Goal: Task Accomplishment & Management: Use online tool/utility

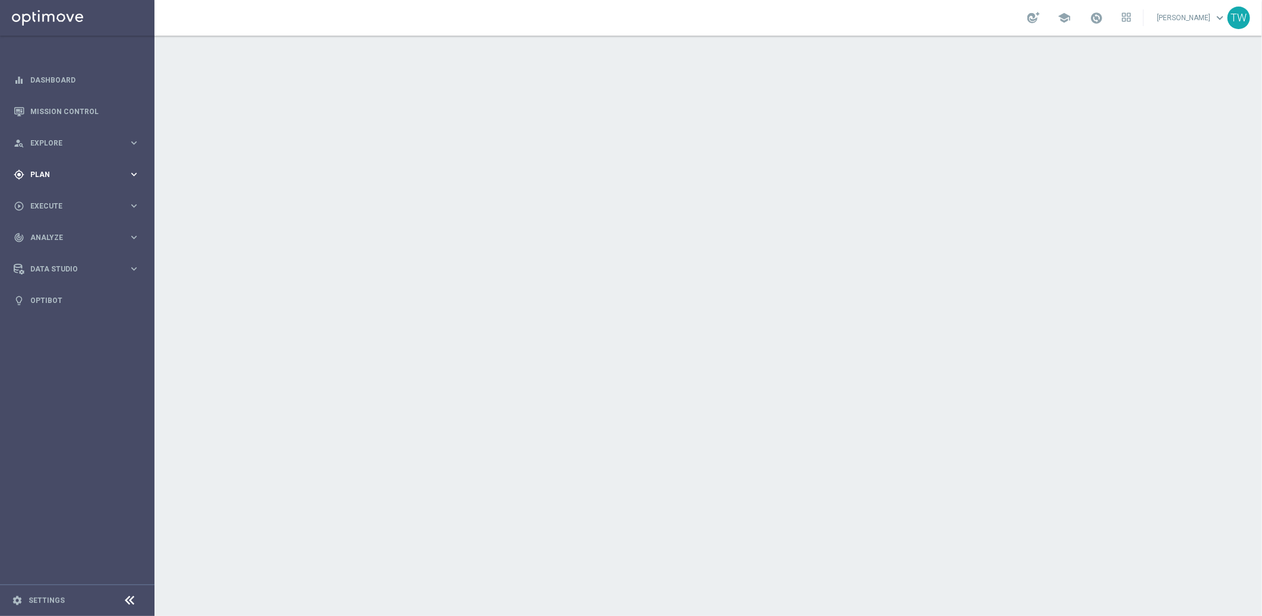
click at [132, 171] on icon "keyboard_arrow_right" at bounding box center [133, 174] width 11 height 11
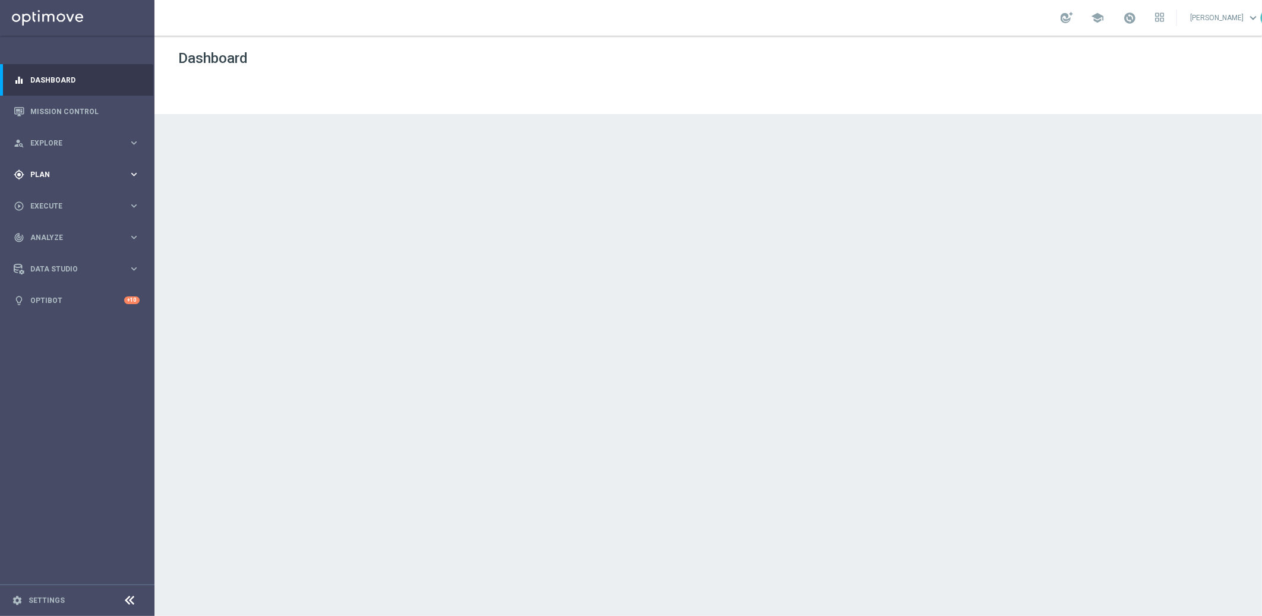
click at [68, 176] on span "Plan" at bounding box center [79, 174] width 98 height 7
click at [56, 194] on link "Target Groups" at bounding box center [77, 199] width 93 height 10
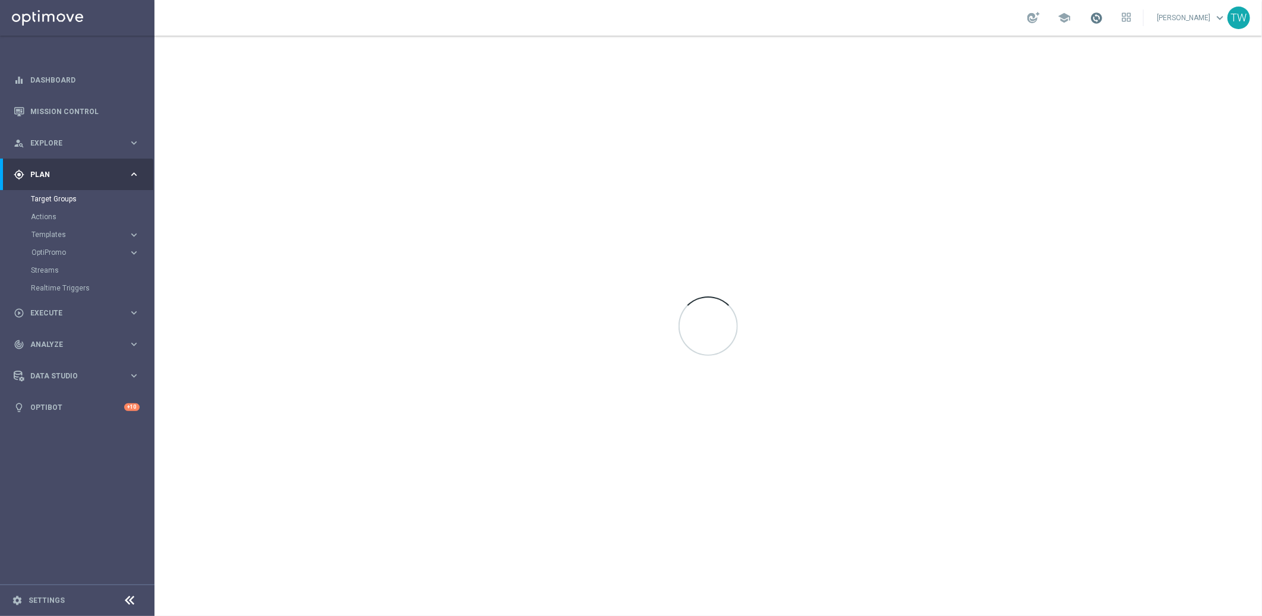
click at [1103, 15] on span at bounding box center [1096, 17] width 13 height 13
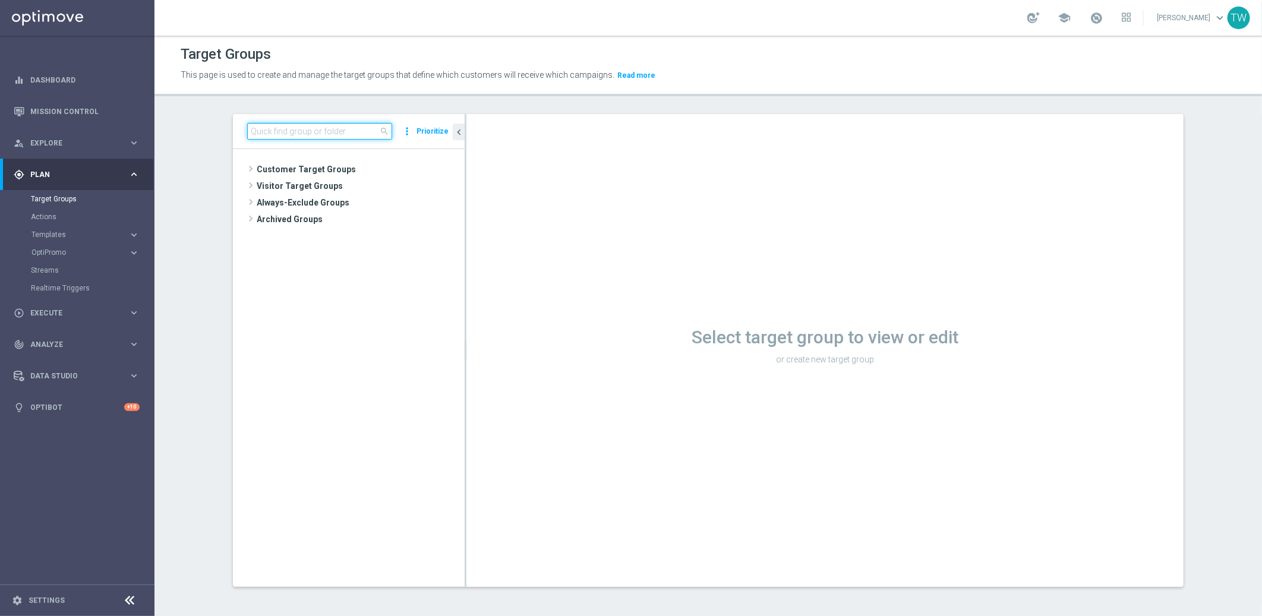
click at [334, 128] on input at bounding box center [319, 131] width 145 height 17
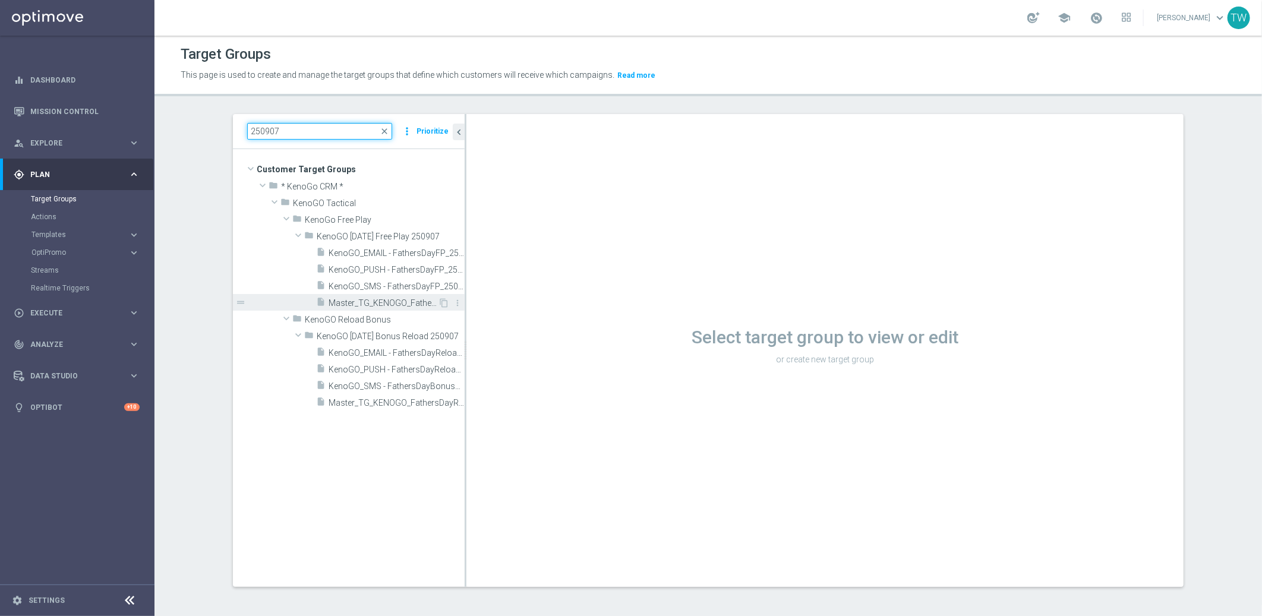
type input "250907"
drag, startPoint x: 381, startPoint y: 304, endPoint x: 392, endPoint y: 298, distance: 11.7
click at [381, 304] on span "Master_TG_KENOGO_FathersDayFP_250907" at bounding box center [383, 303] width 109 height 10
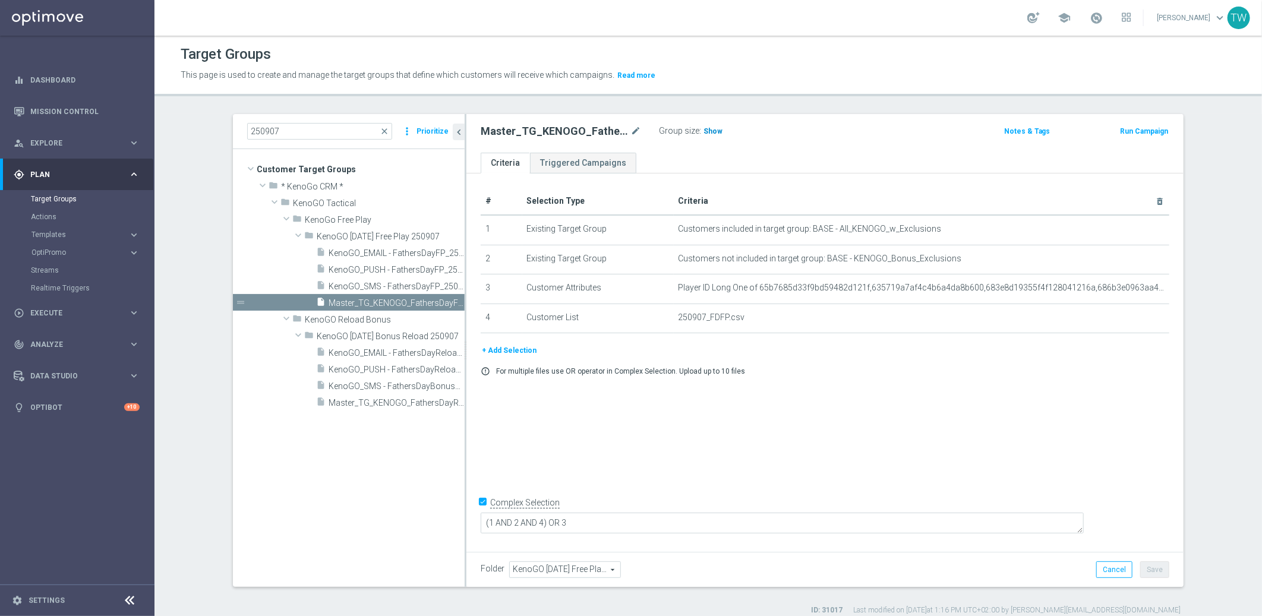
click at [705, 131] on span "Show" at bounding box center [712, 131] width 19 height 8
click at [712, 130] on span "30,960" at bounding box center [716, 132] width 25 height 11
click at [412, 408] on div "insert_drive_file Master_TG_KENOGO_FathersDayReloadBonus_250907" at bounding box center [377, 402] width 122 height 17
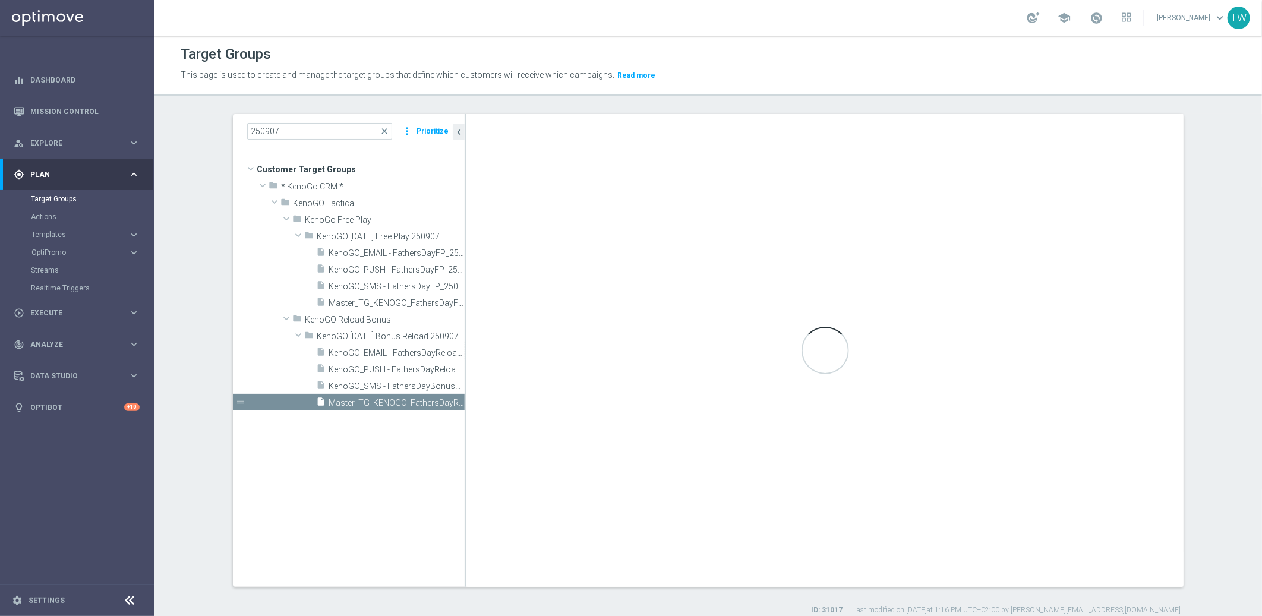
type input "KenoGO Father's Day Bonus Reload 250907"
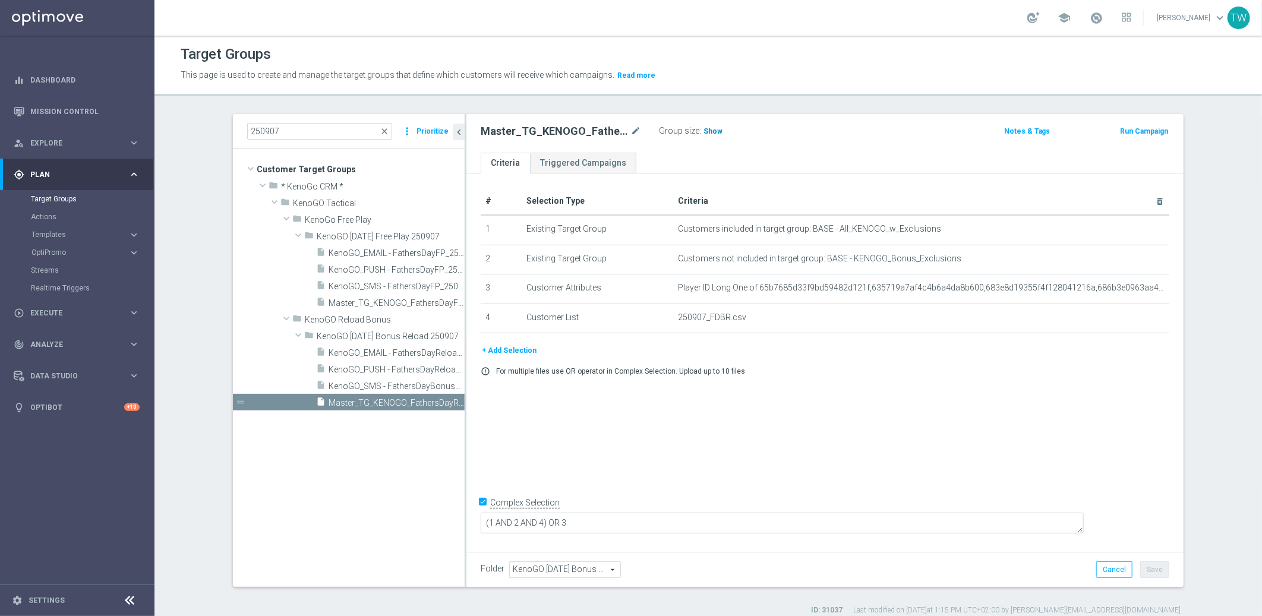
click at [711, 132] on span "Show" at bounding box center [712, 131] width 19 height 8
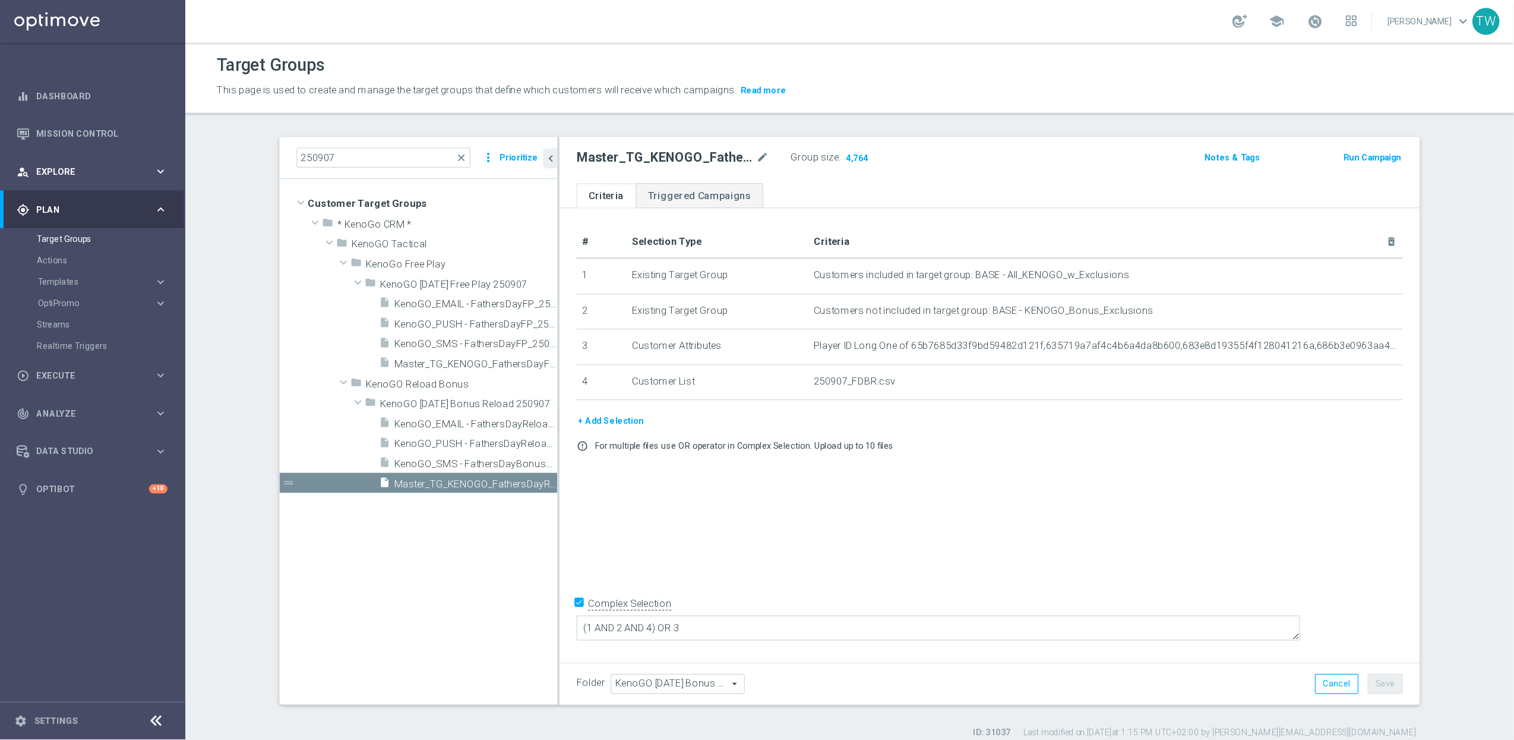
scroll to position [11, 0]
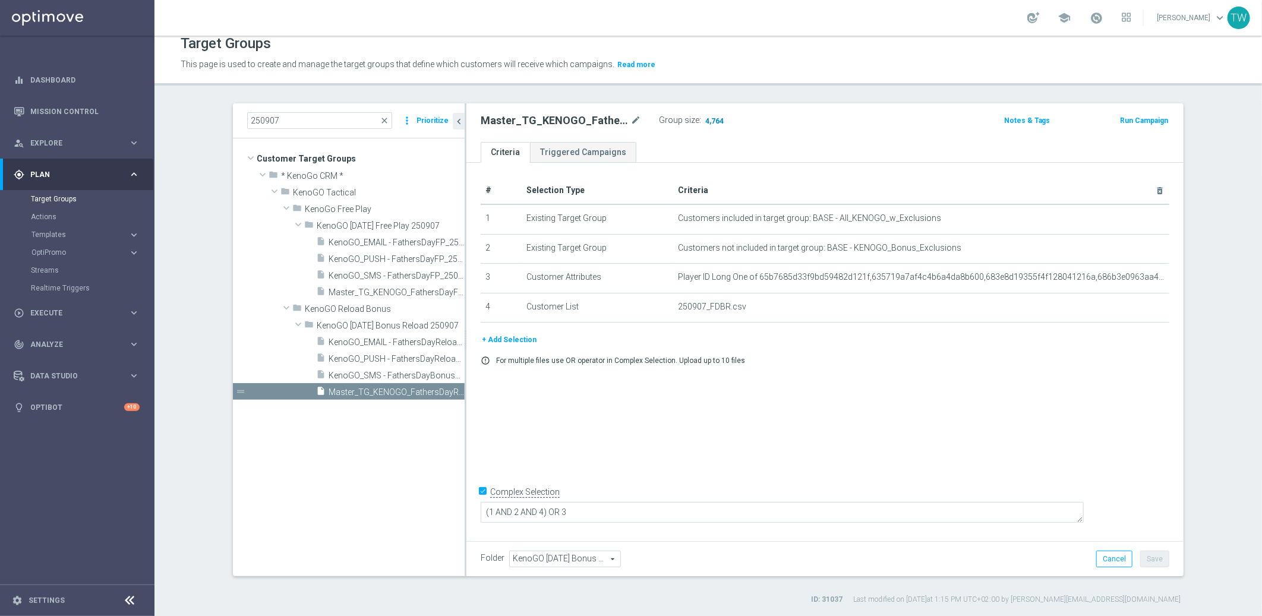
click at [716, 120] on span "4,764" at bounding box center [714, 121] width 21 height 11
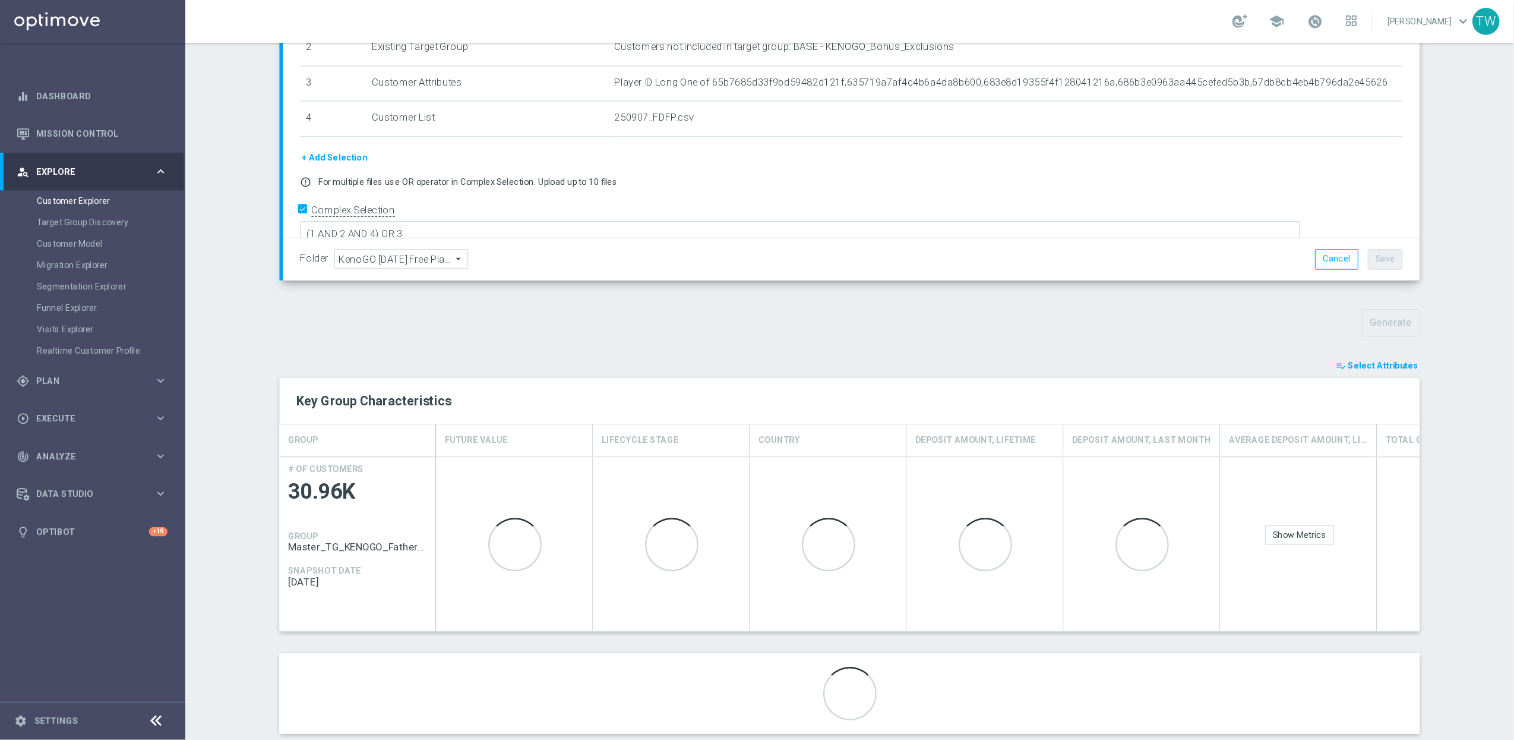
scroll to position [233, 0]
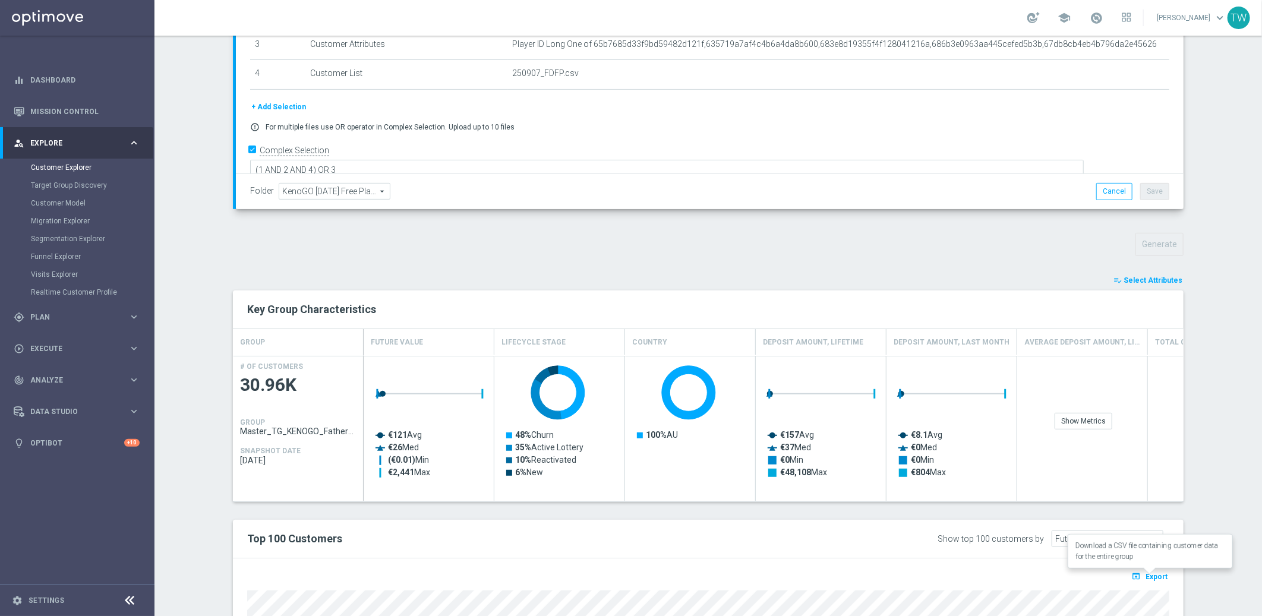
click at [1156, 576] on span "Export" at bounding box center [1156, 577] width 22 height 8
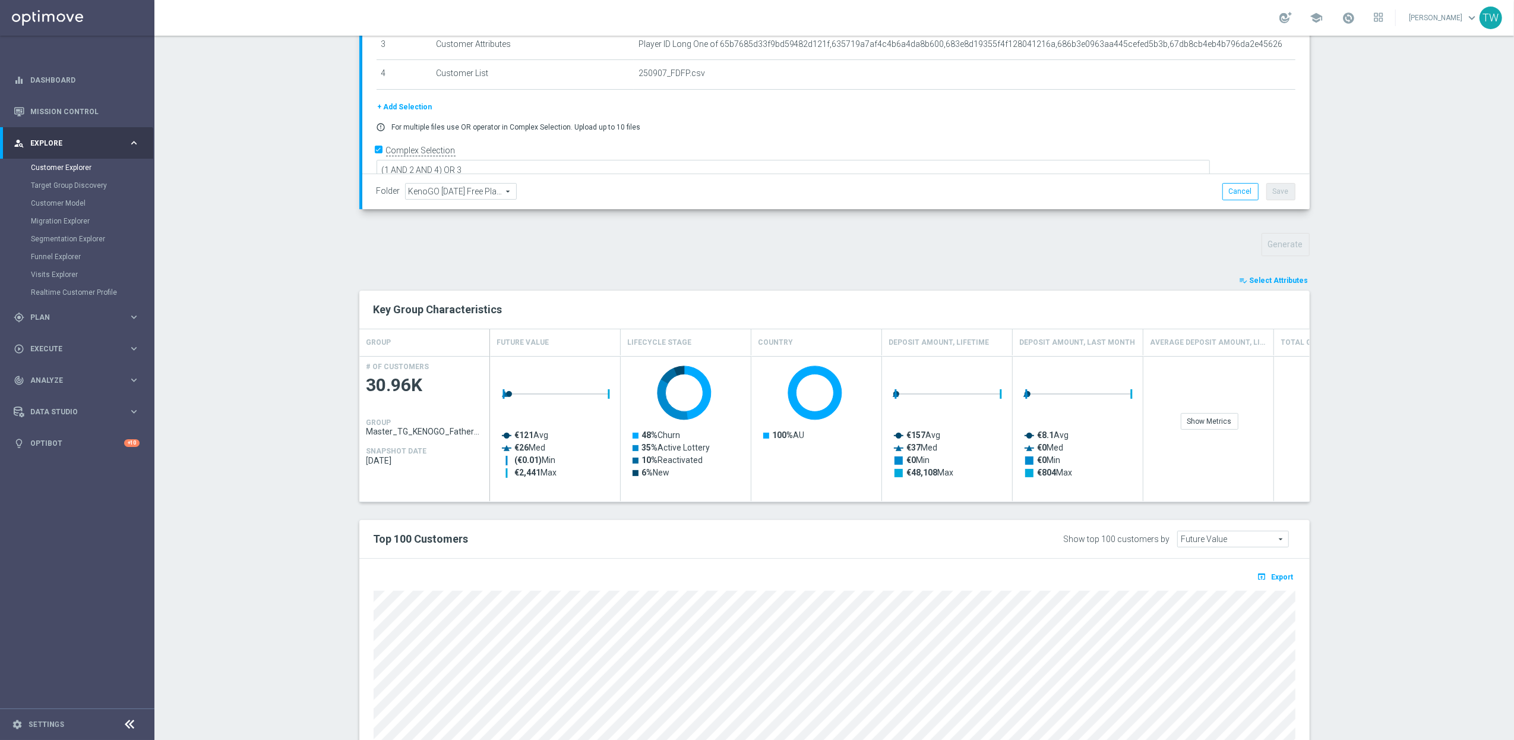
scroll to position [50, 0]
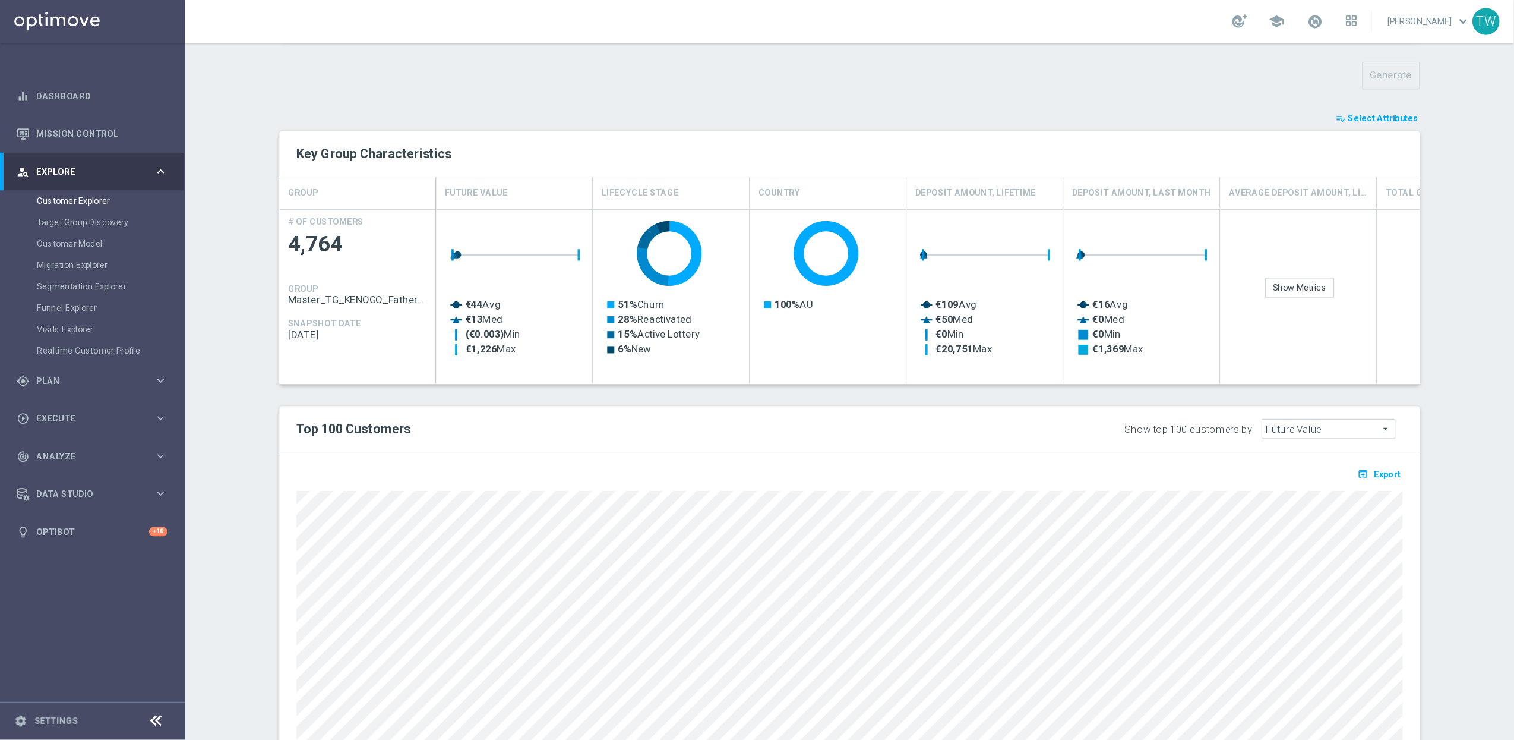
scroll to position [450, 0]
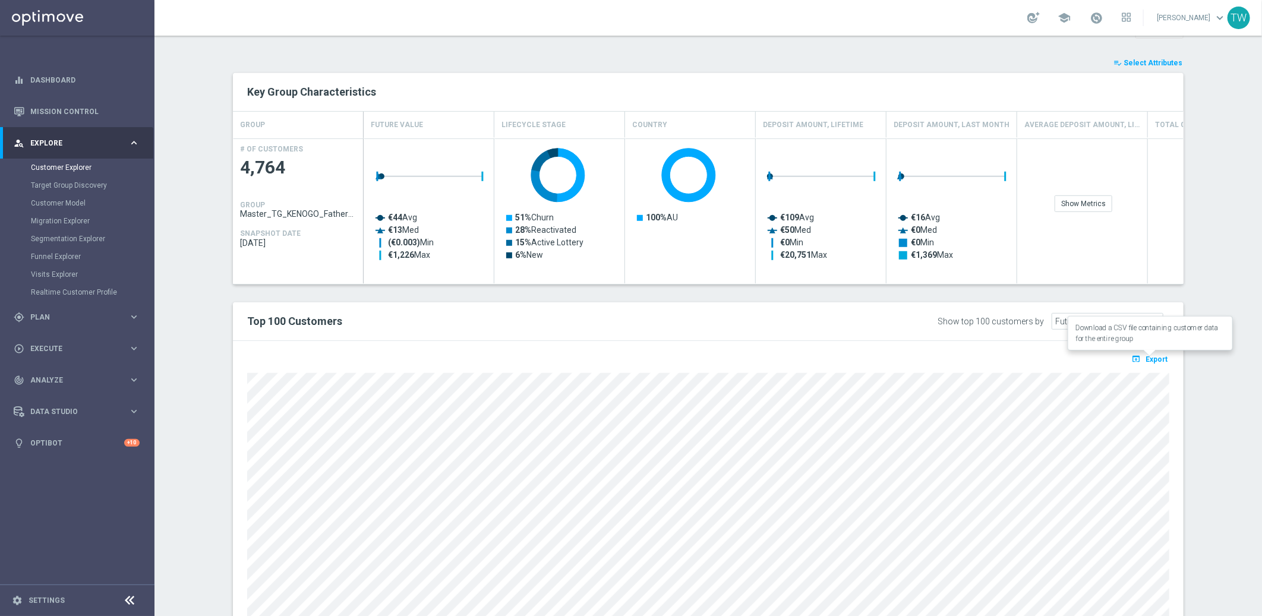
click at [1138, 351] on button "open_in_browser Export" at bounding box center [1149, 358] width 40 height 15
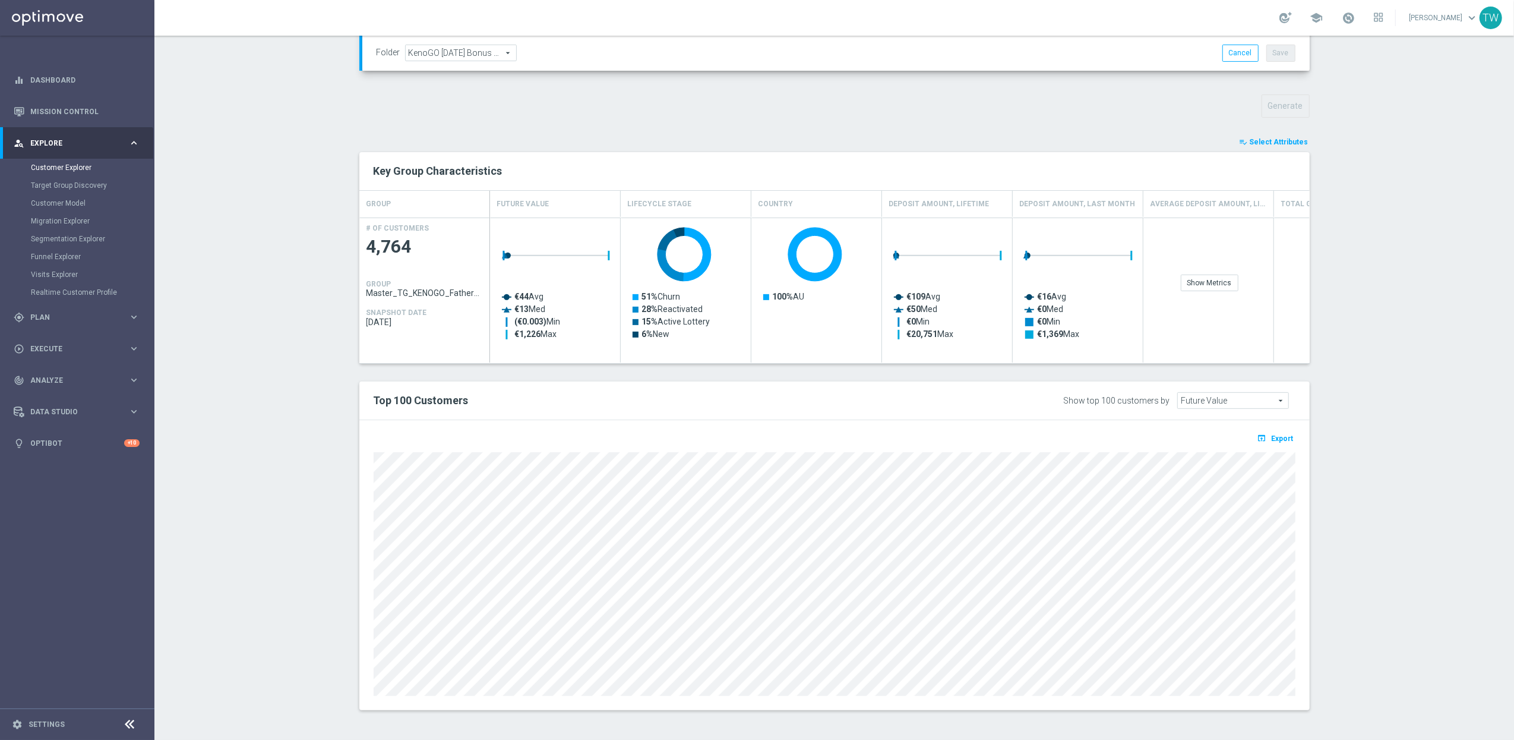
scroll to position [373, 0]
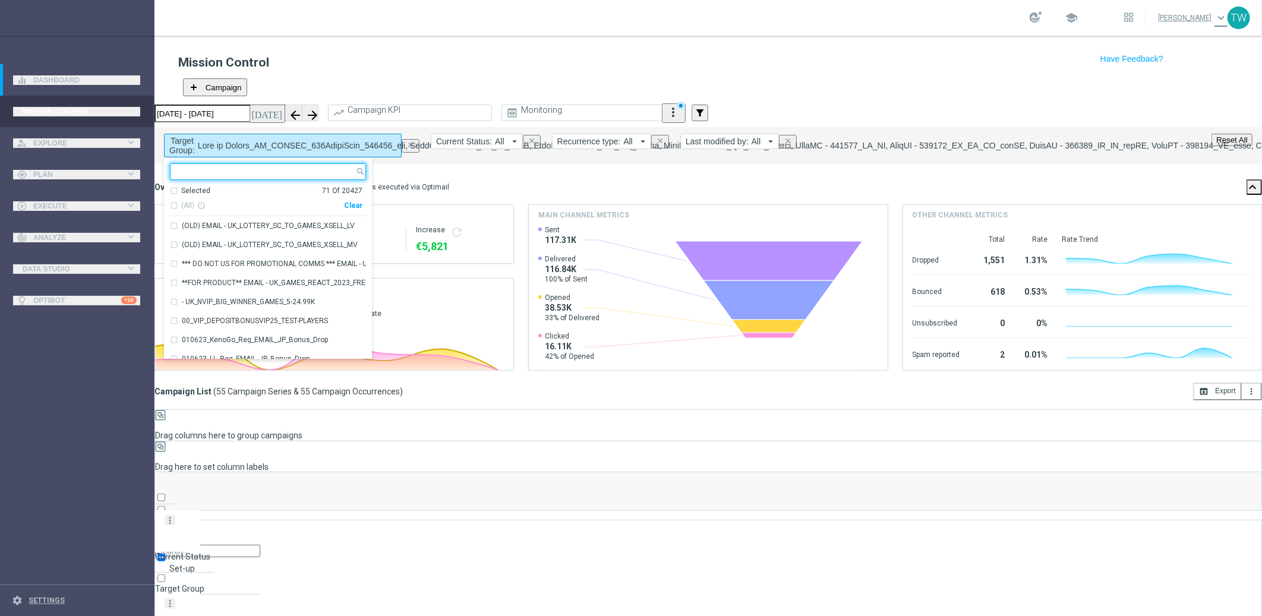
click at [0, 0] on div "Clear" at bounding box center [0, 0] width 0 height 0
click at [317, 165] on input "text" at bounding box center [263, 169] width 185 height 9
click at [228, 201] on span "(All Search Results)" at bounding box center [213, 206] width 65 height 10
type input "250907"
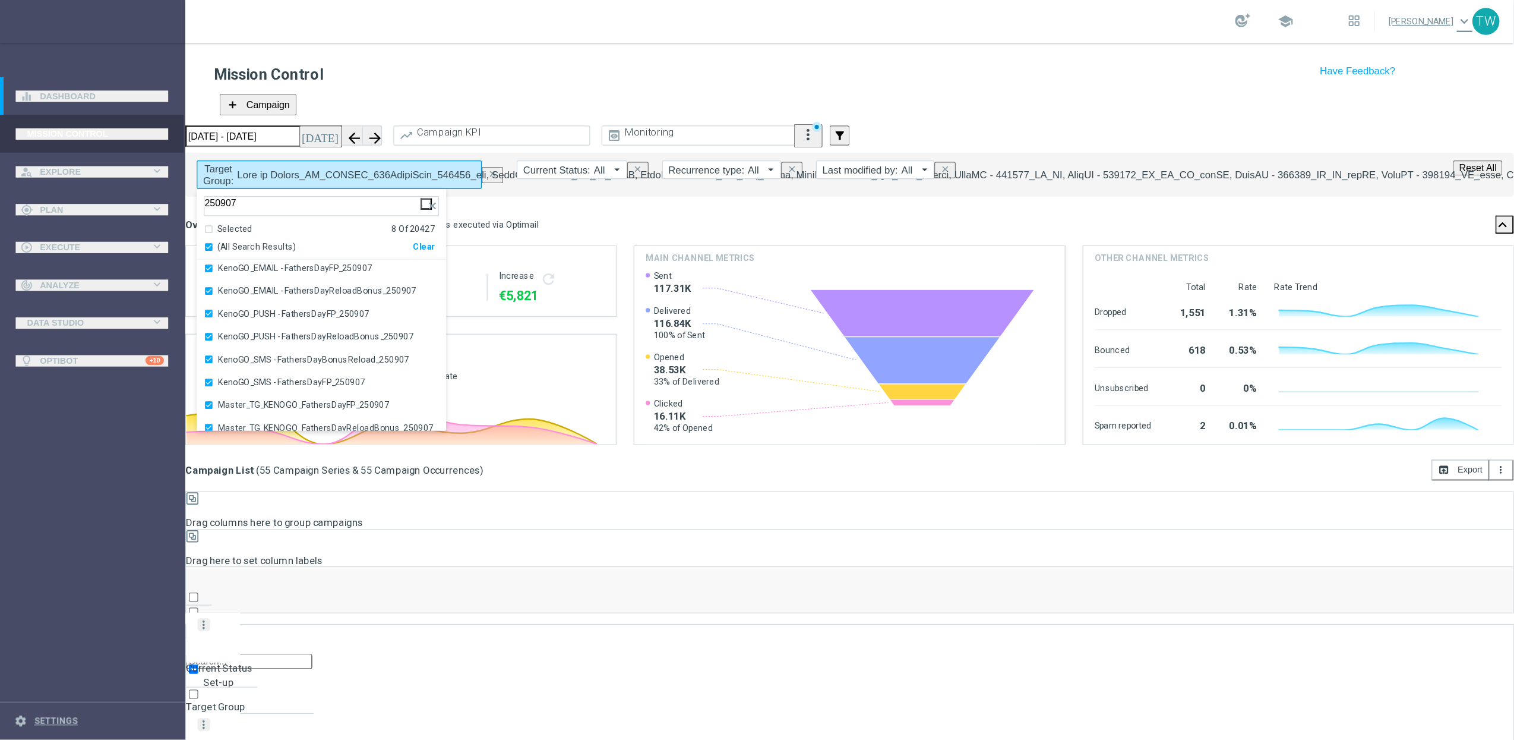
scroll to position [1, 0]
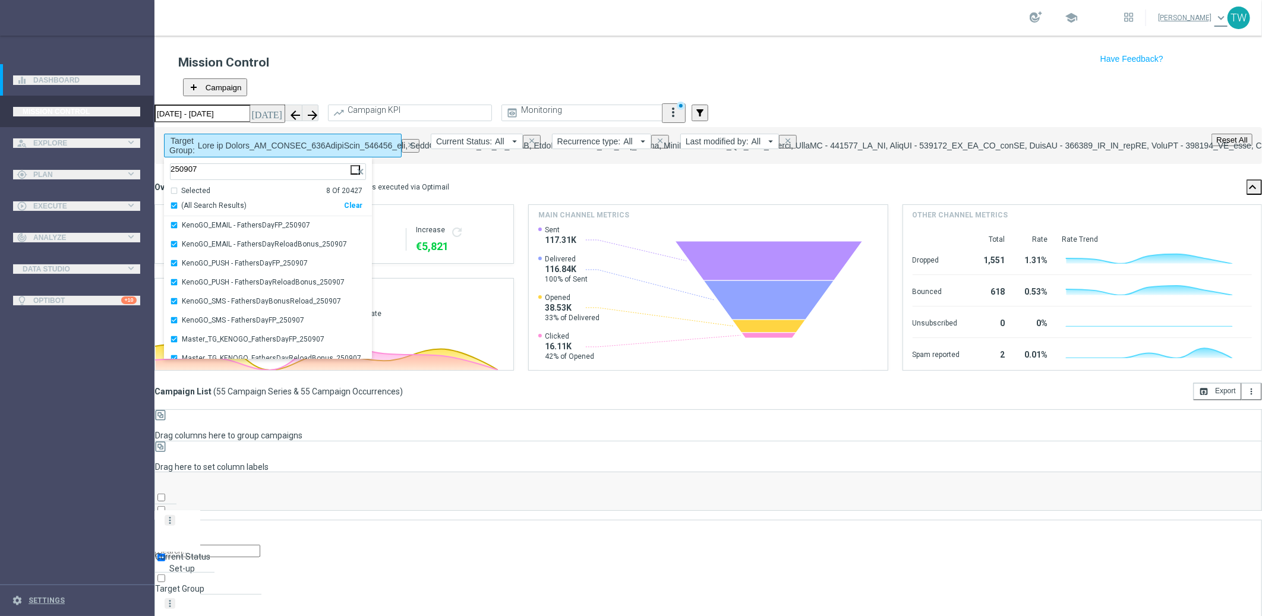
click at [513, 164] on mini-dashboard "Overview: Optimail arrow_drop_down This overview shows data of campaigns execut…" at bounding box center [707, 273] width 1107 height 219
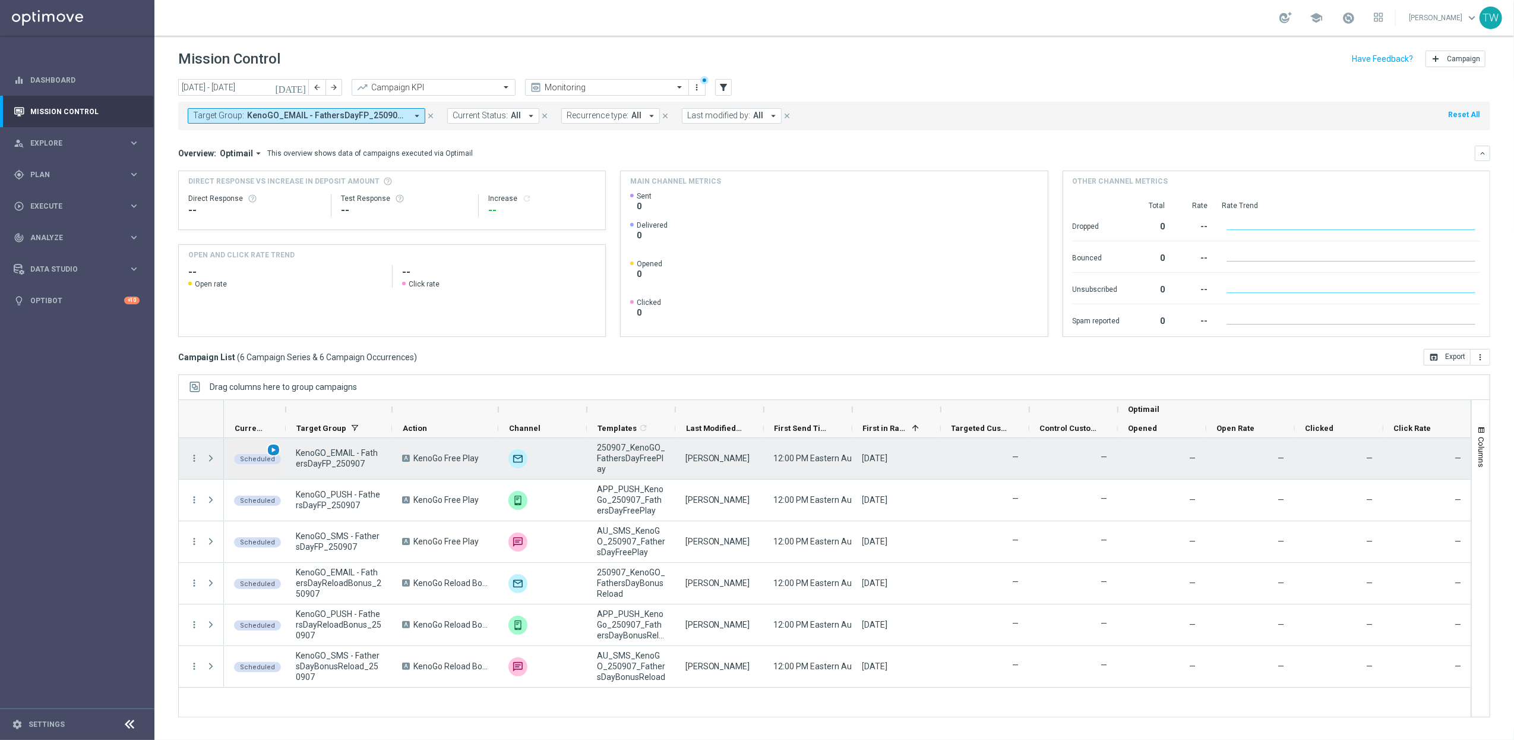
click at [274, 449] on span "play_arrow" at bounding box center [273, 450] width 8 height 8
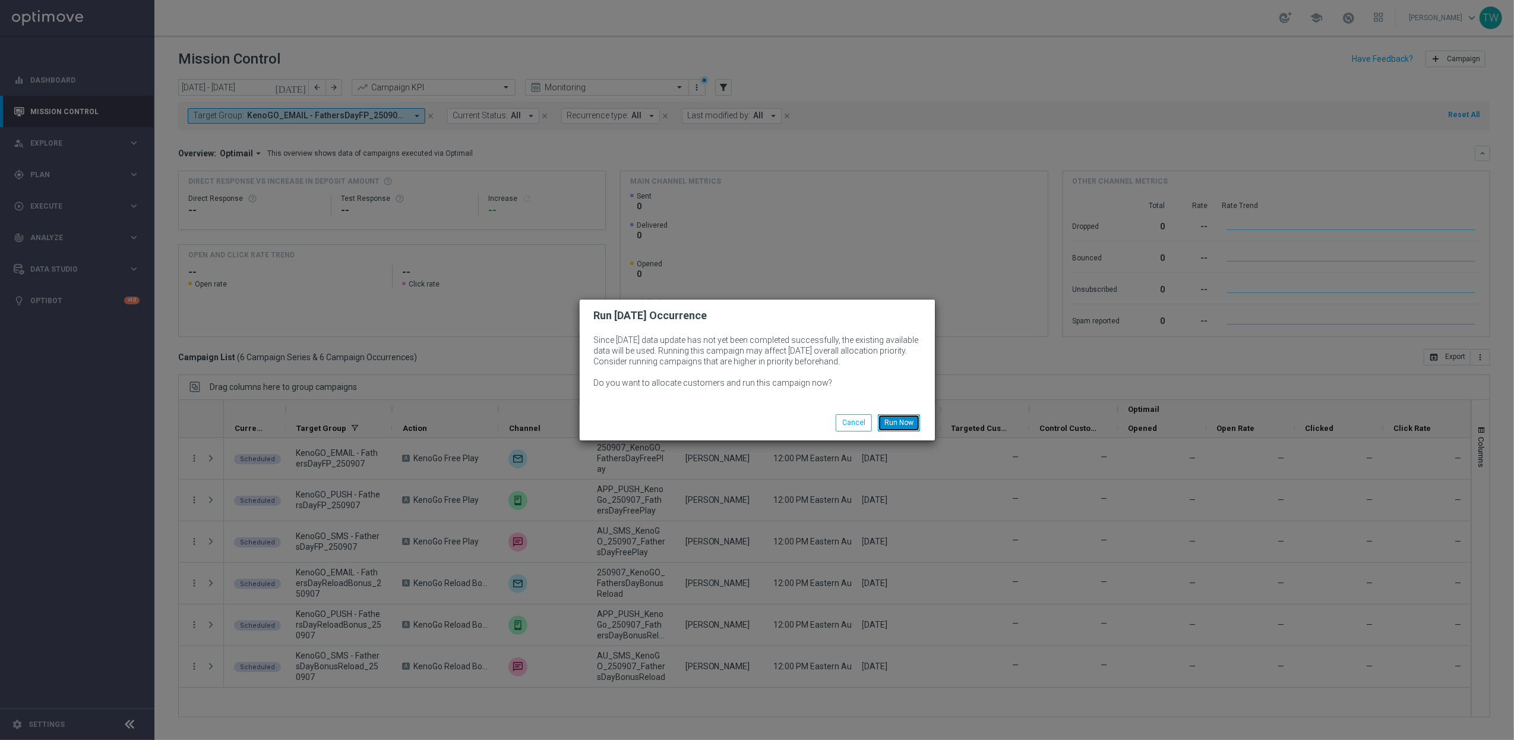
click at [891, 421] on button "Run Now" at bounding box center [899, 422] width 42 height 17
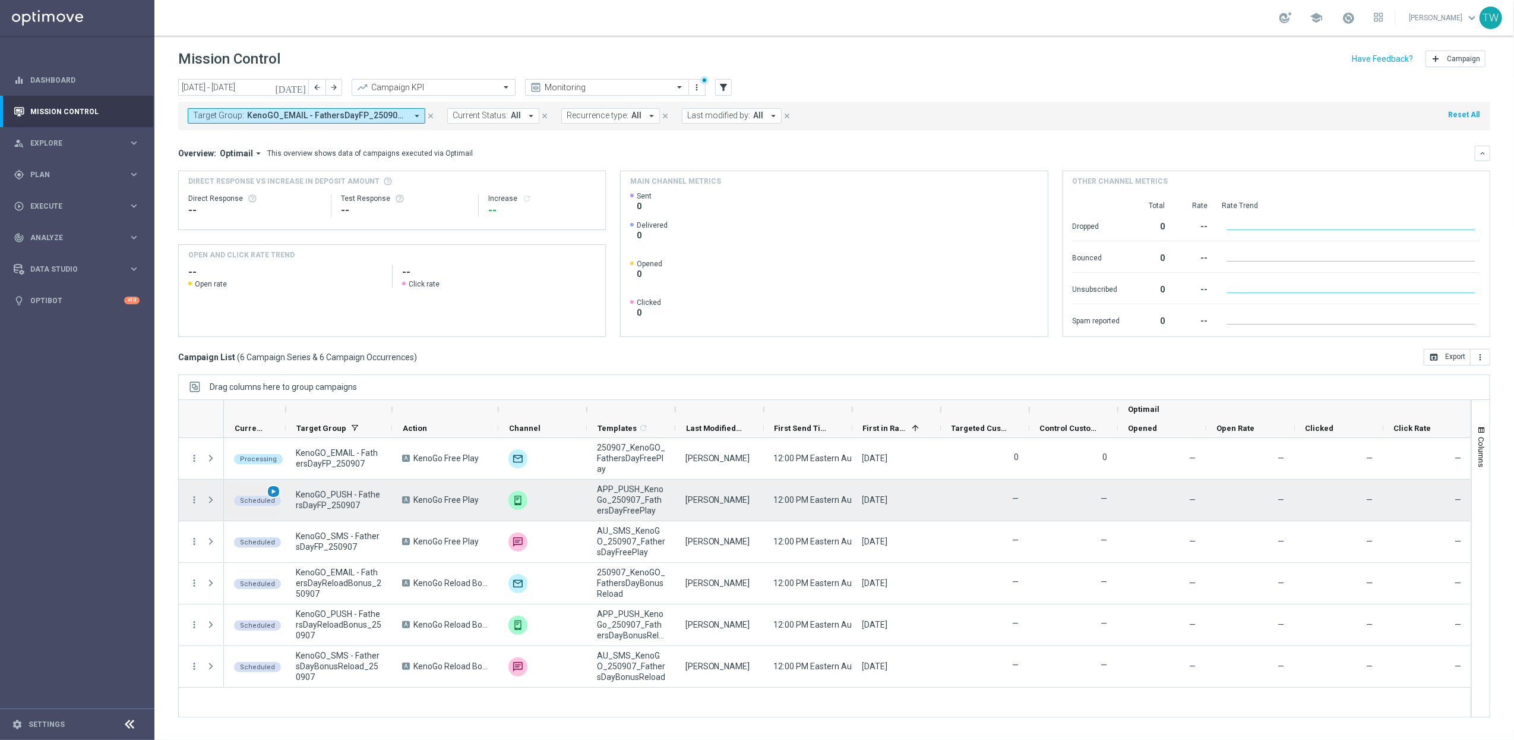
click at [274, 493] on span "play_arrow" at bounding box center [273, 491] width 8 height 8
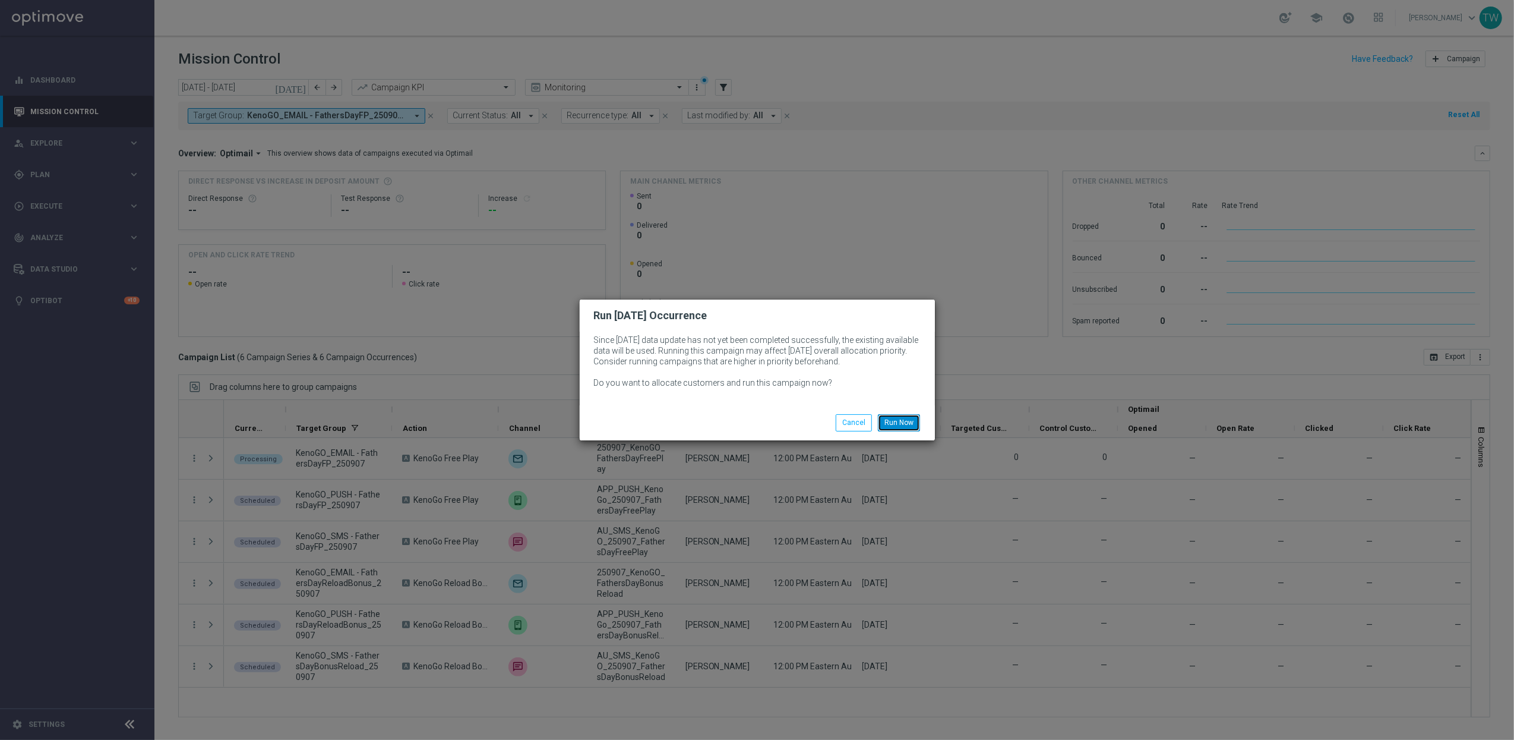
drag, startPoint x: 905, startPoint y: 428, endPoint x: 894, endPoint y: 428, distance: 10.7
click at [905, 428] on button "Run Now" at bounding box center [899, 422] width 42 height 17
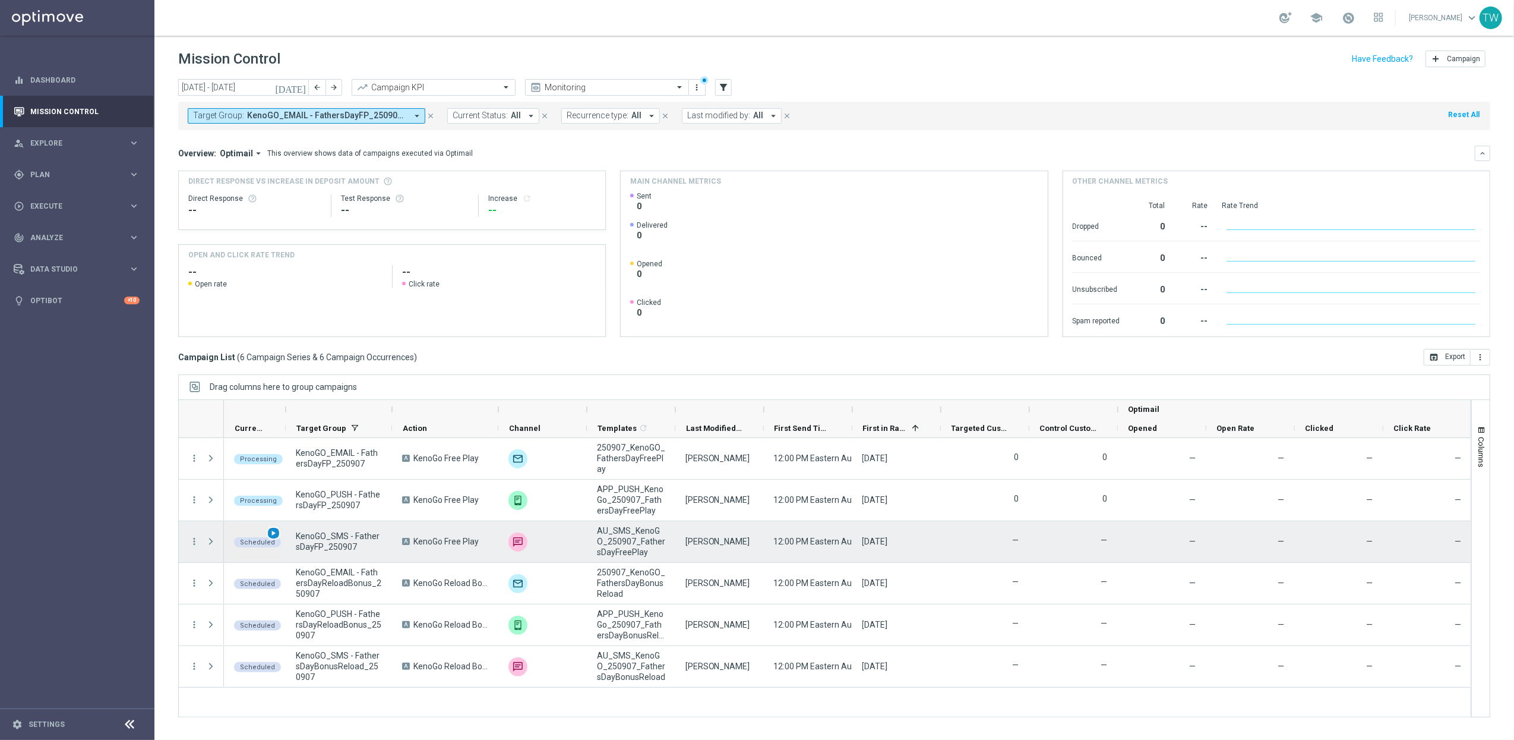
click at [277, 533] on div "play_arrow" at bounding box center [274, 533] width 14 height 14
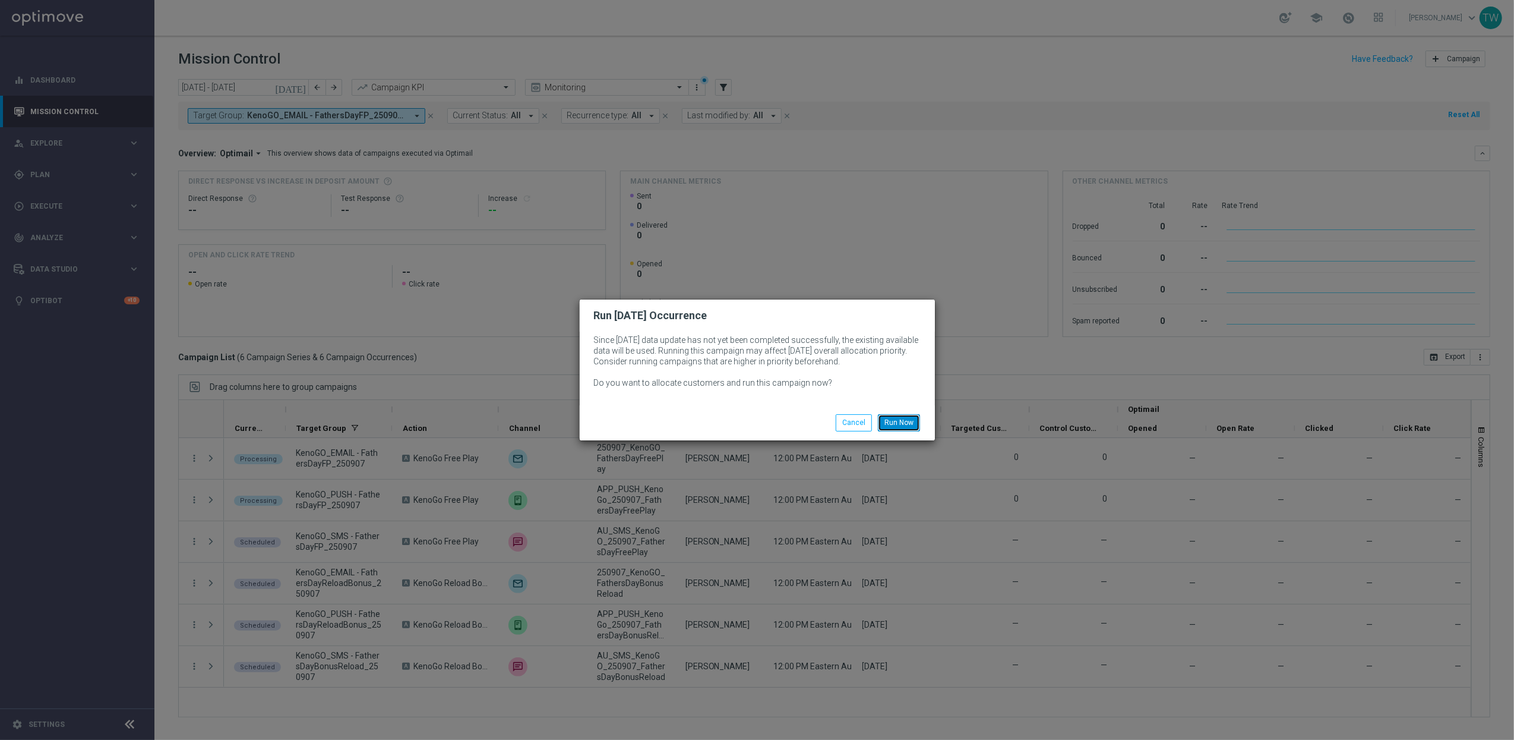
click at [914, 419] on button "Run Now" at bounding box center [899, 422] width 42 height 17
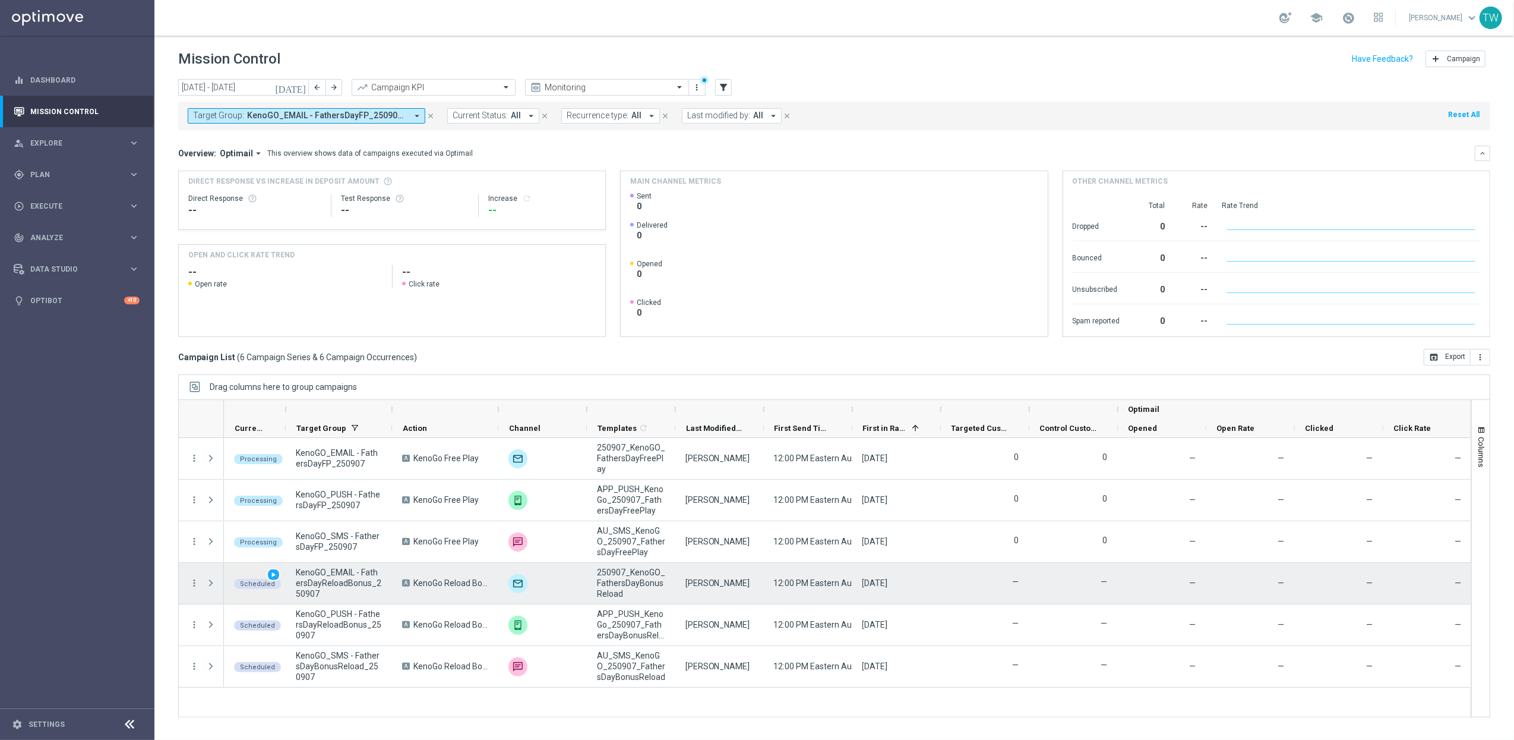
click at [274, 578] on span "play_arrow" at bounding box center [273, 574] width 8 height 8
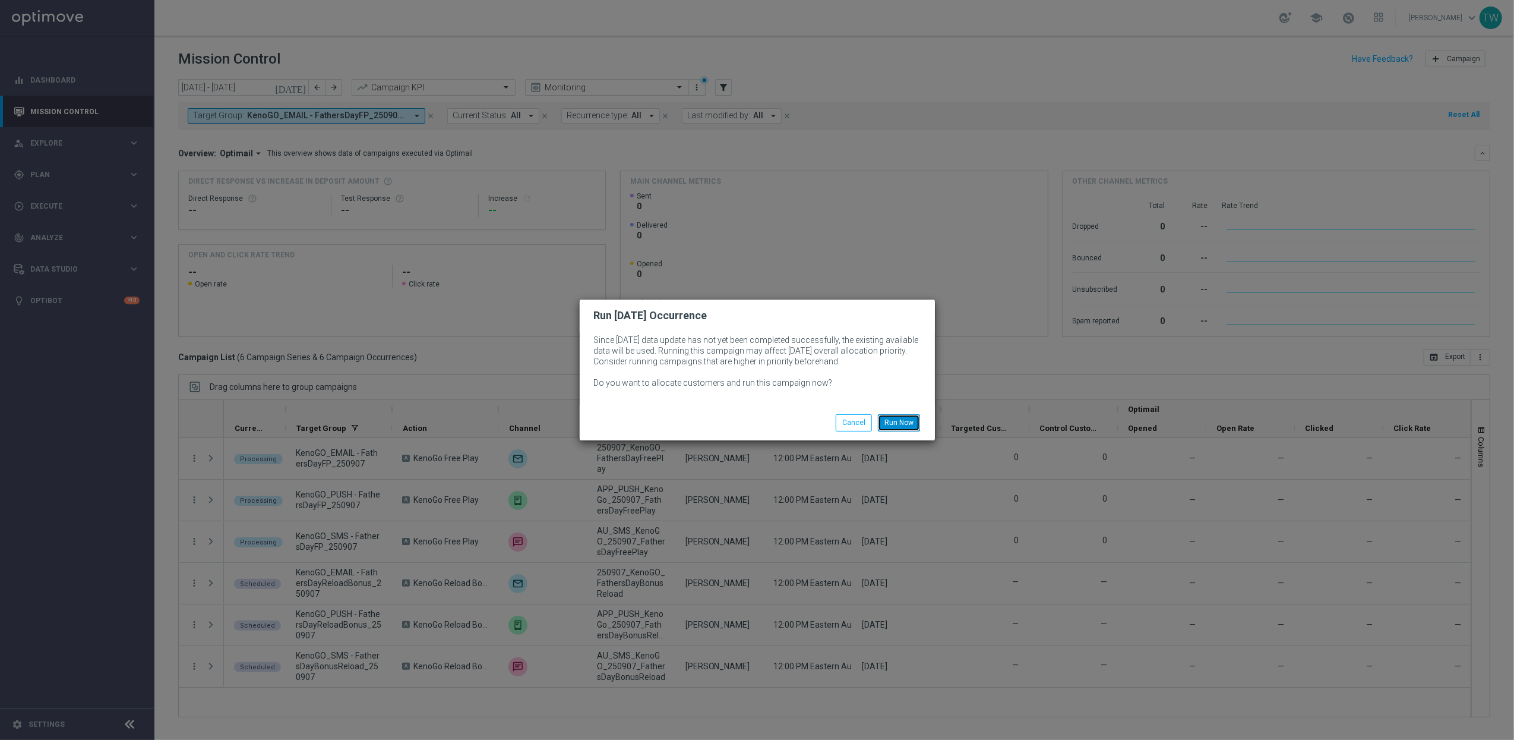
click at [914, 425] on button "Run Now" at bounding box center [899, 422] width 42 height 17
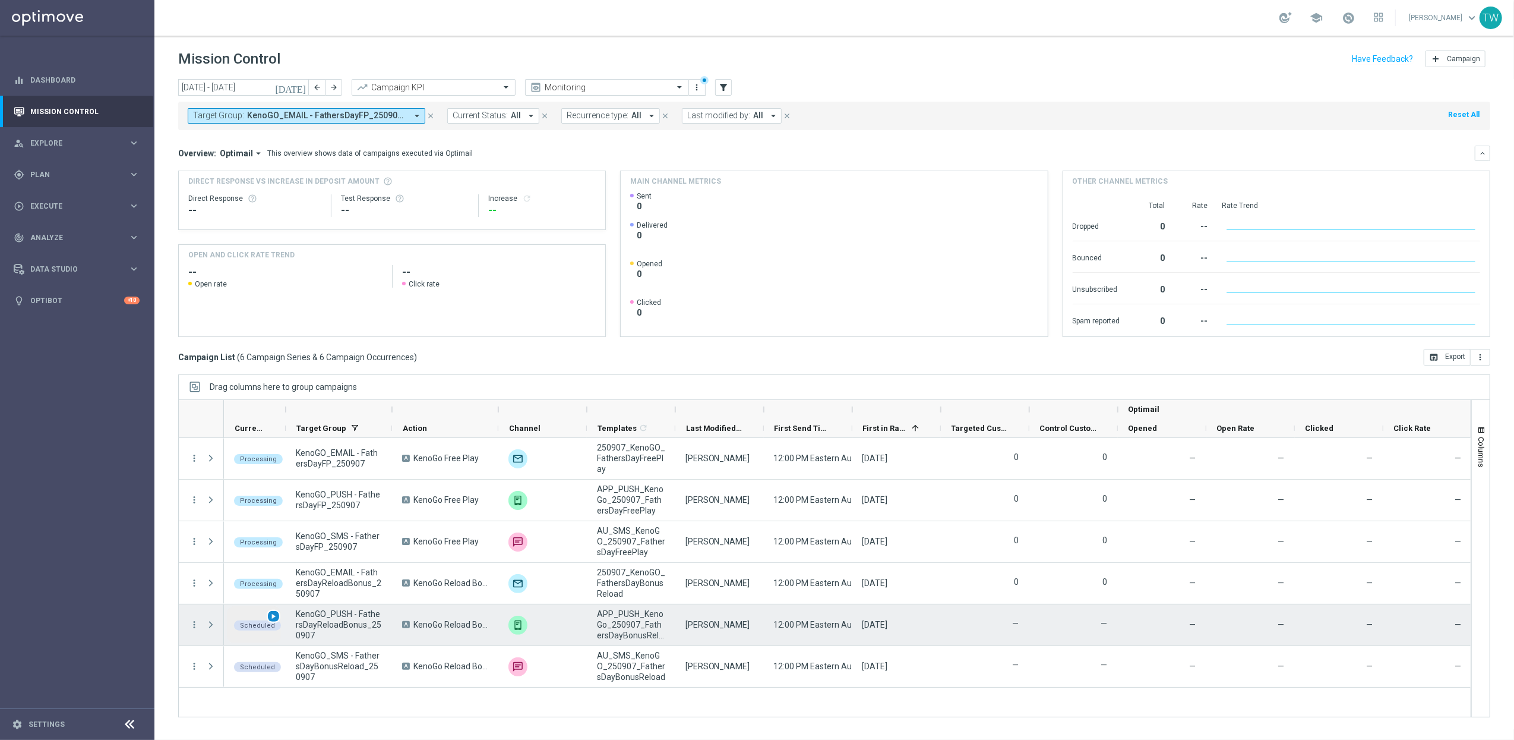
click at [273, 614] on span "play_arrow" at bounding box center [273, 616] width 8 height 8
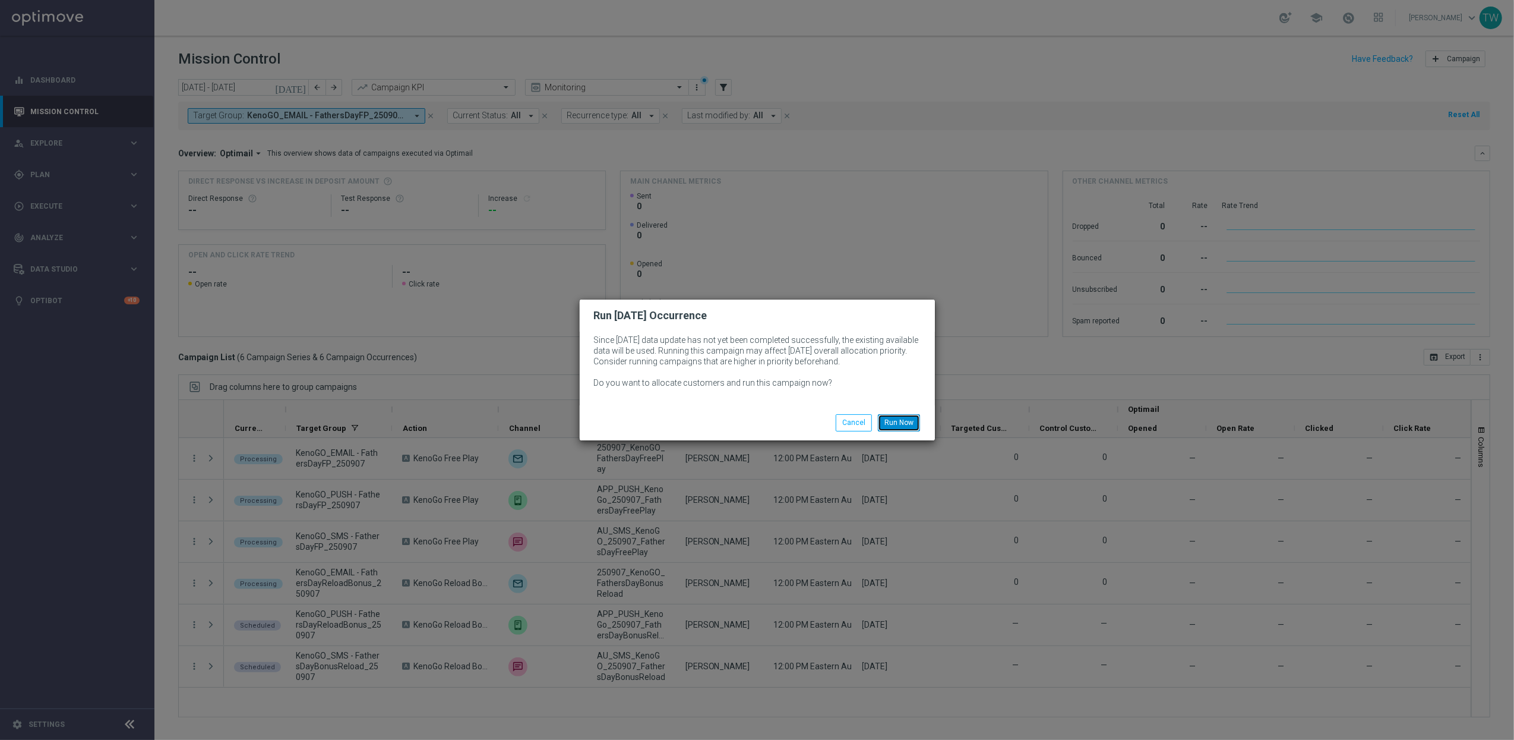
click at [905, 428] on button "Run Now" at bounding box center [899, 422] width 42 height 17
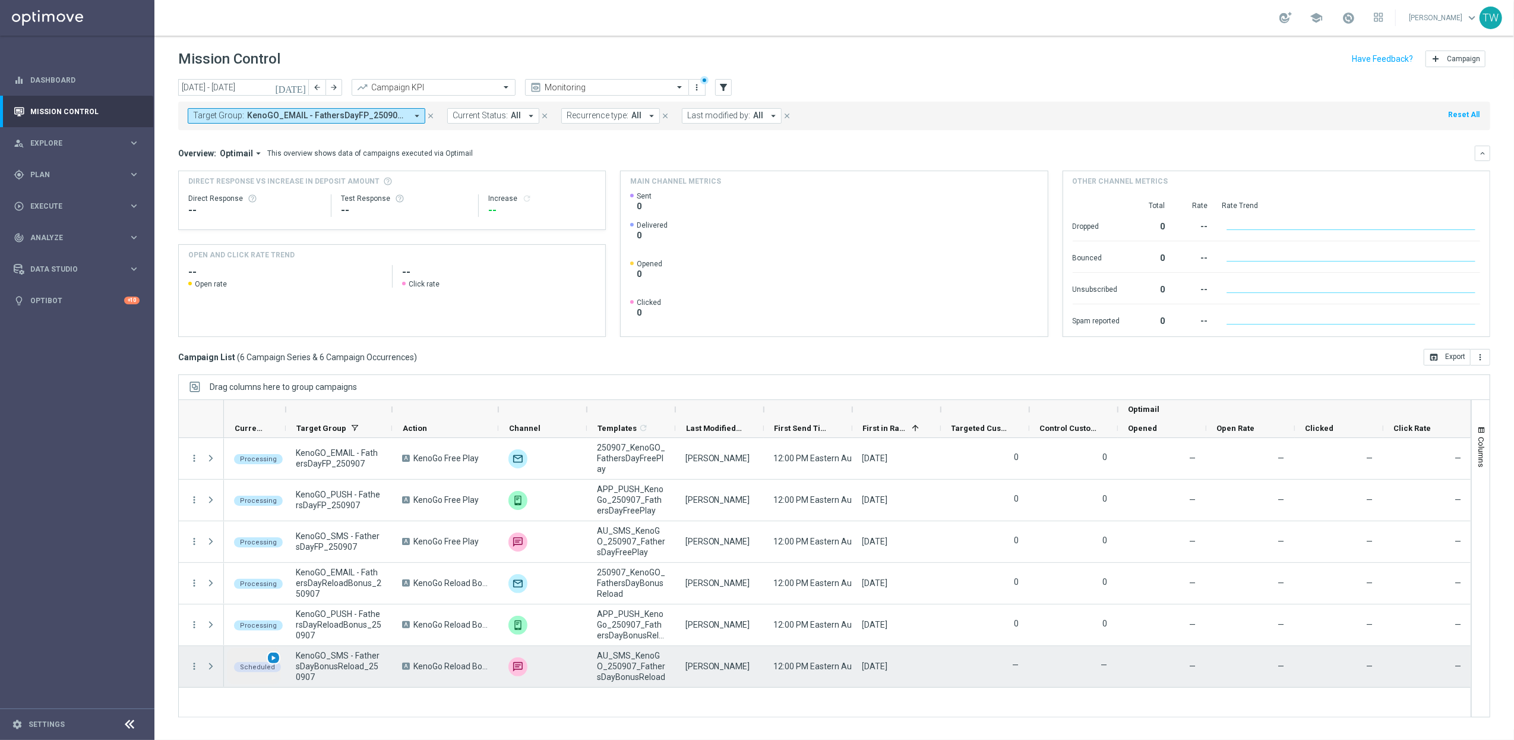
click at [275, 655] on span "play_arrow" at bounding box center [273, 658] width 8 height 8
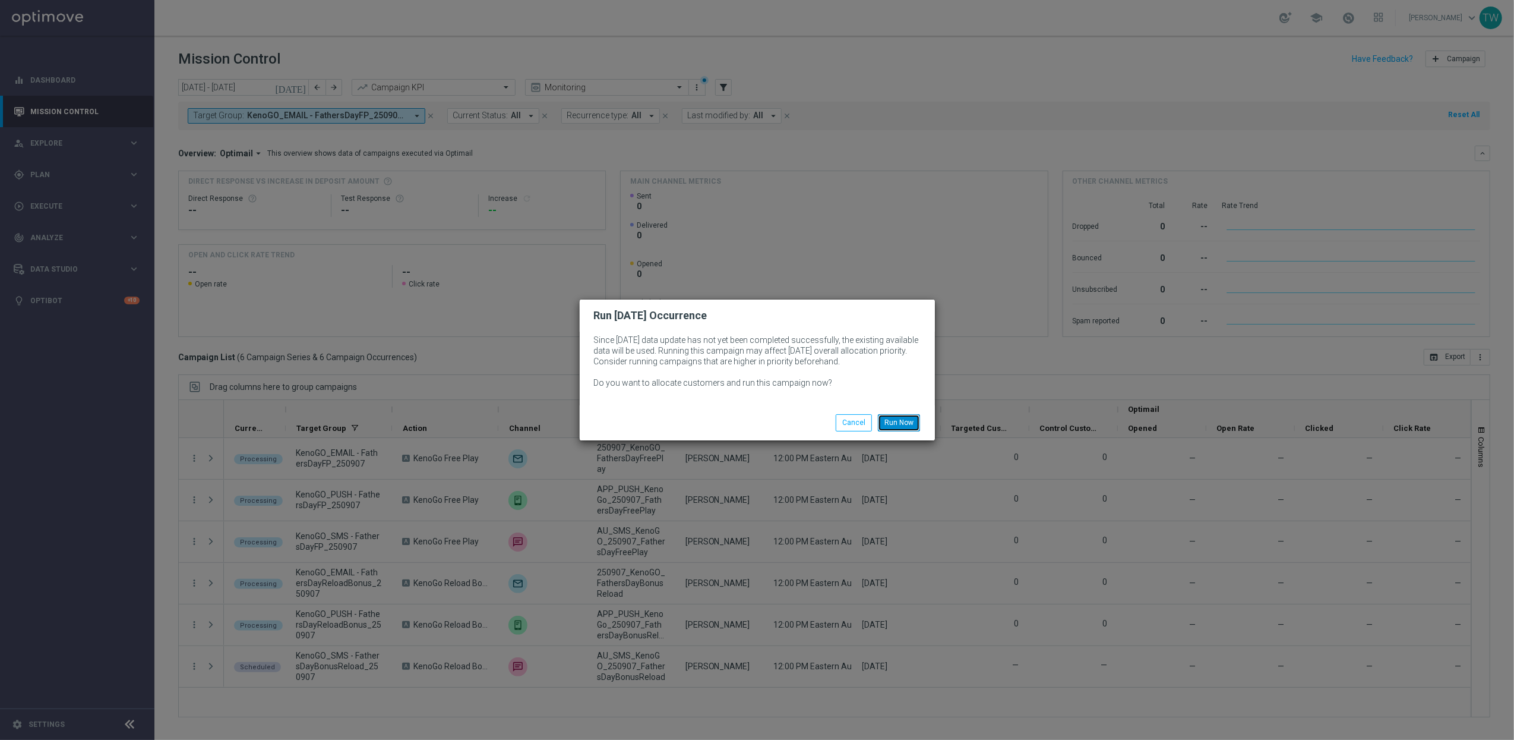
click at [897, 417] on button "Run Now" at bounding box center [899, 422] width 42 height 17
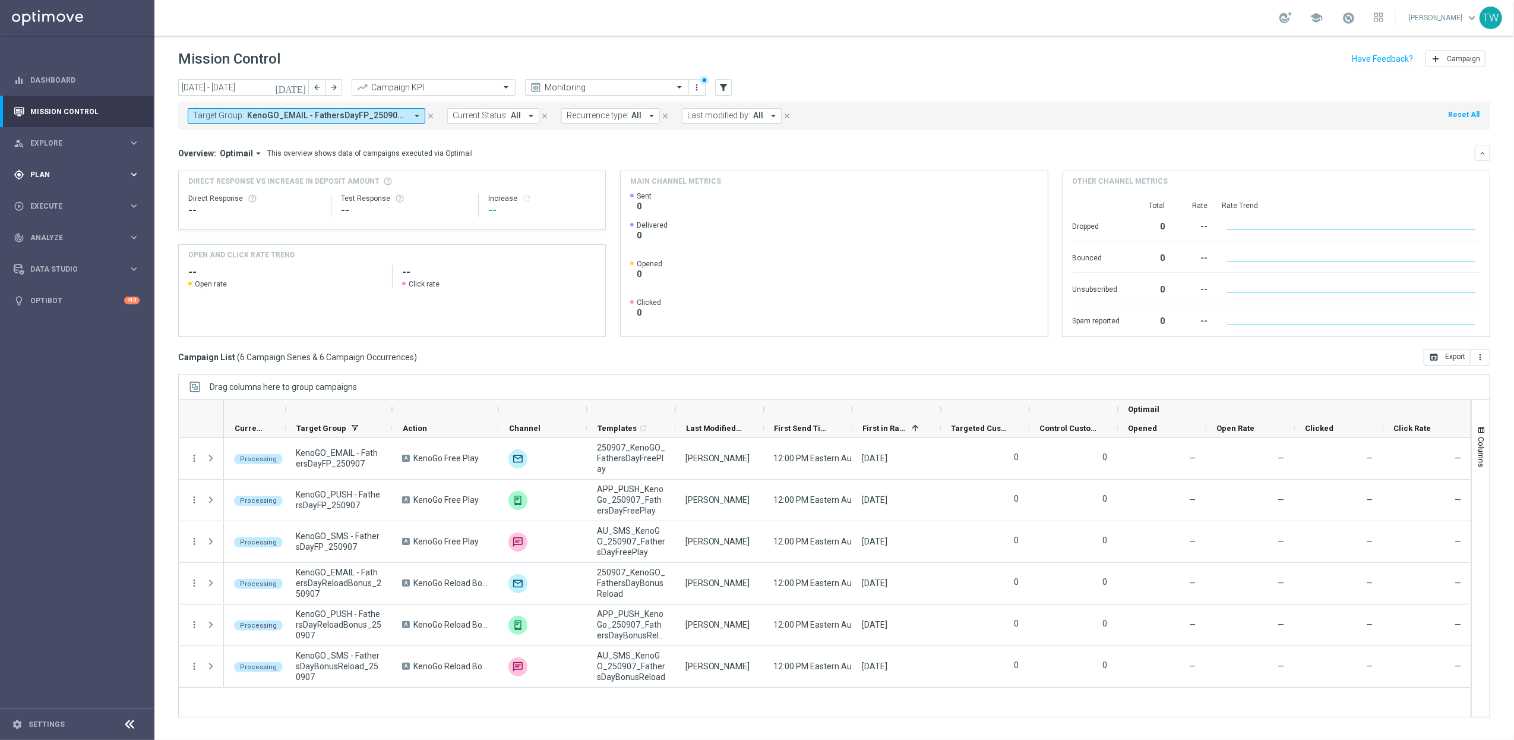
click at [133, 169] on icon "keyboard_arrow_right" at bounding box center [133, 174] width 11 height 11
click at [105, 234] on span "Templates" at bounding box center [73, 234] width 85 height 7
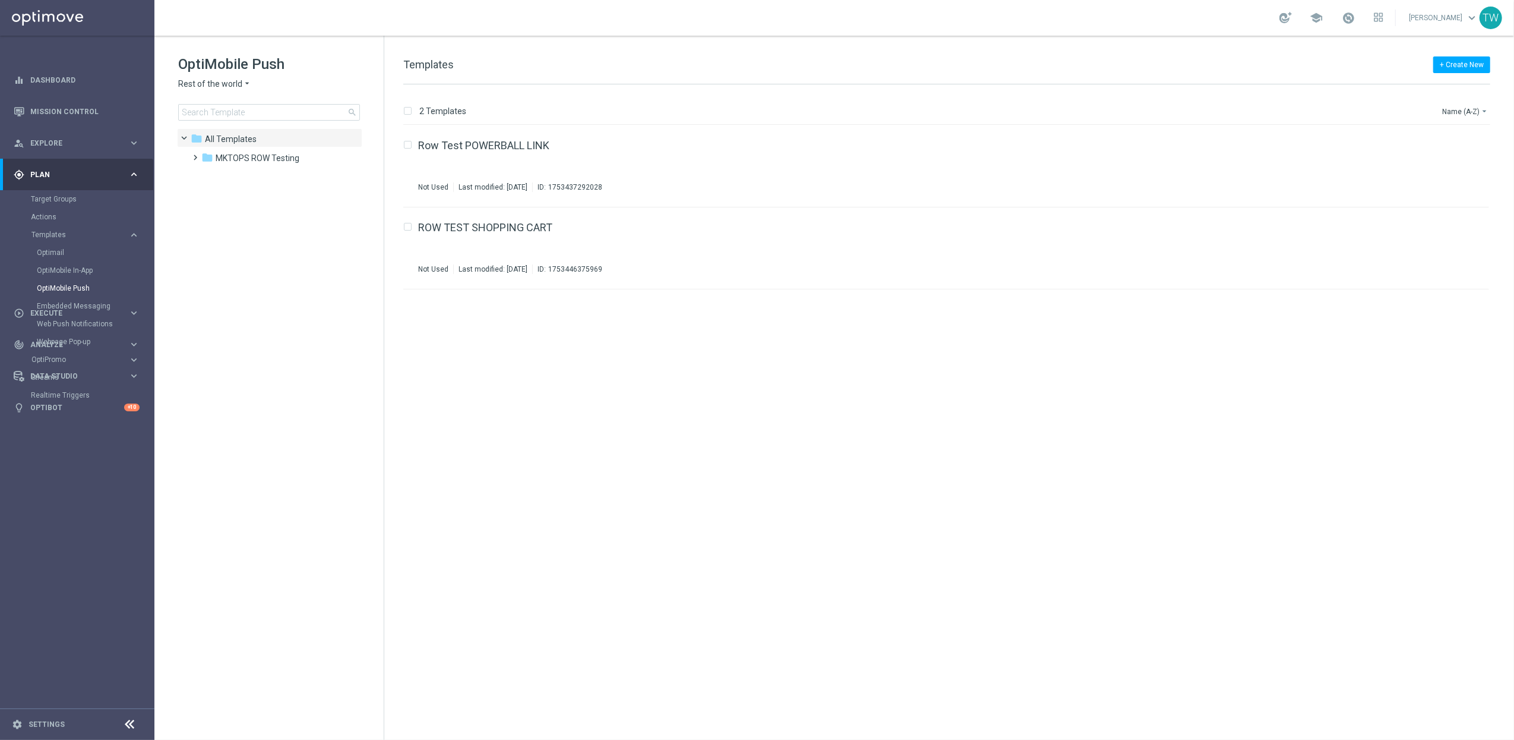
click at [202, 89] on span "Rest of the world" at bounding box center [210, 83] width 64 height 11
click at [0, 0] on span "KenoGO [GEOGRAPHIC_DATA]" at bounding box center [0, 0] width 0 height 0
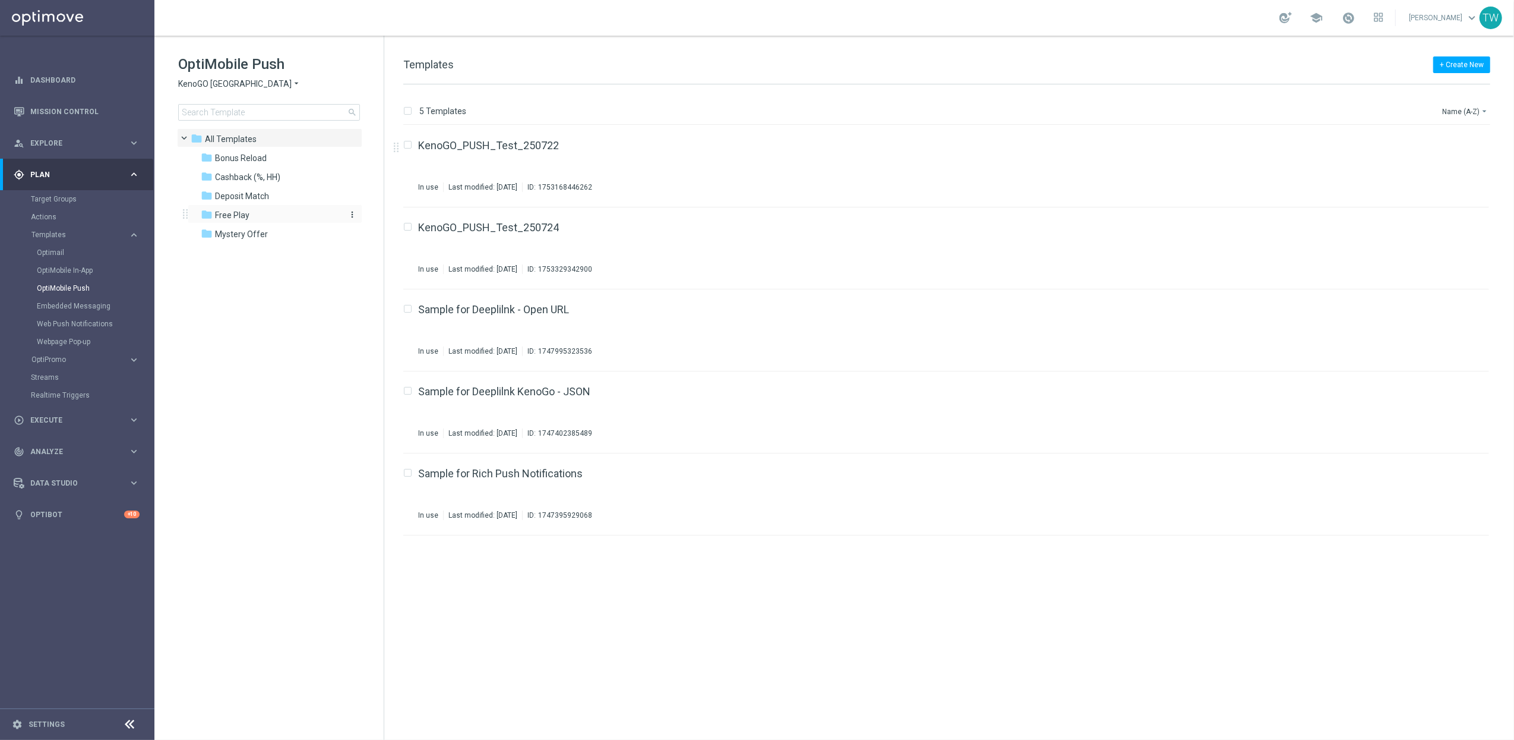
click at [277, 217] on div "folder Free Play" at bounding box center [269, 216] width 137 height 14
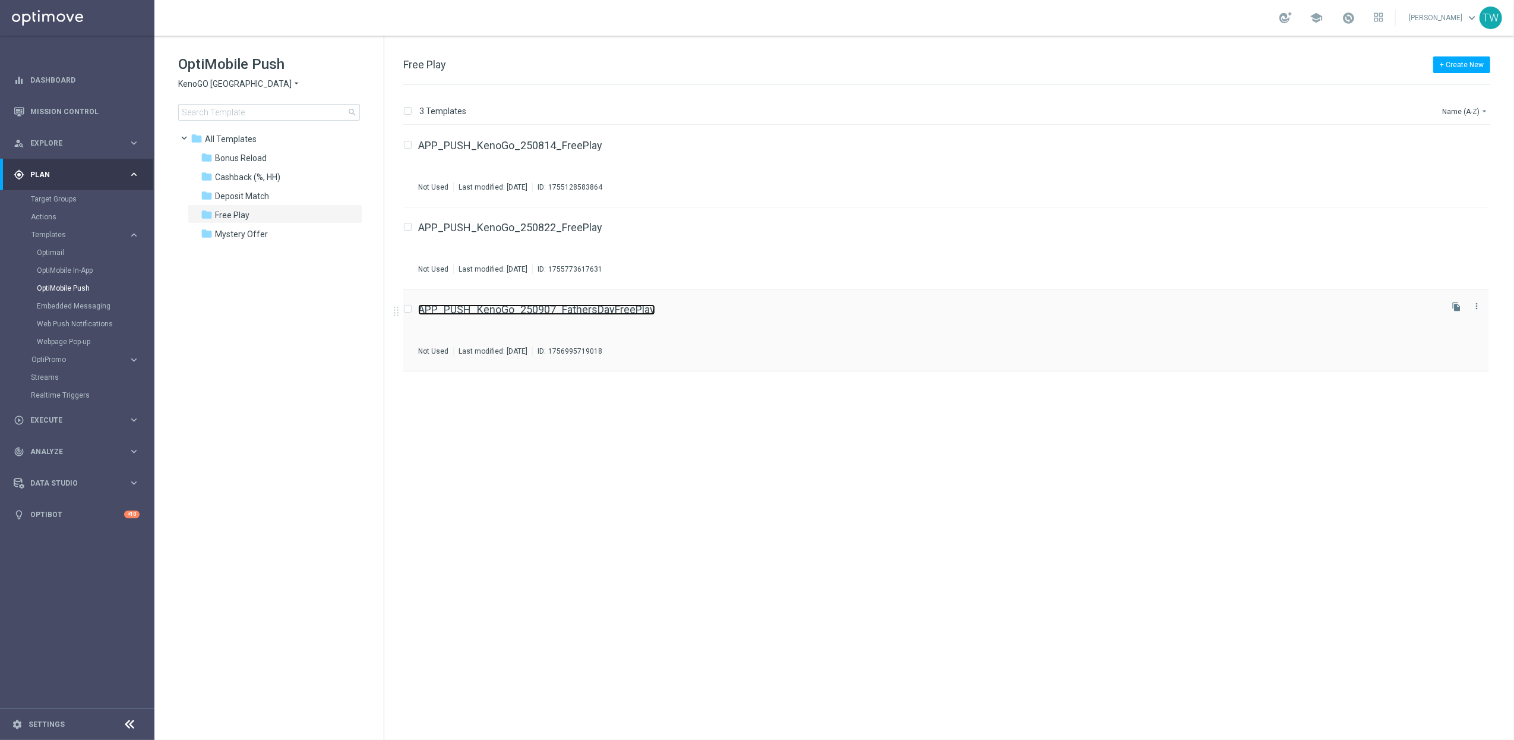
click at [596, 311] on link "APP_PUSH_KenoGo_250907_FathersDayFreePlay" at bounding box center [536, 309] width 237 height 11
click at [238, 159] on span "Bonus Reload" at bounding box center [241, 158] width 52 height 11
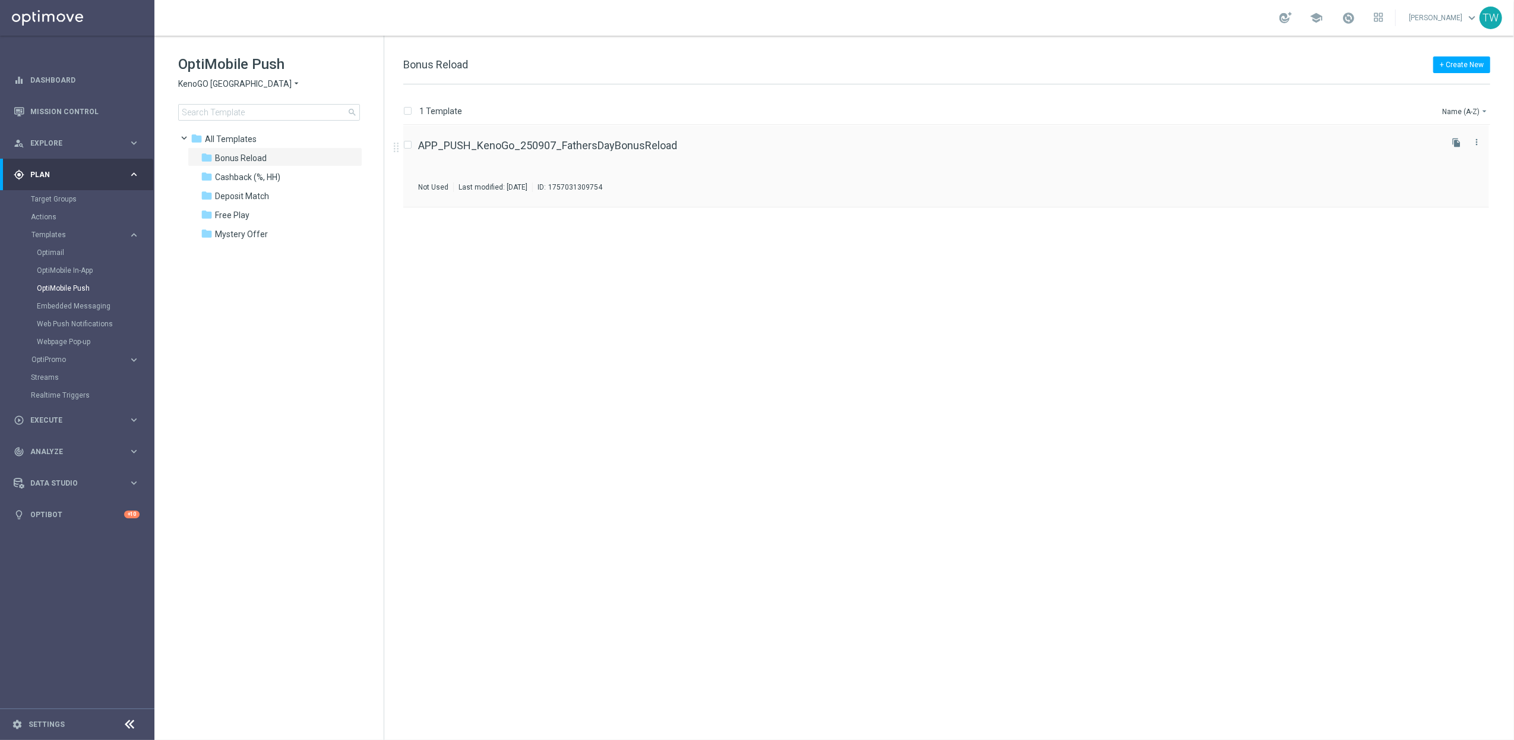
click at [658, 152] on div "APP_PUSH_KenoGo_250907_FathersDayBonusReload Not Used Last modified: [DATE] ID:…" at bounding box center [928, 166] width 1021 height 52
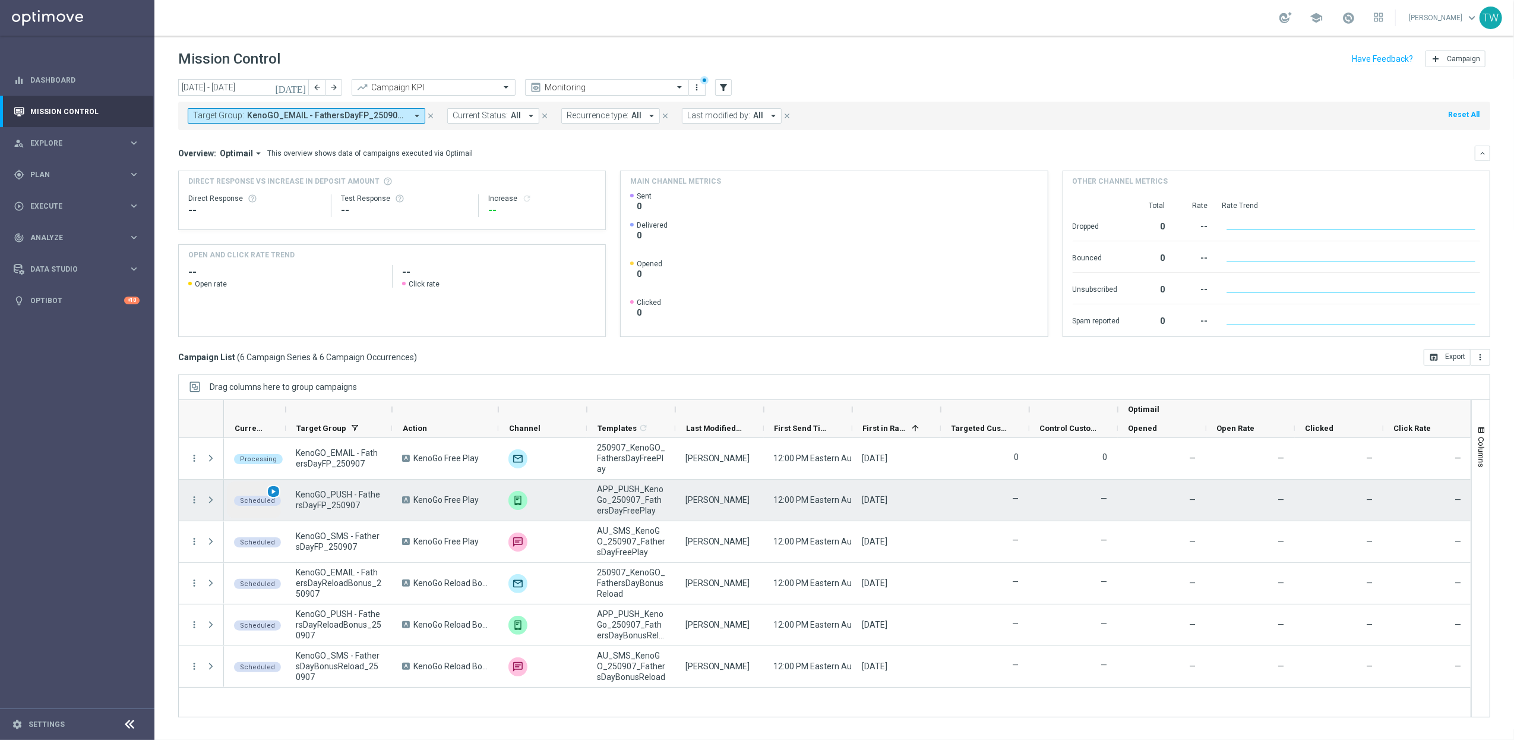
click at [274, 490] on span "play_arrow" at bounding box center [273, 491] width 8 height 8
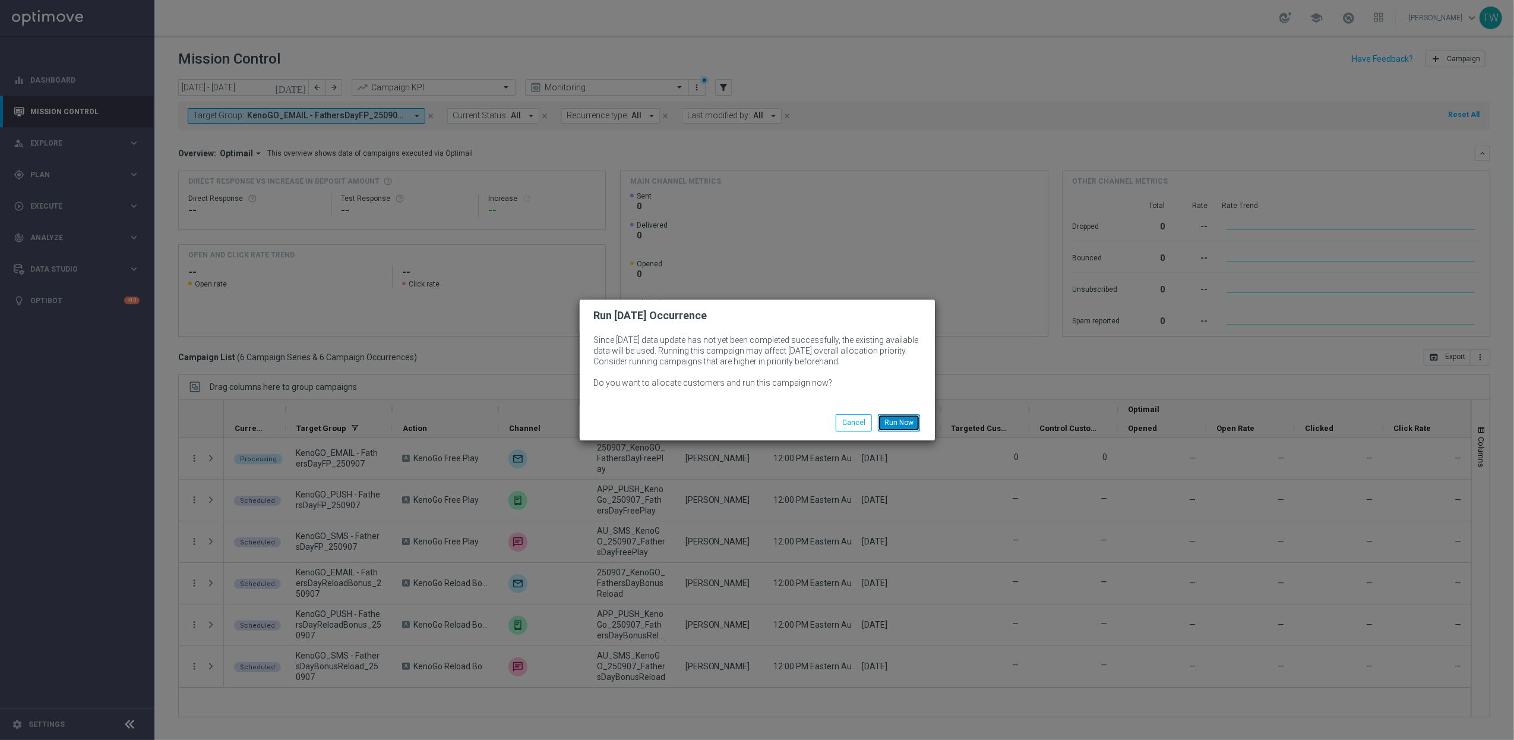
click at [892, 427] on button "Run Now" at bounding box center [899, 422] width 42 height 17
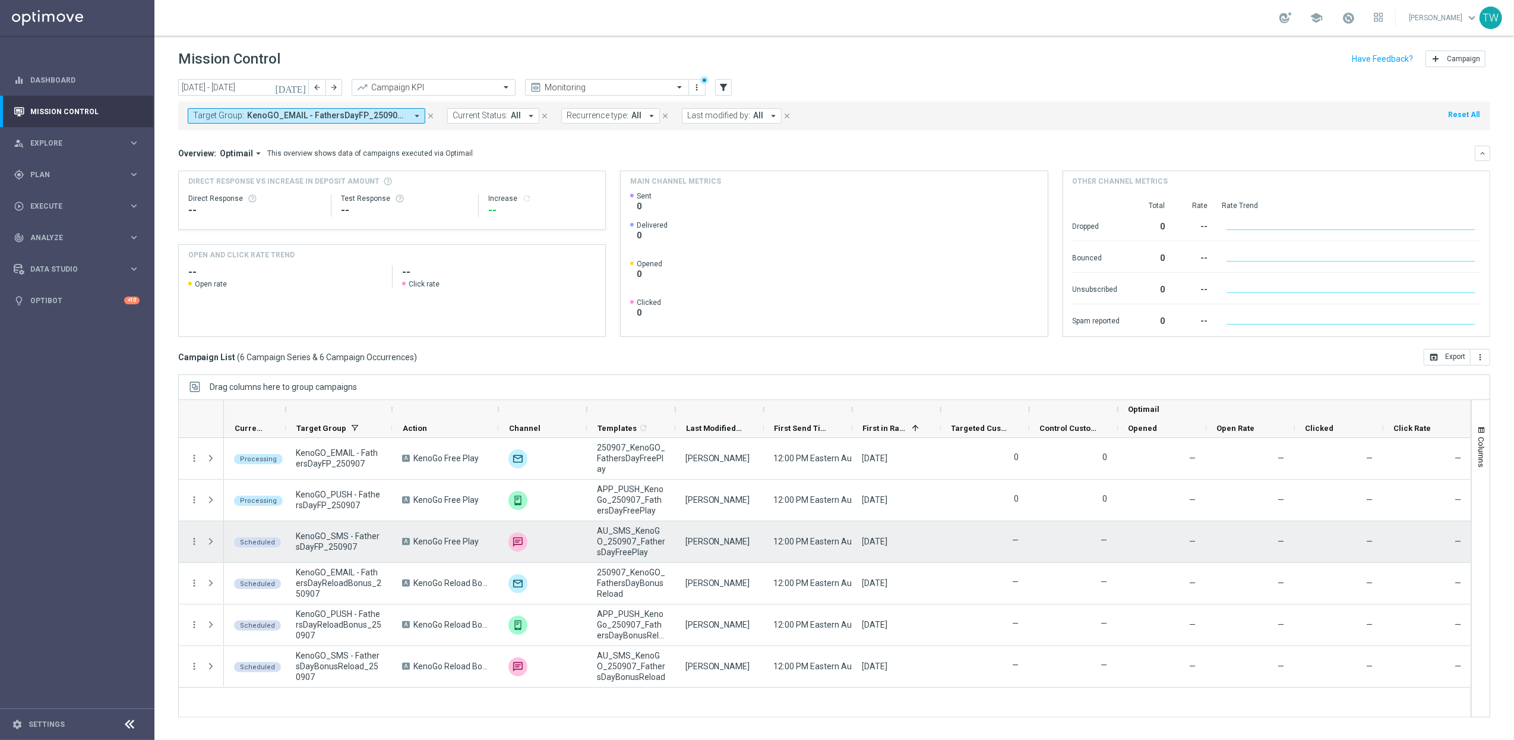
click at [0, 0] on span "play_arrow" at bounding box center [0, 0] width 0 height 0
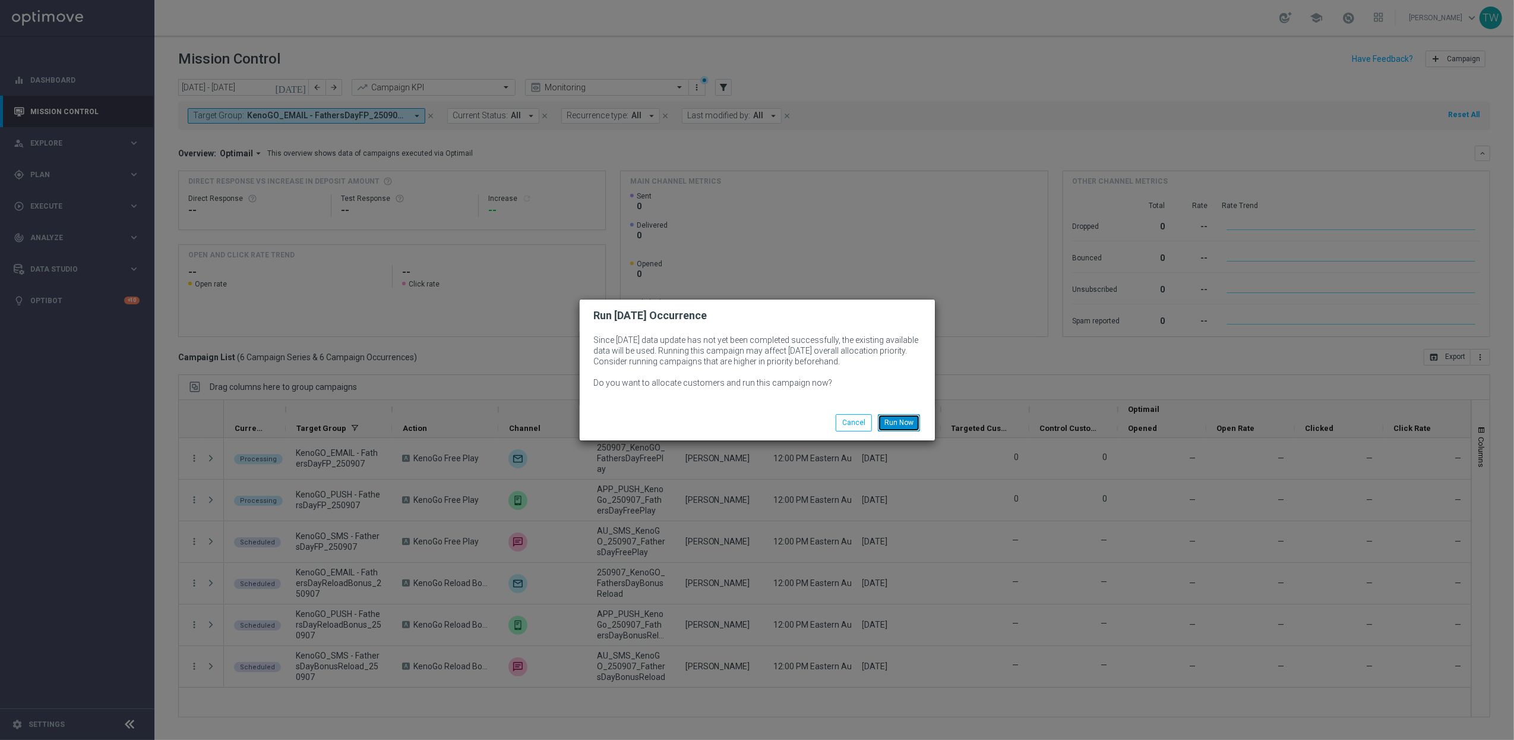
click at [890, 419] on button "Run Now" at bounding box center [899, 422] width 42 height 17
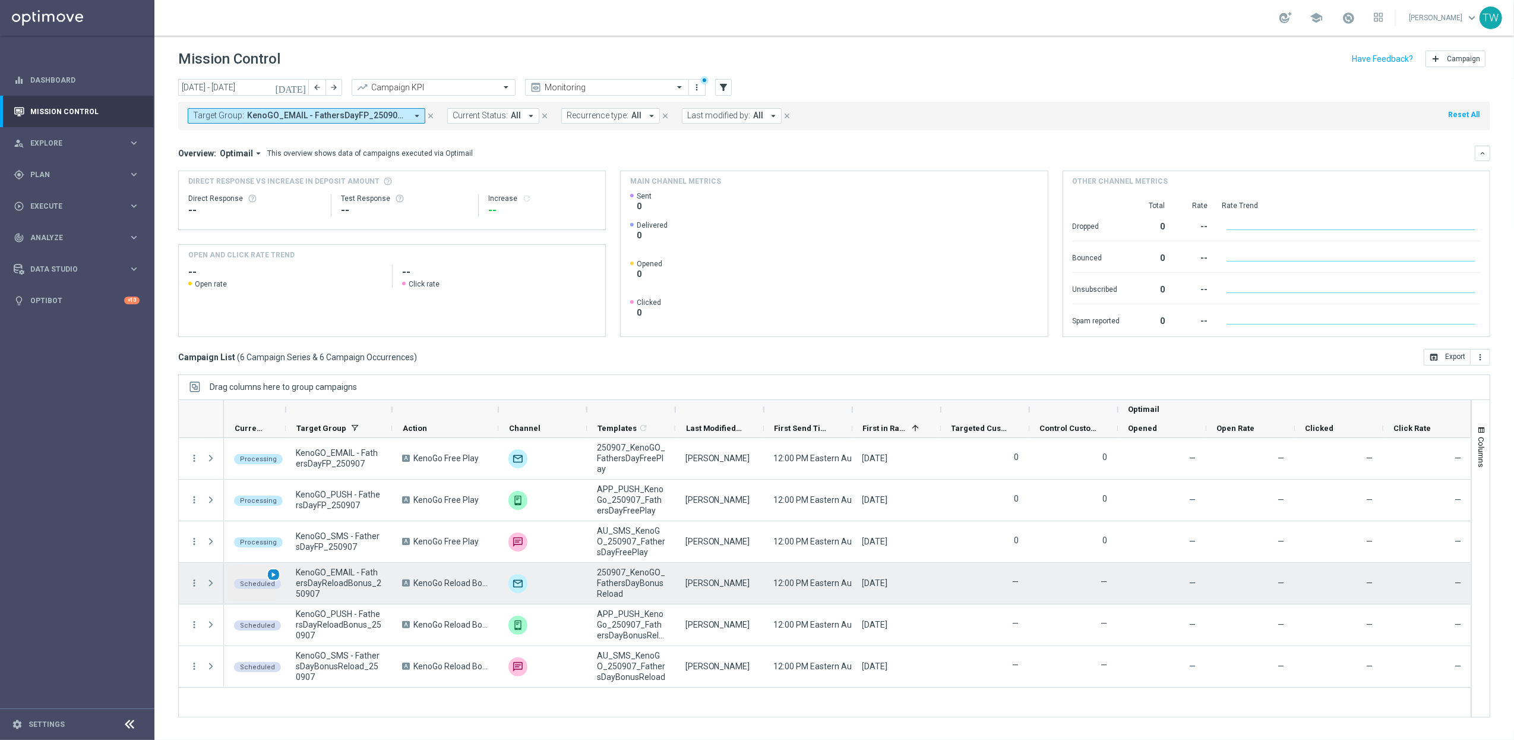
click at [272, 578] on span "play_arrow" at bounding box center [273, 574] width 8 height 8
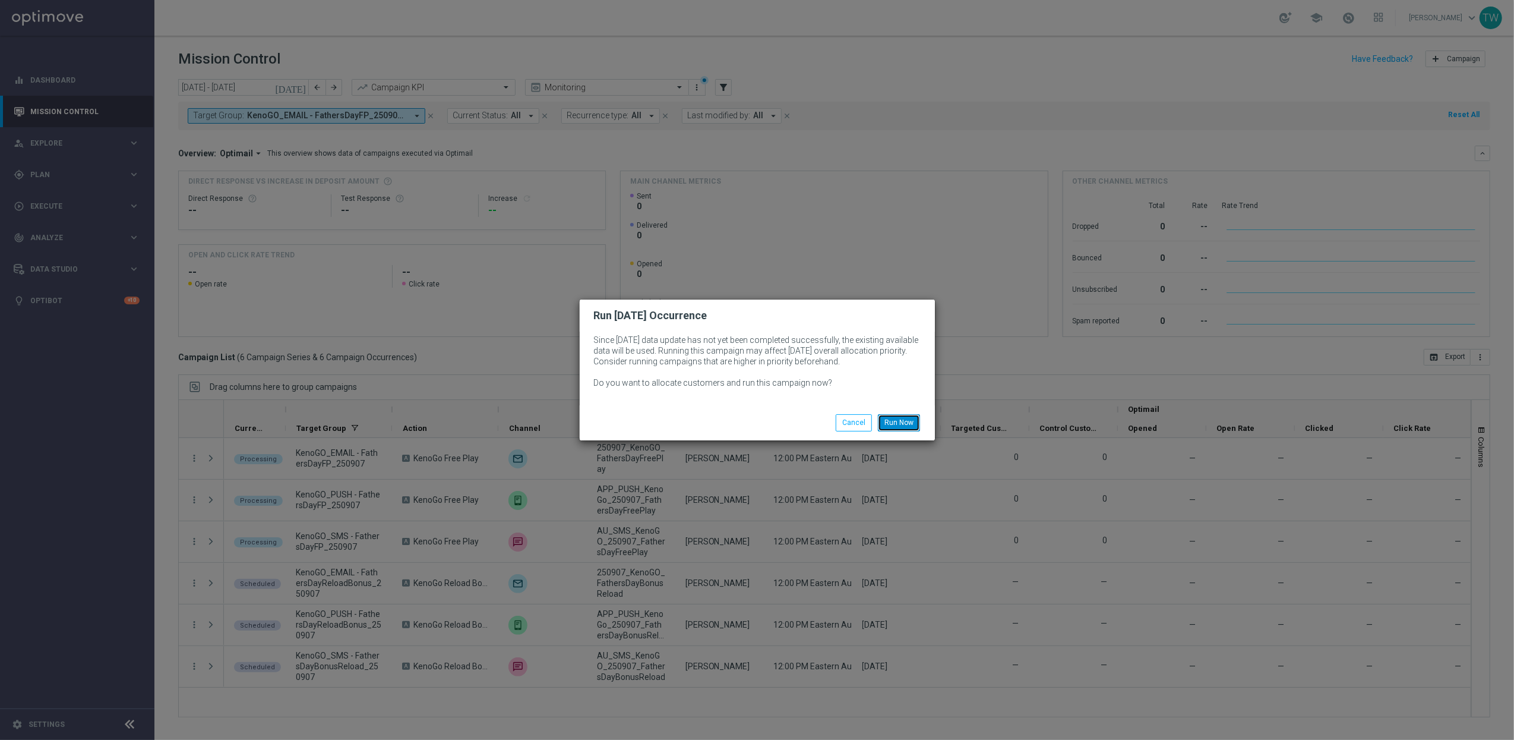
click at [898, 417] on button "Run Now" at bounding box center [899, 422] width 42 height 17
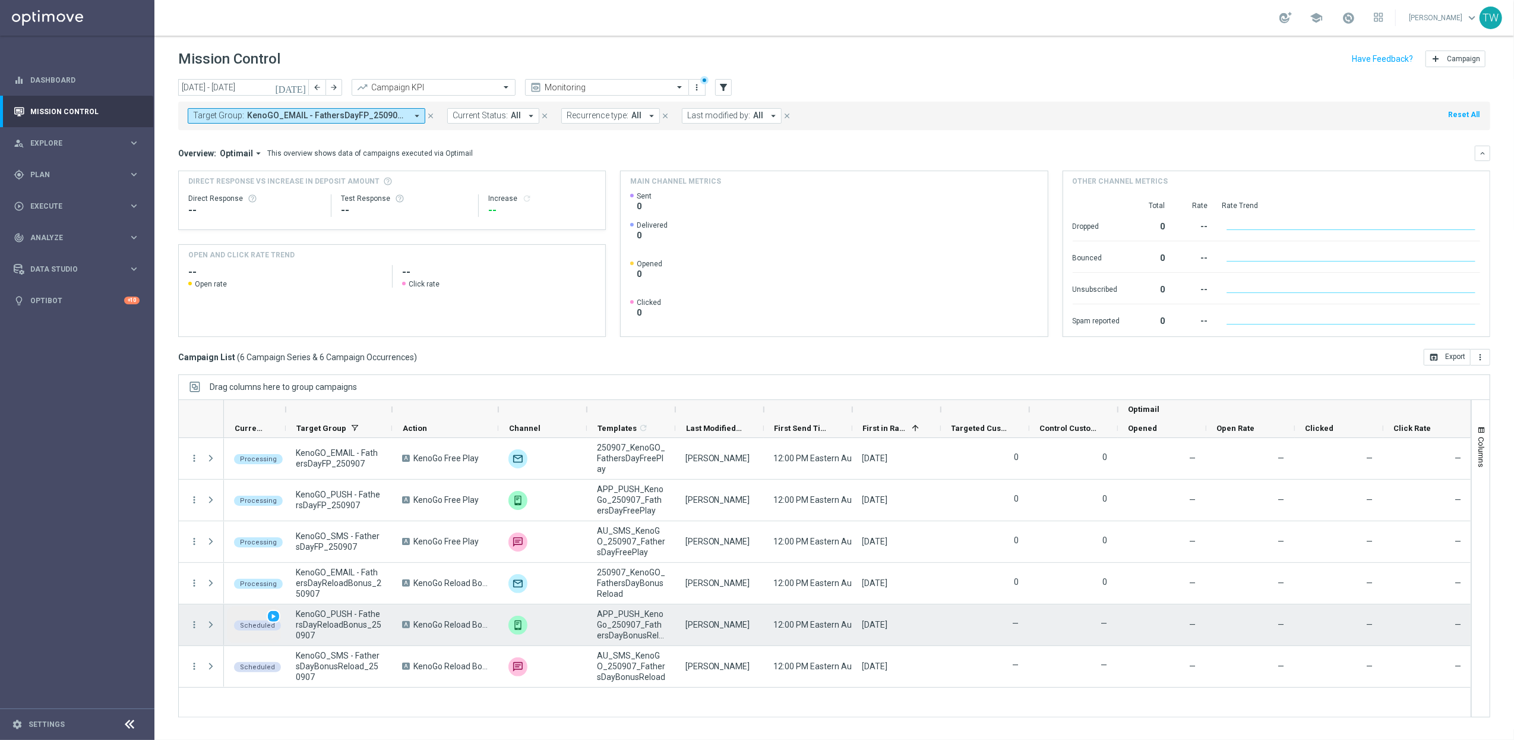
click at [272, 619] on span "play_arrow" at bounding box center [273, 616] width 8 height 8
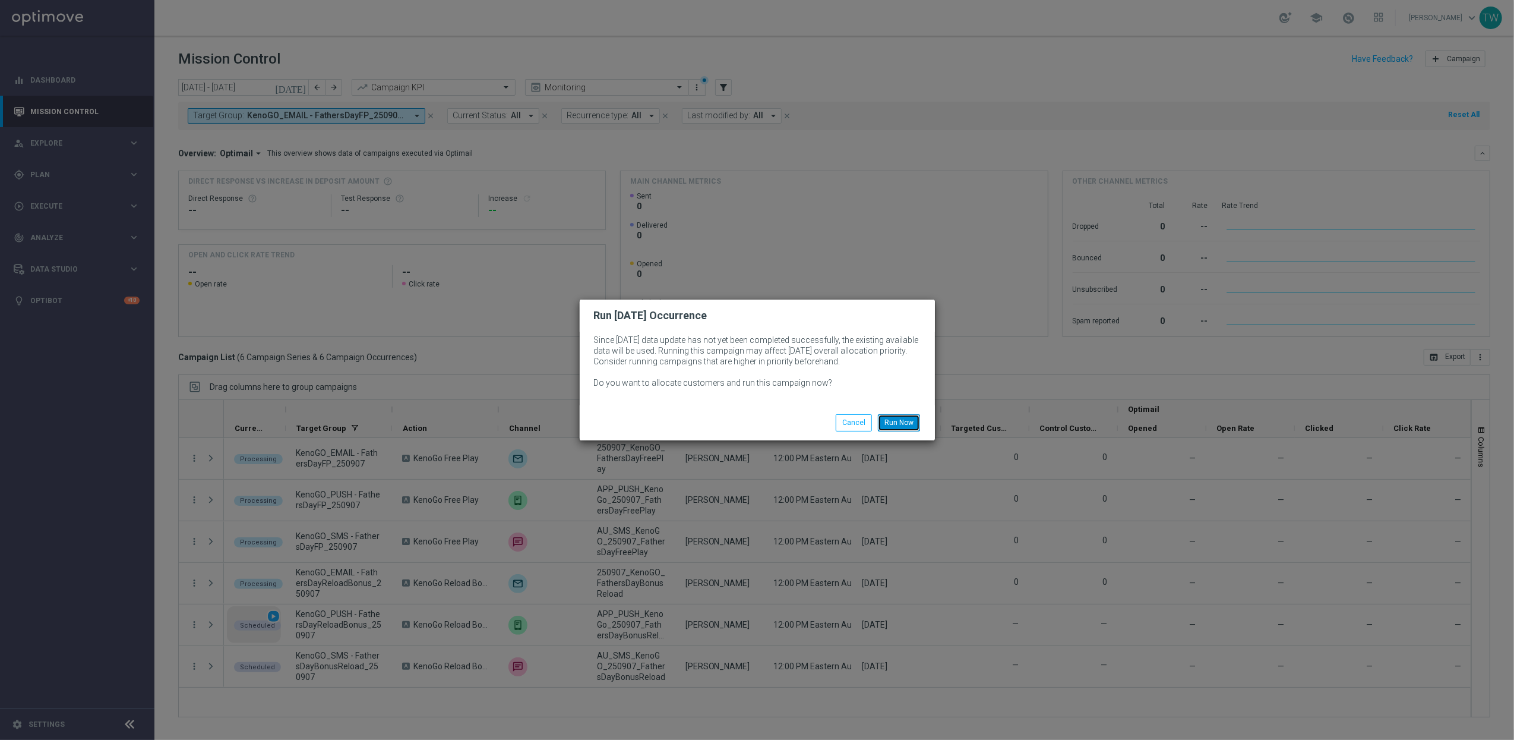
click at [907, 419] on button "Run Now" at bounding box center [899, 422] width 42 height 17
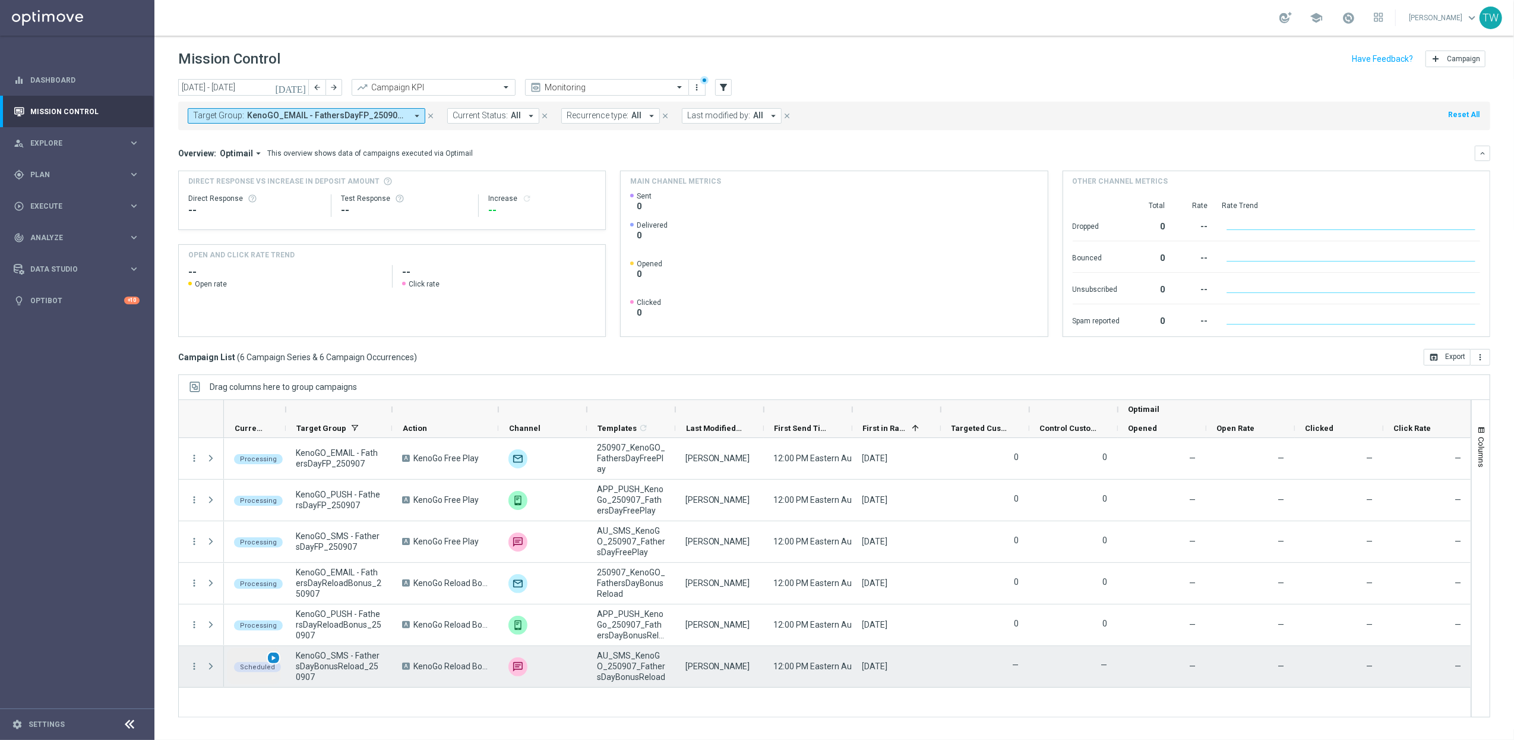
click at [273, 659] on span "play_arrow" at bounding box center [273, 658] width 8 height 8
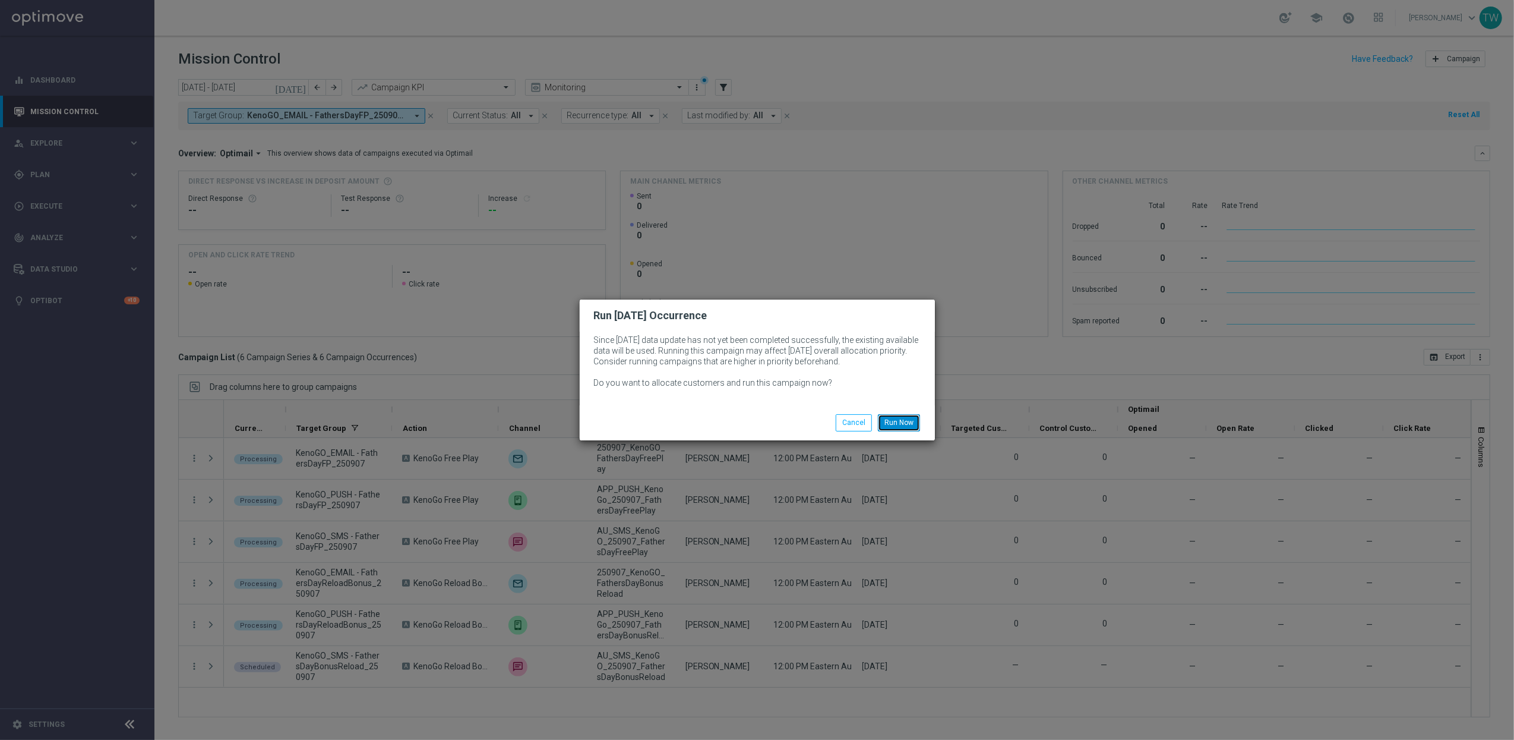
click at [900, 417] on button "Run Now" at bounding box center [899, 422] width 42 height 17
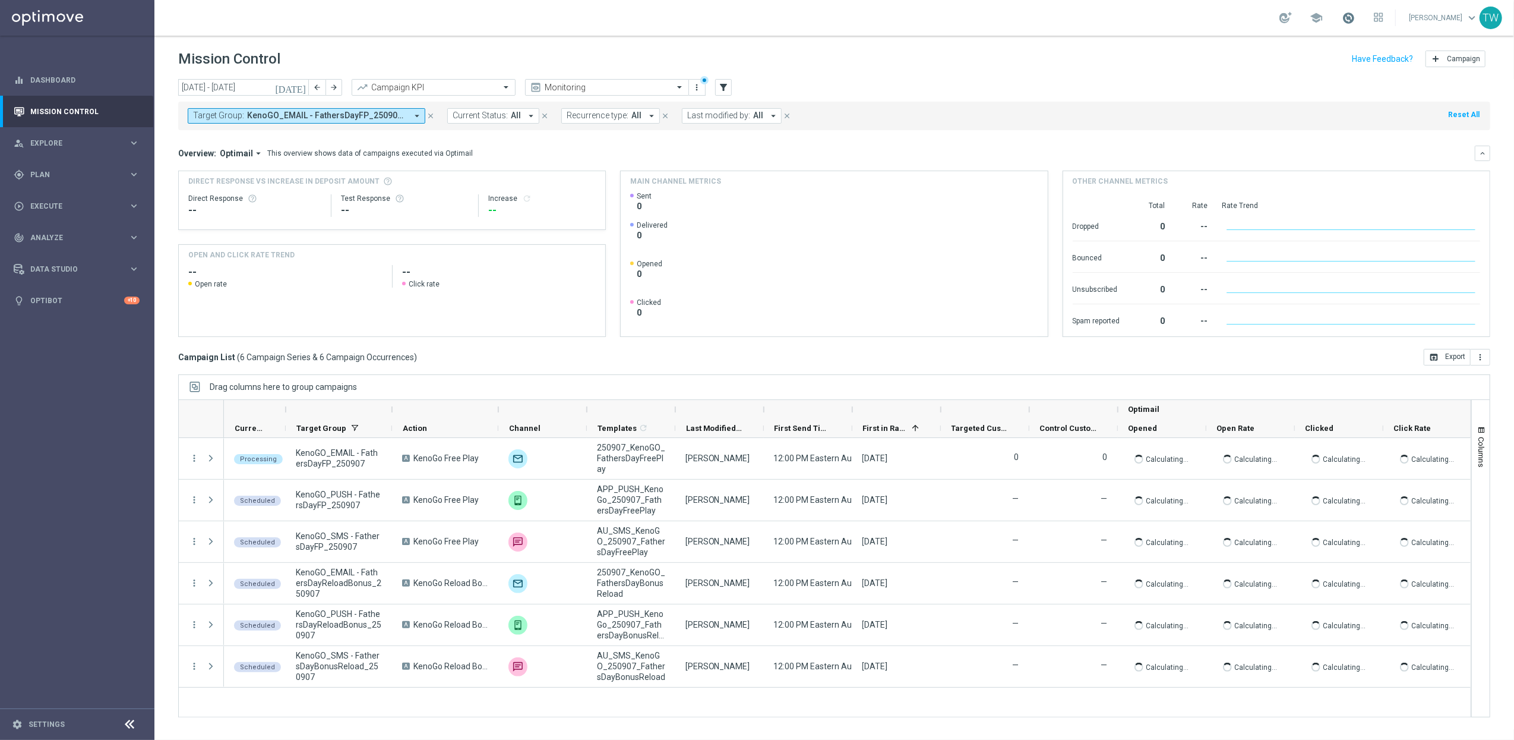
click at [1355, 21] on span at bounding box center [1348, 17] width 13 height 13
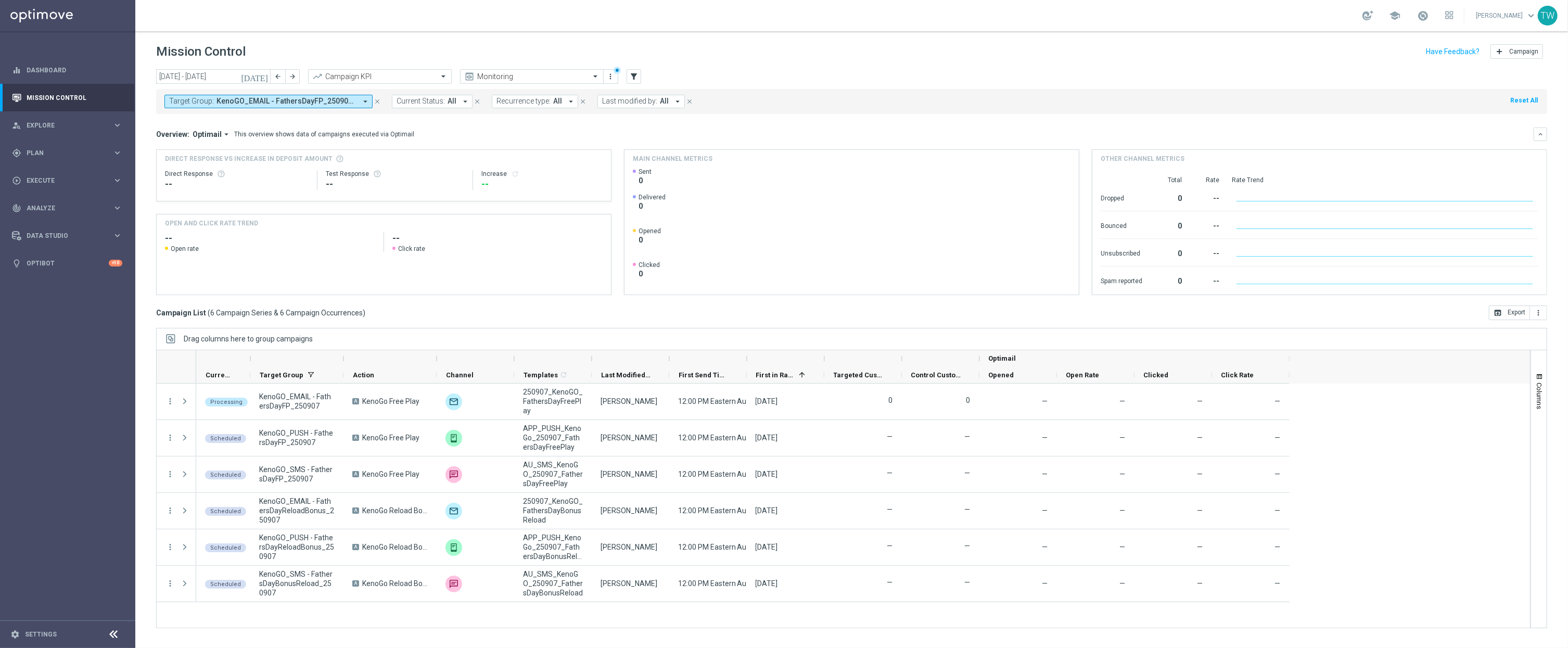
click at [593, 359] on div at bounding box center [591, 358] width 4 height 17
drag, startPoint x: 593, startPoint y: 359, endPoint x: 536, endPoint y: 370, distance: 58.1
click at [592, 359] on div at bounding box center [591, 358] width 4 height 17
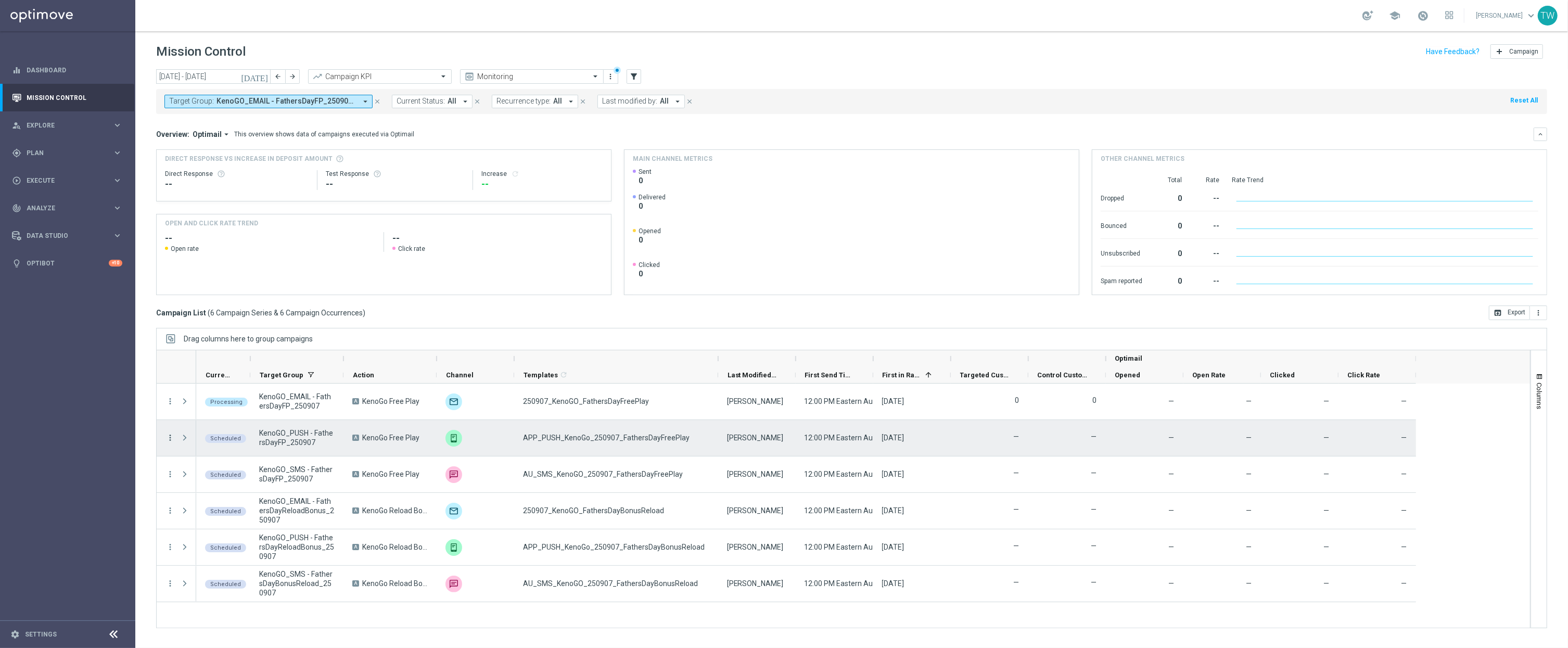
click at [174, 438] on icon "more_vert" at bounding box center [170, 437] width 10 height 10
click at [203, 440] on div "list Campaign Details" at bounding box center [234, 445] width 117 height 15
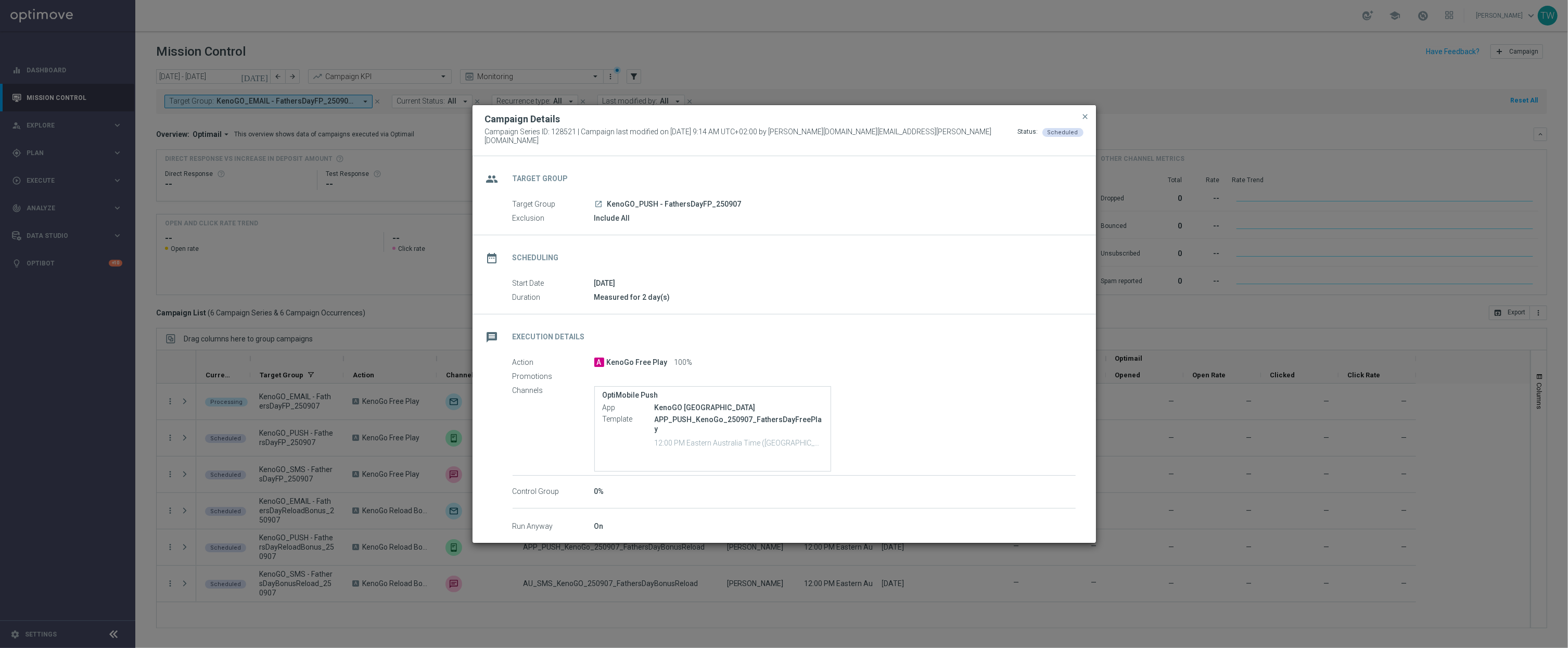
drag, startPoint x: 1084, startPoint y: 118, endPoint x: 1035, endPoint y: 137, distance: 52.6
click at [1084, 118] on span "close" at bounding box center [1086, 116] width 9 height 9
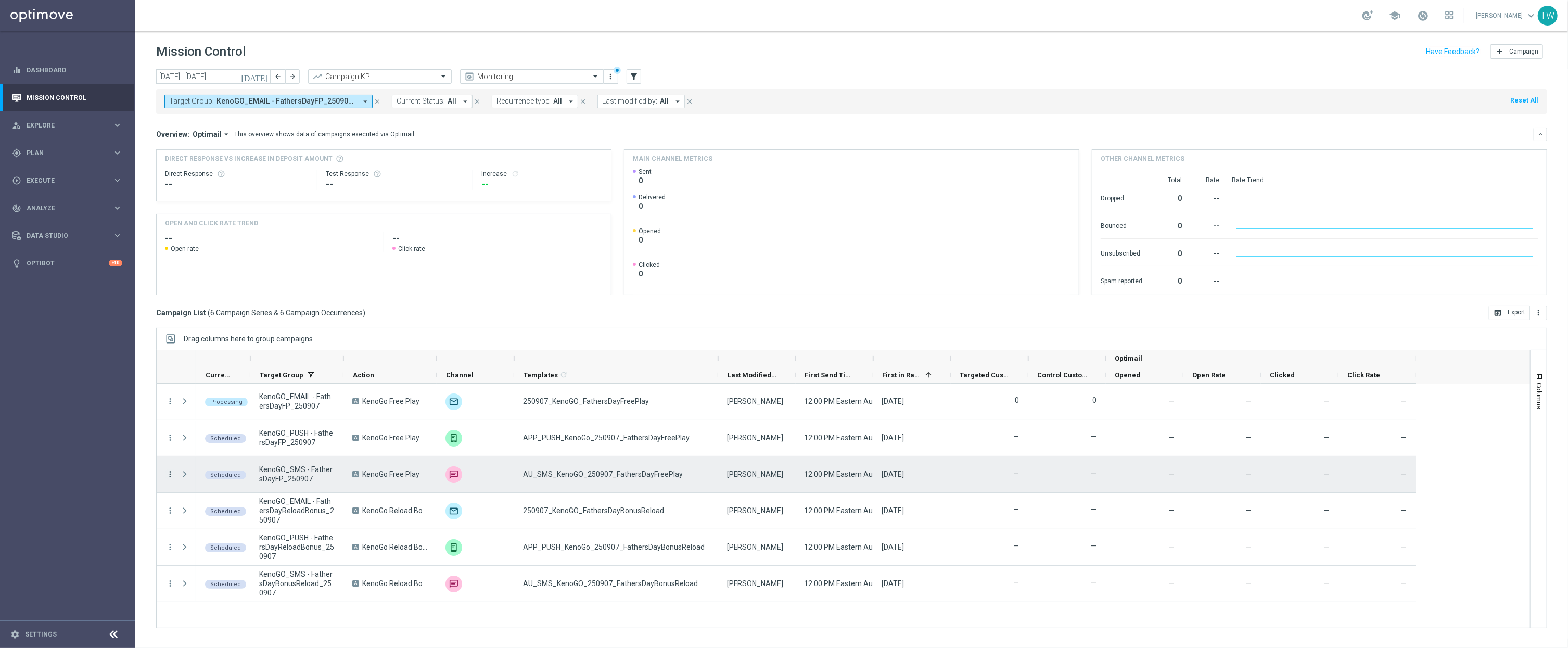
click at [173, 472] on icon "more_vert" at bounding box center [170, 474] width 10 height 10
click at [215, 483] on span "Campaign Details" at bounding box center [217, 481] width 53 height 7
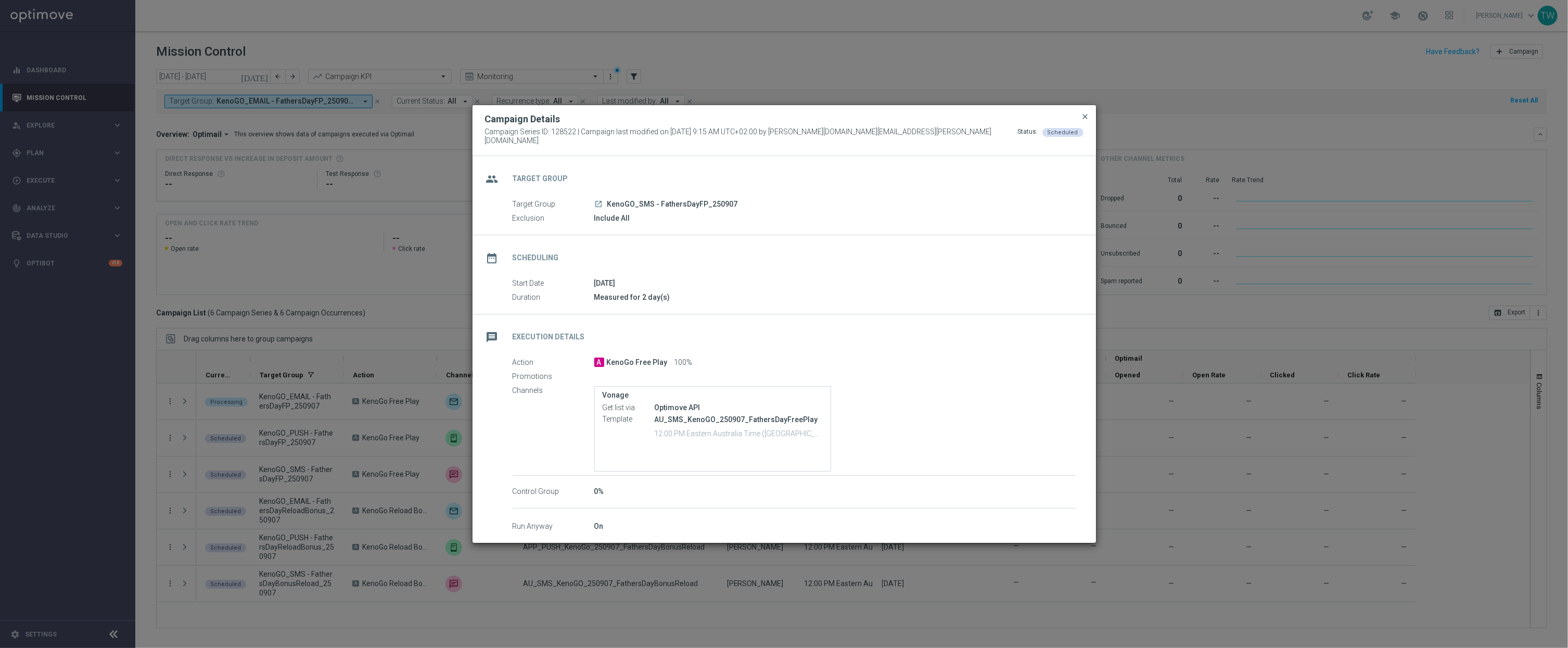
click at [1086, 120] on span "close" at bounding box center [1086, 116] width 9 height 9
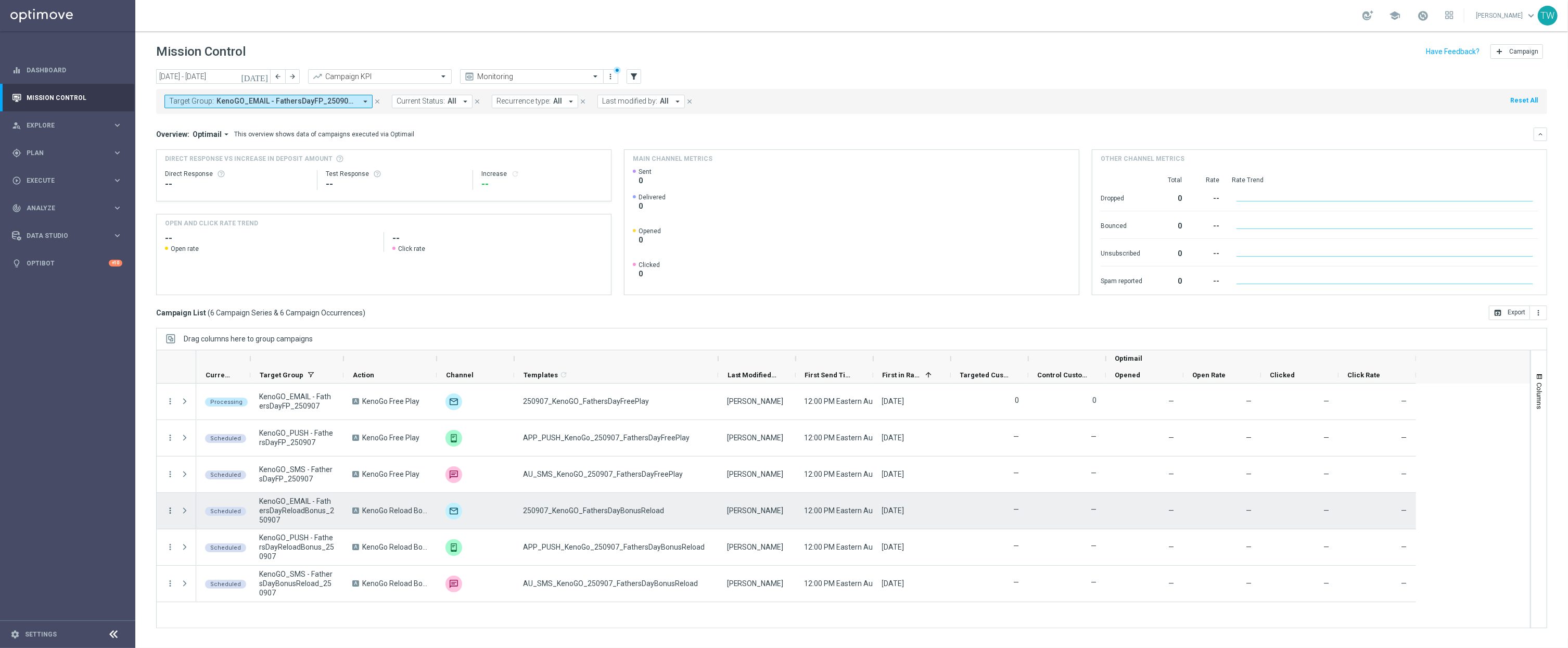
click at [170, 511] on icon "more_vert" at bounding box center [170, 510] width 10 height 10
click at [234, 371] on span "Campaign Details" at bounding box center [217, 373] width 53 height 7
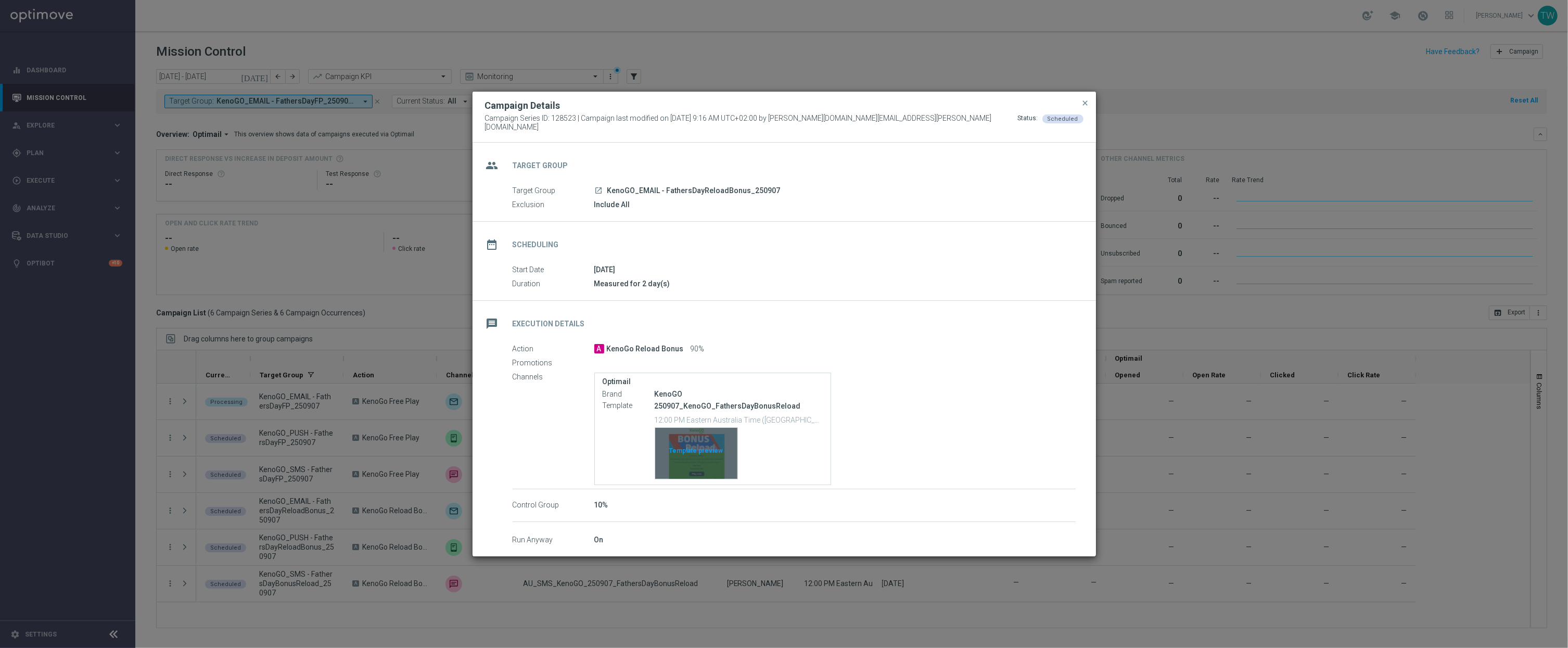
click at [692, 452] on div "Template preview" at bounding box center [696, 453] width 82 height 51
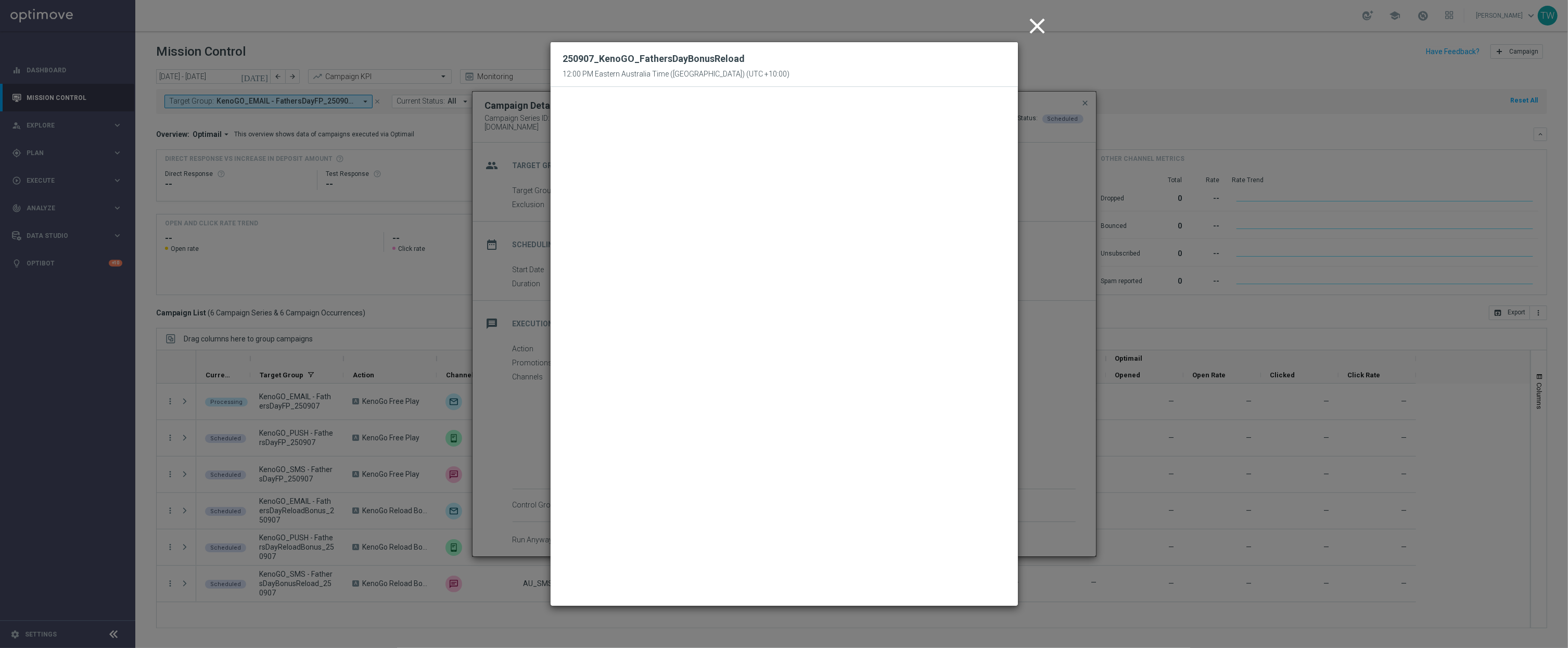
click at [1040, 20] on icon "close" at bounding box center [1038, 26] width 26 height 26
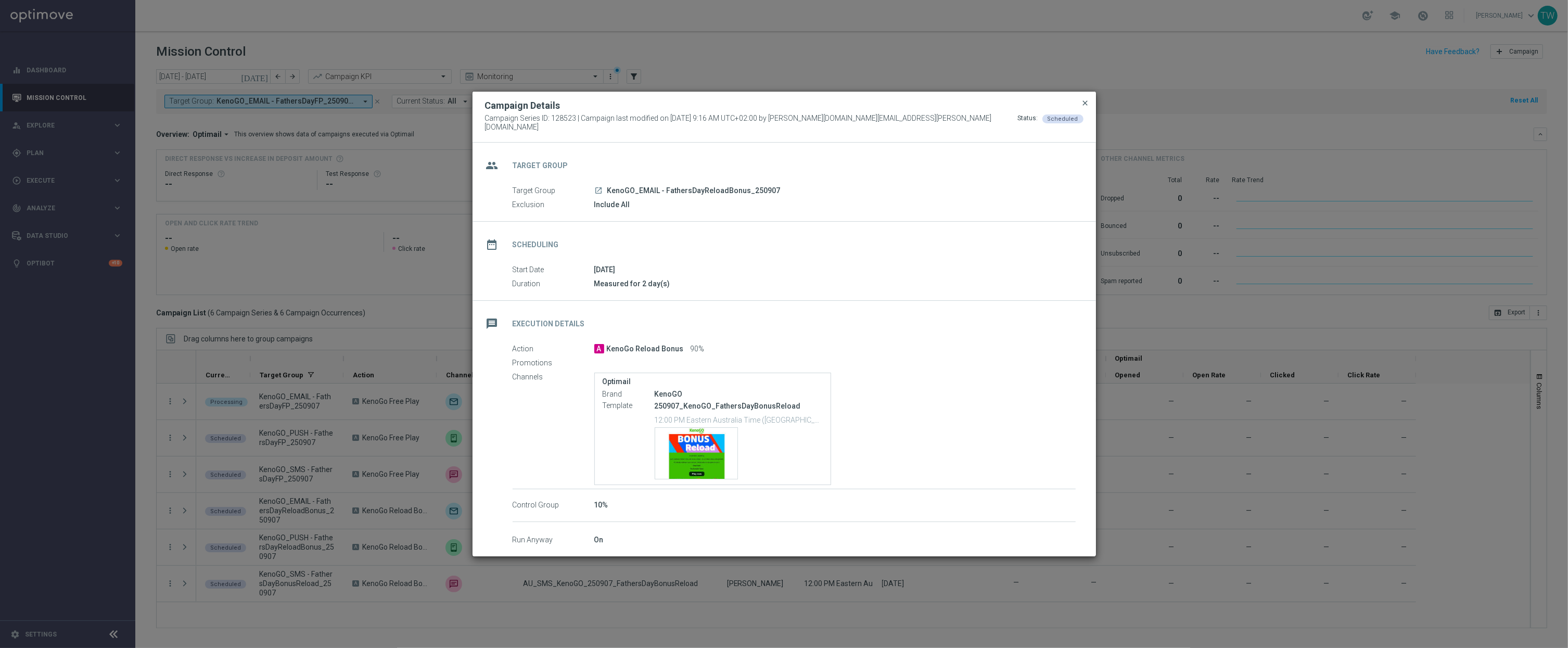
click at [1084, 105] on span "close" at bounding box center [1086, 103] width 9 height 9
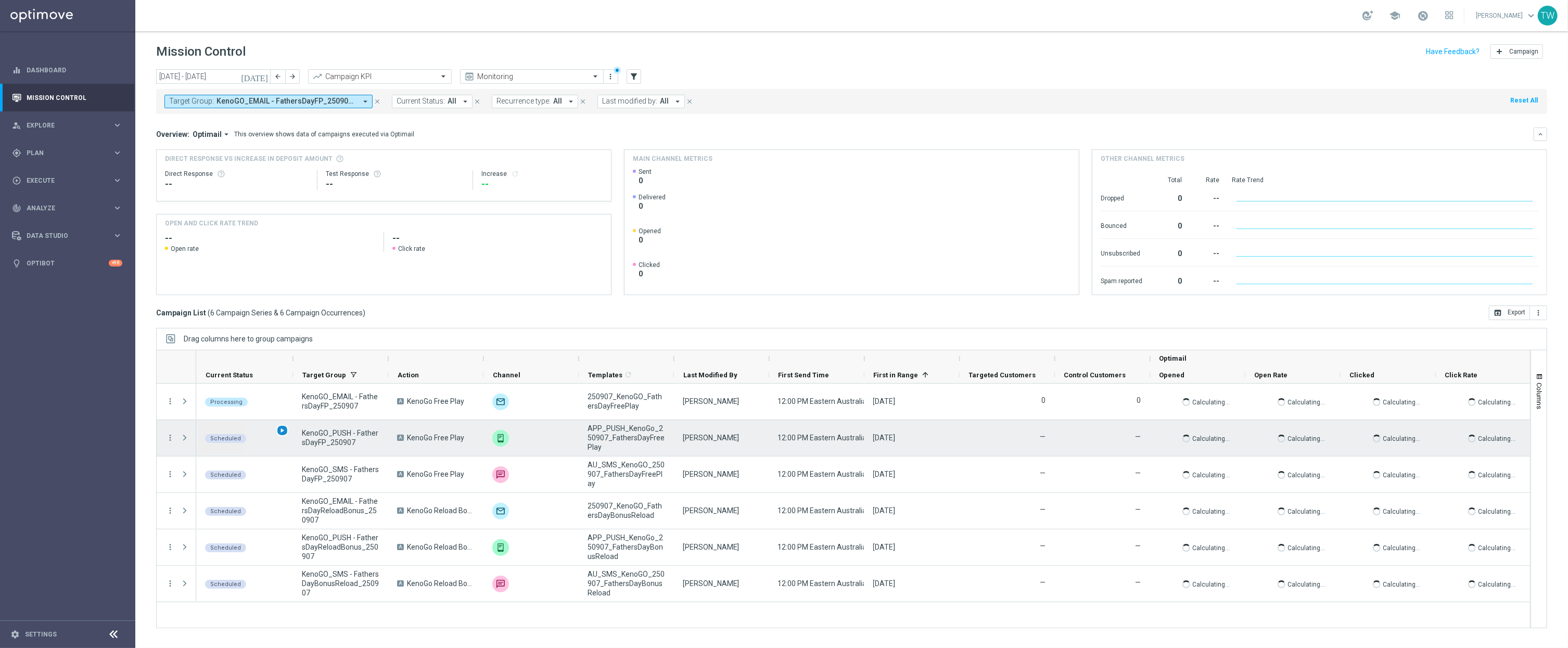
click at [281, 433] on span "play_arrow" at bounding box center [282, 430] width 7 height 7
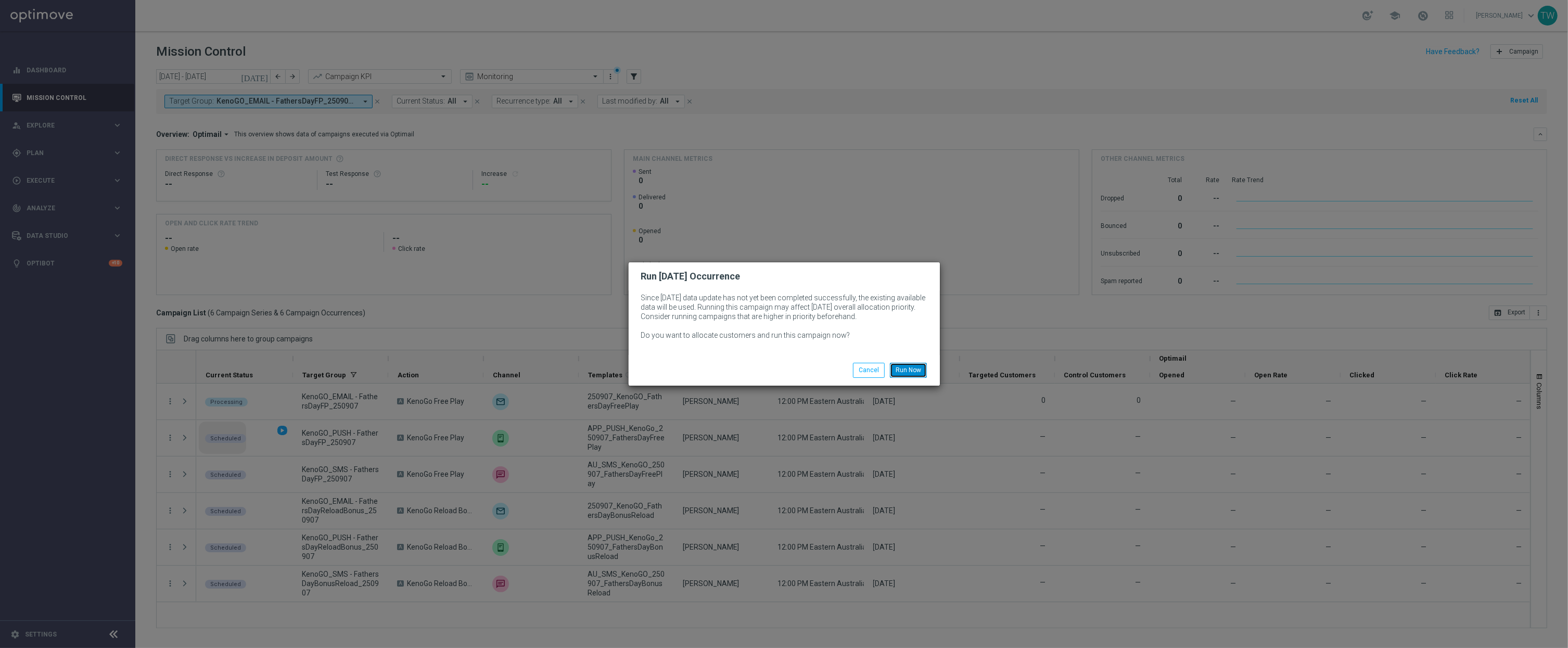
click at [925, 370] on button "Run Now" at bounding box center [908, 370] width 37 height 15
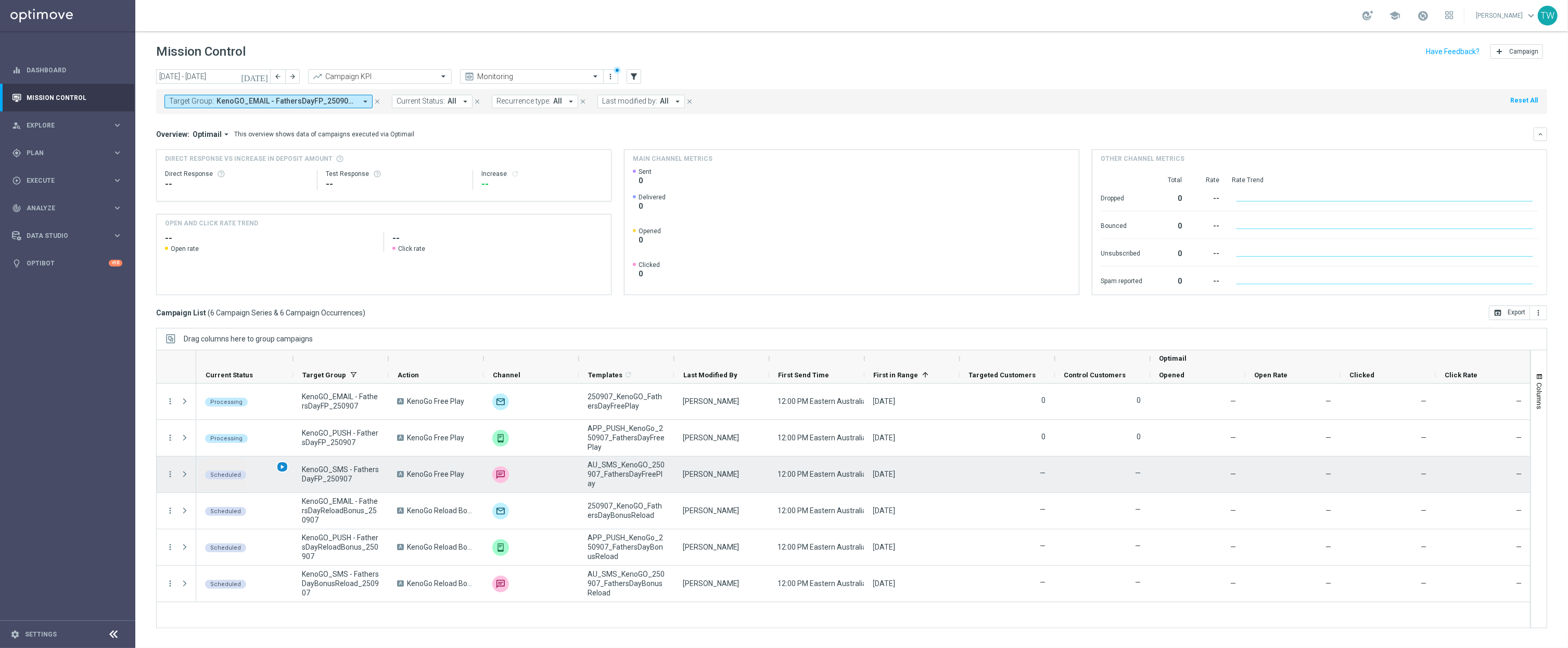
click at [279, 465] on span "play_arrow" at bounding box center [282, 467] width 7 height 7
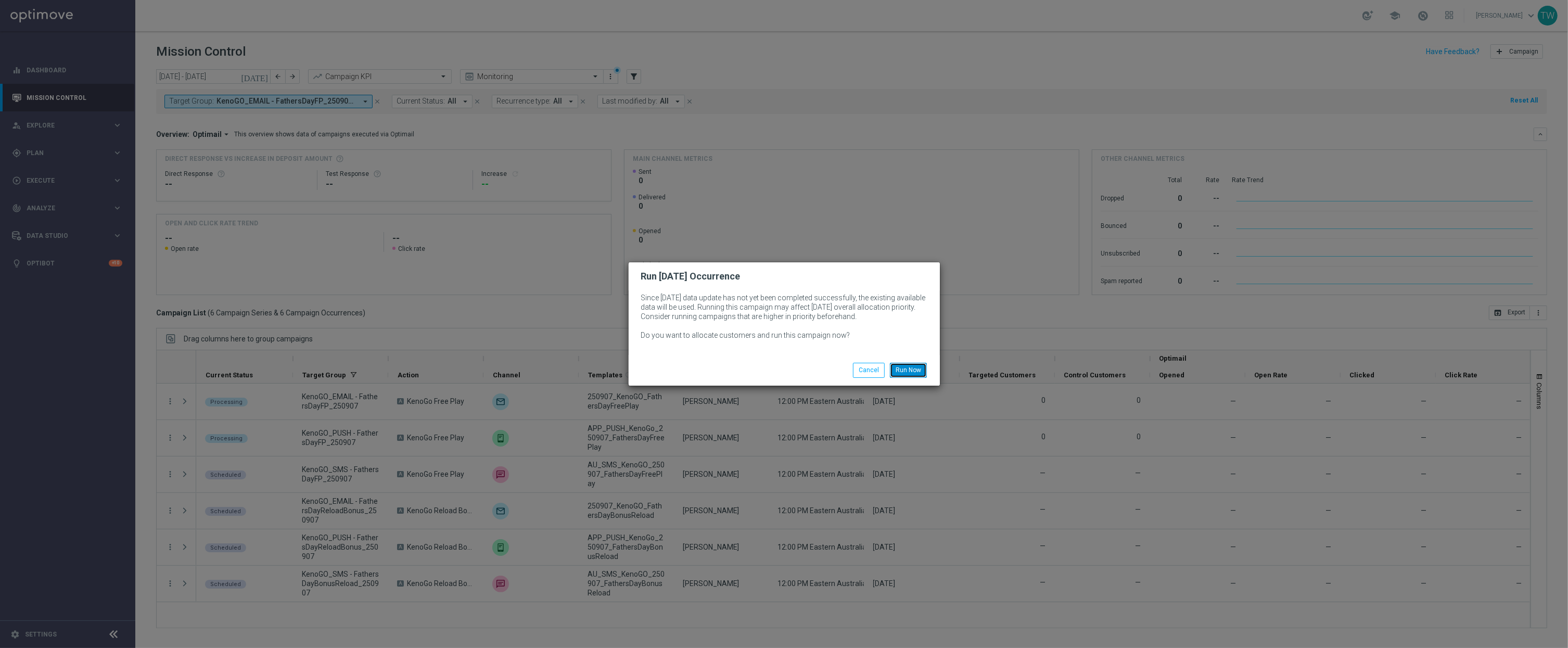
click at [915, 367] on button "Run Now" at bounding box center [908, 370] width 37 height 15
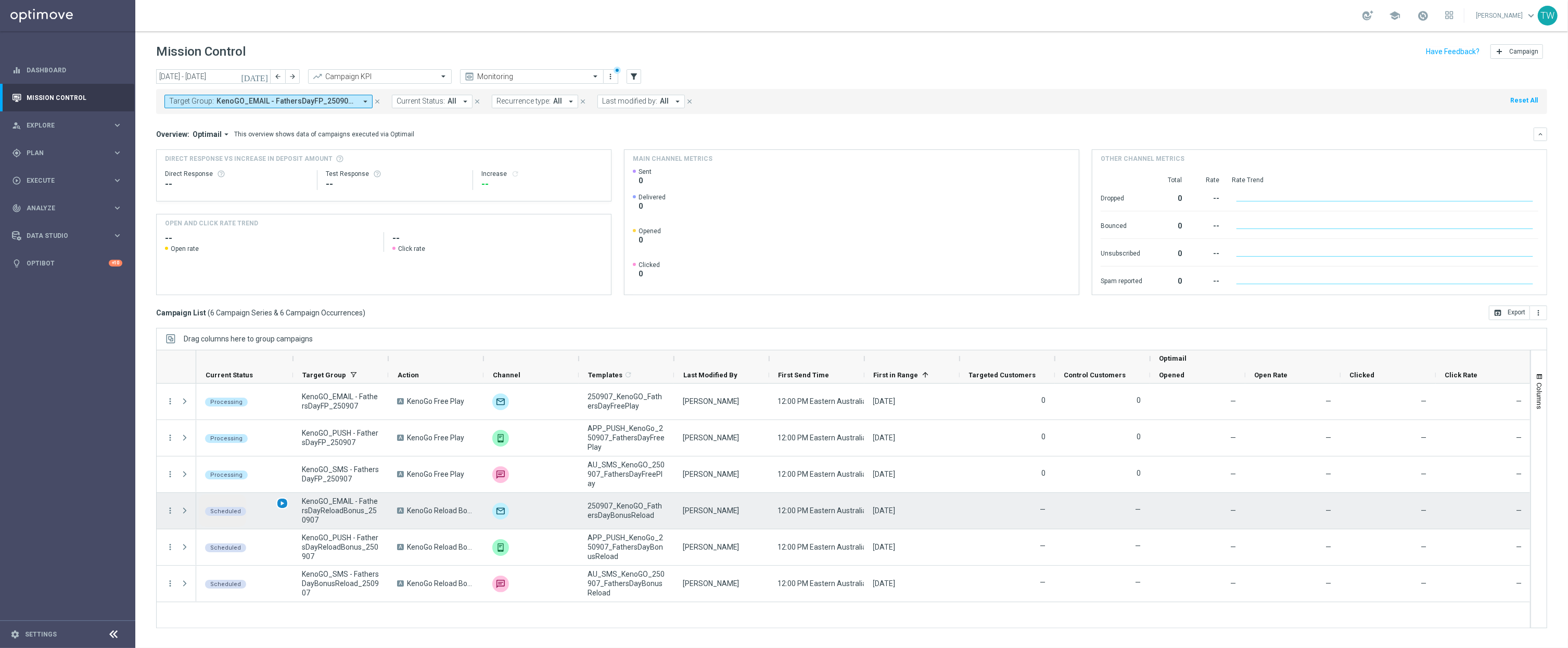
drag, startPoint x: 275, startPoint y: 502, endPoint x: 288, endPoint y: 503, distance: 13.0
click at [288, 503] on div "play_arrow" at bounding box center [282, 504] width 12 height 12
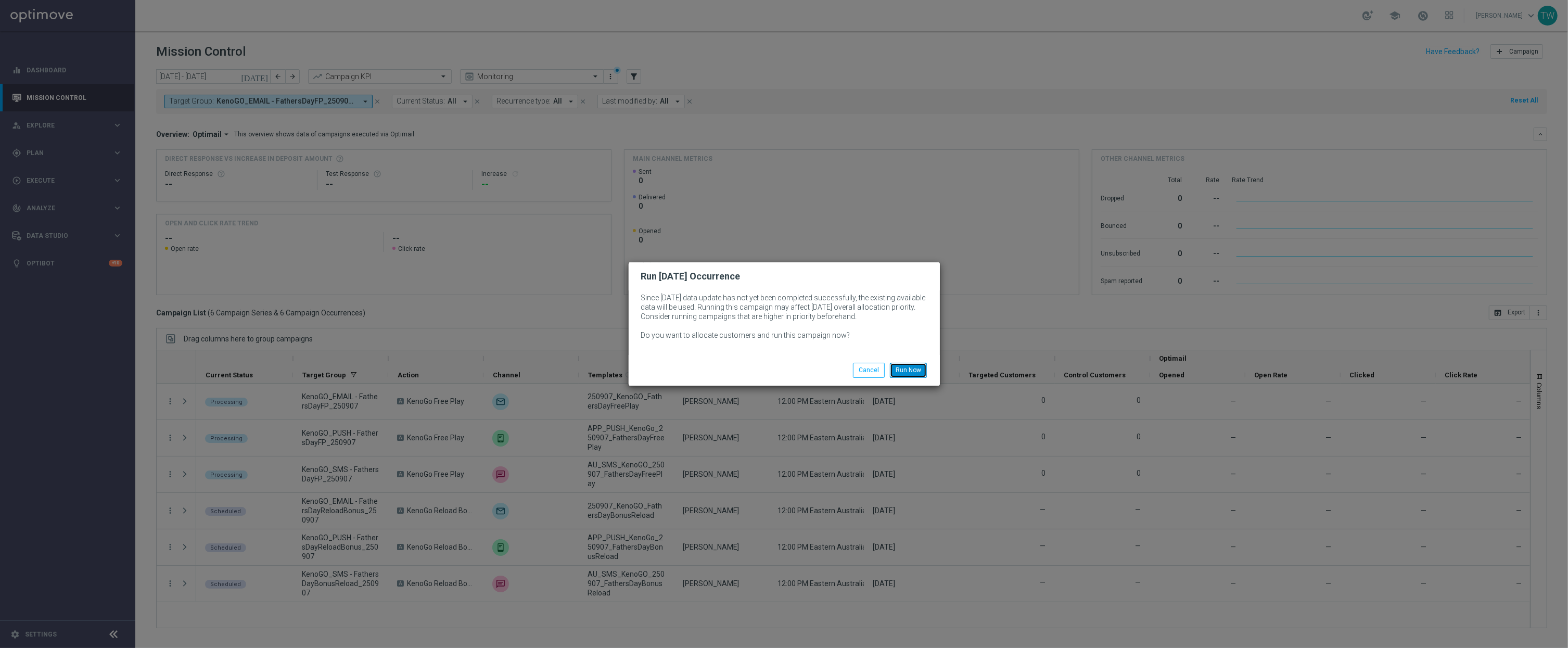
click at [919, 364] on button "Run Now" at bounding box center [908, 370] width 37 height 15
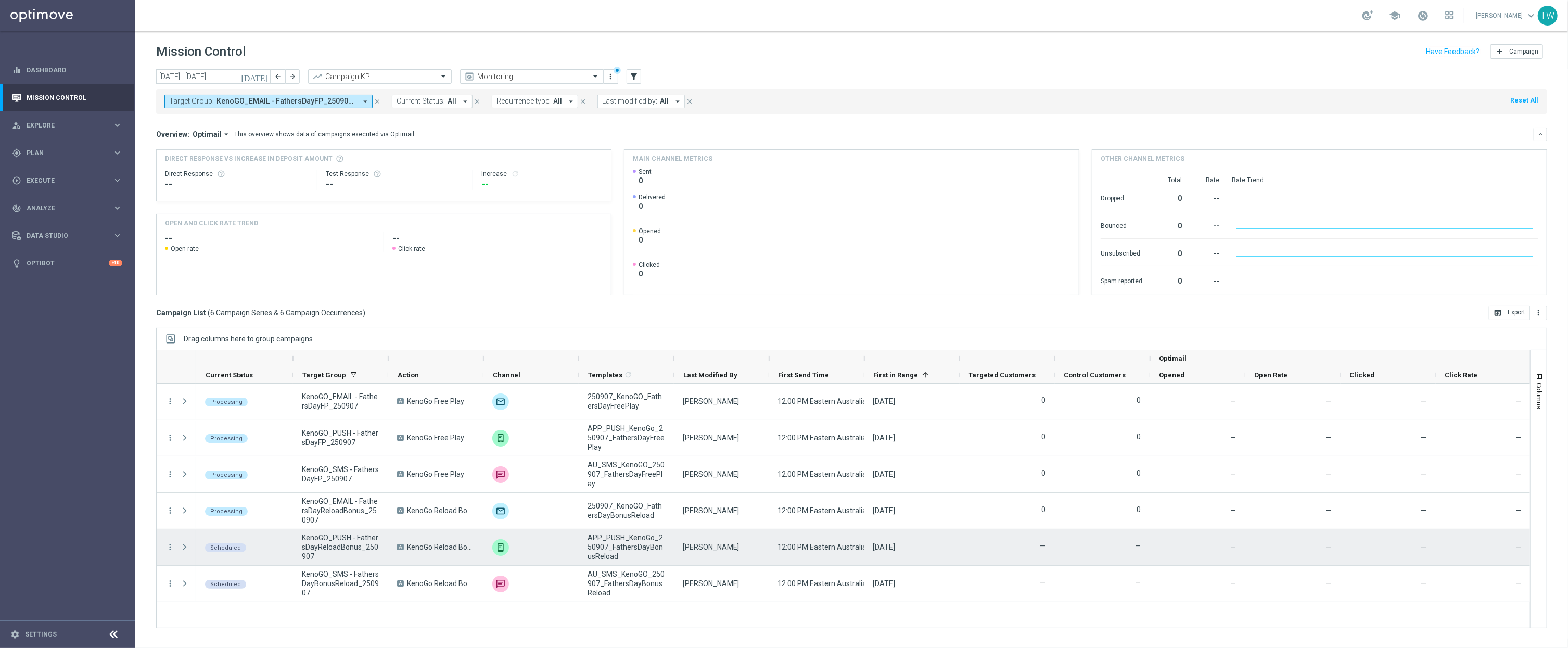
click at [294, 537] on div "KenoGO_PUSH - FathersDayReloadBonus_250907" at bounding box center [340, 546] width 95 height 36
click at [279, 537] on span "play_arrow" at bounding box center [282, 539] width 7 height 7
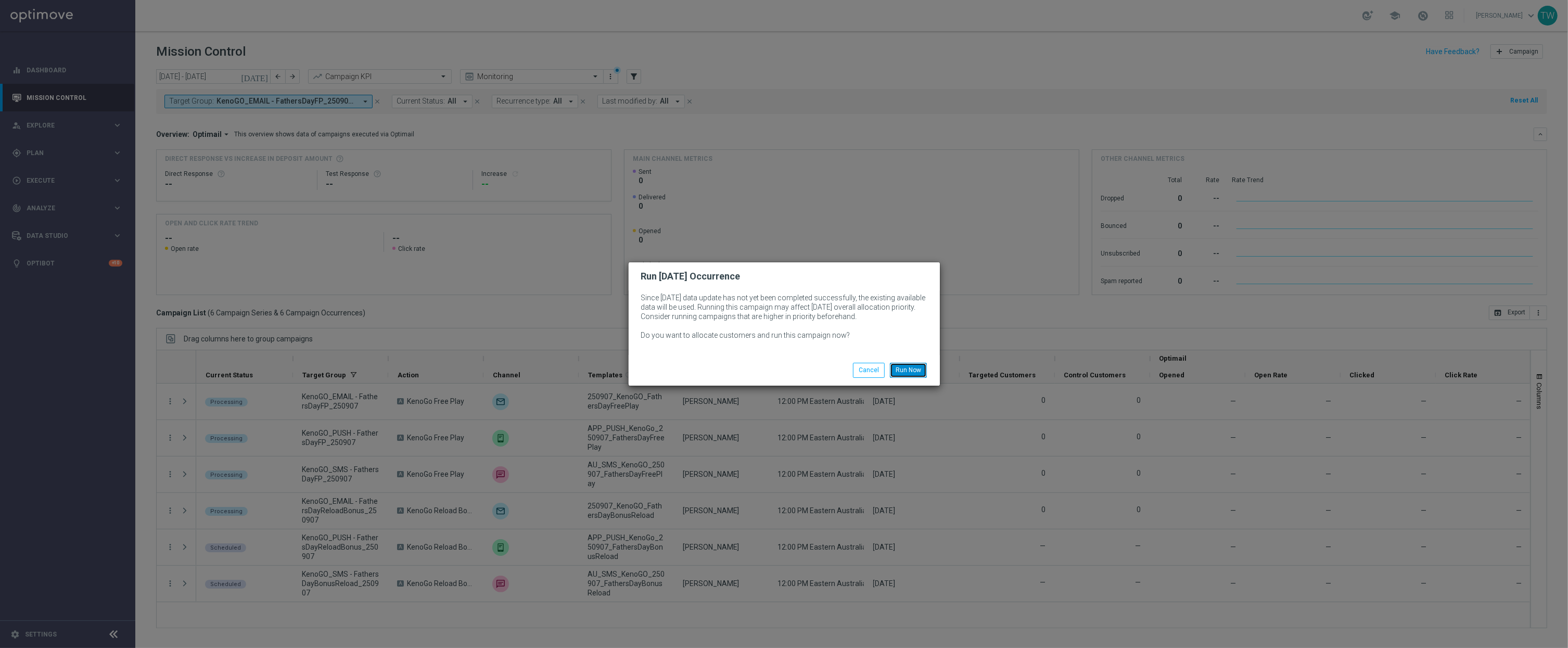
click at [921, 369] on button "Run Now" at bounding box center [908, 370] width 37 height 15
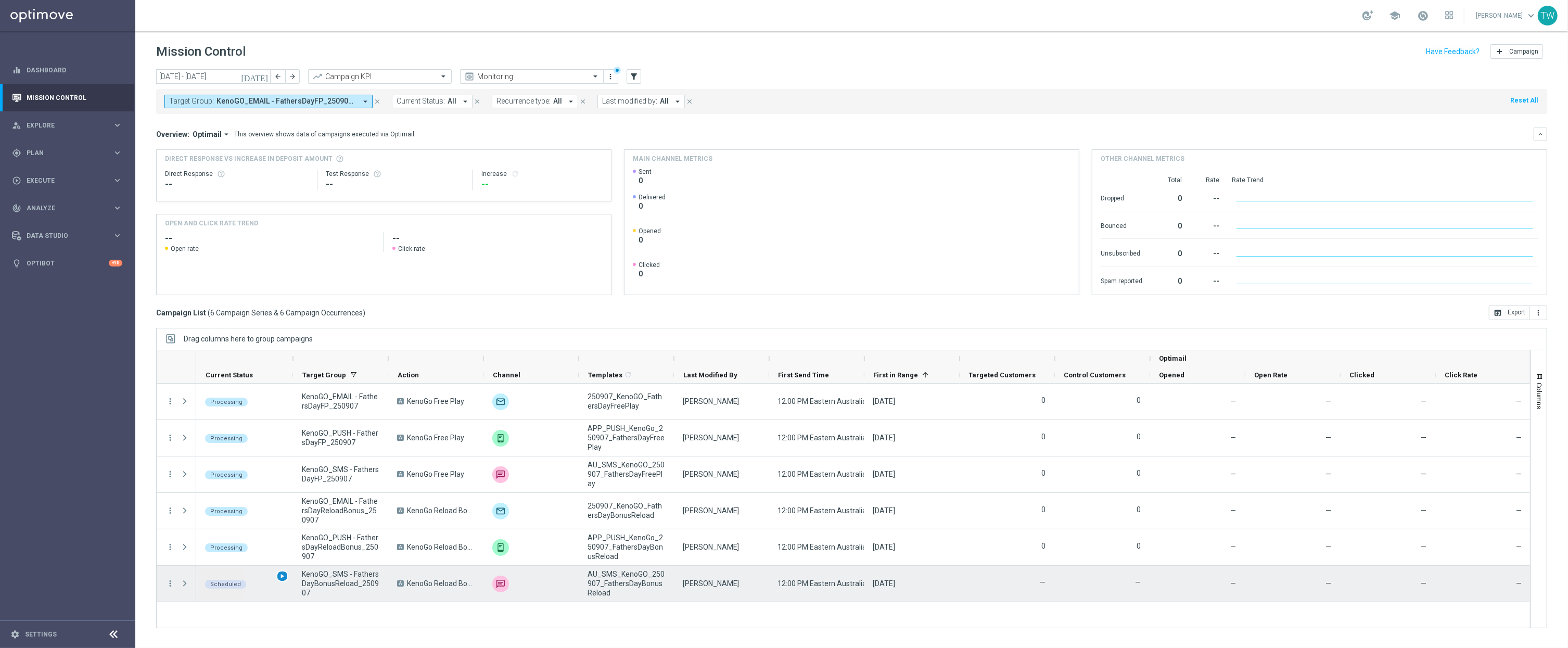
click at [281, 579] on span "play_arrow" at bounding box center [282, 576] width 7 height 7
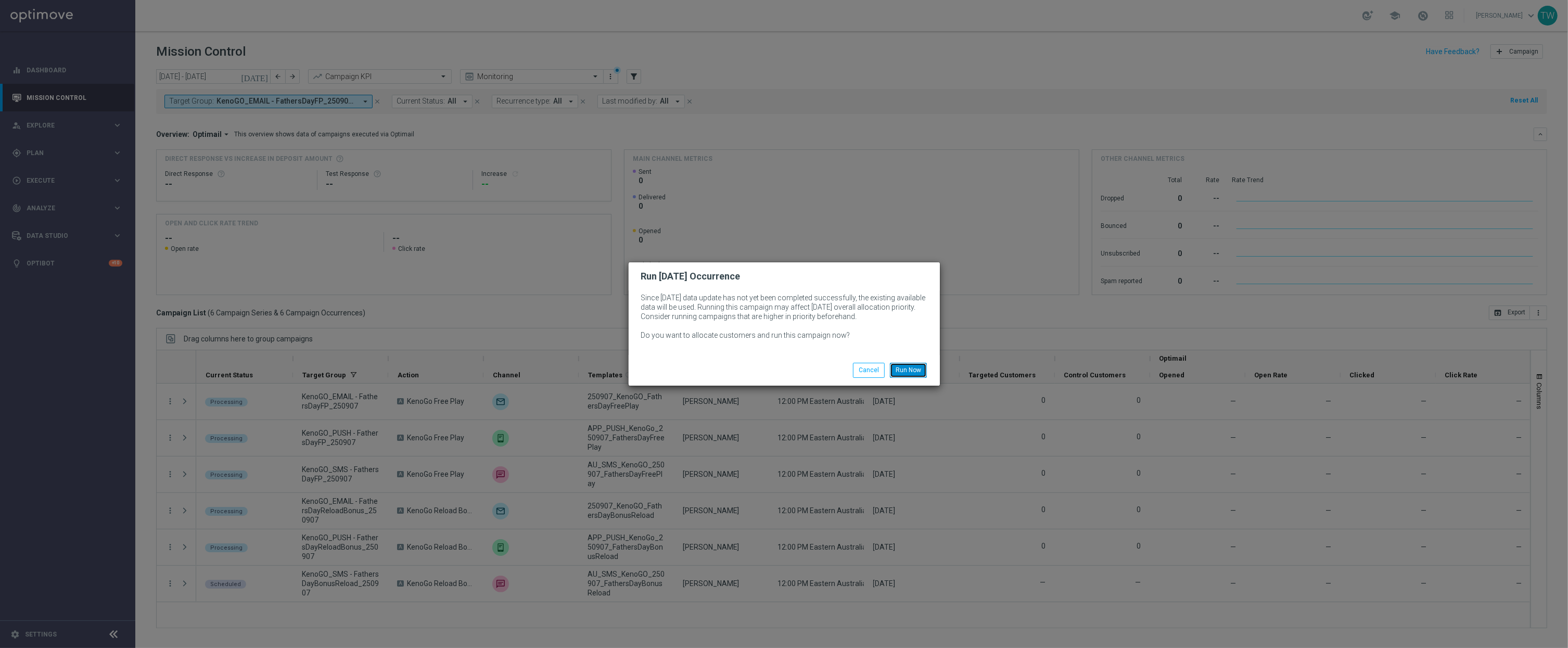
click at [923, 363] on button "Run Now" at bounding box center [908, 370] width 37 height 15
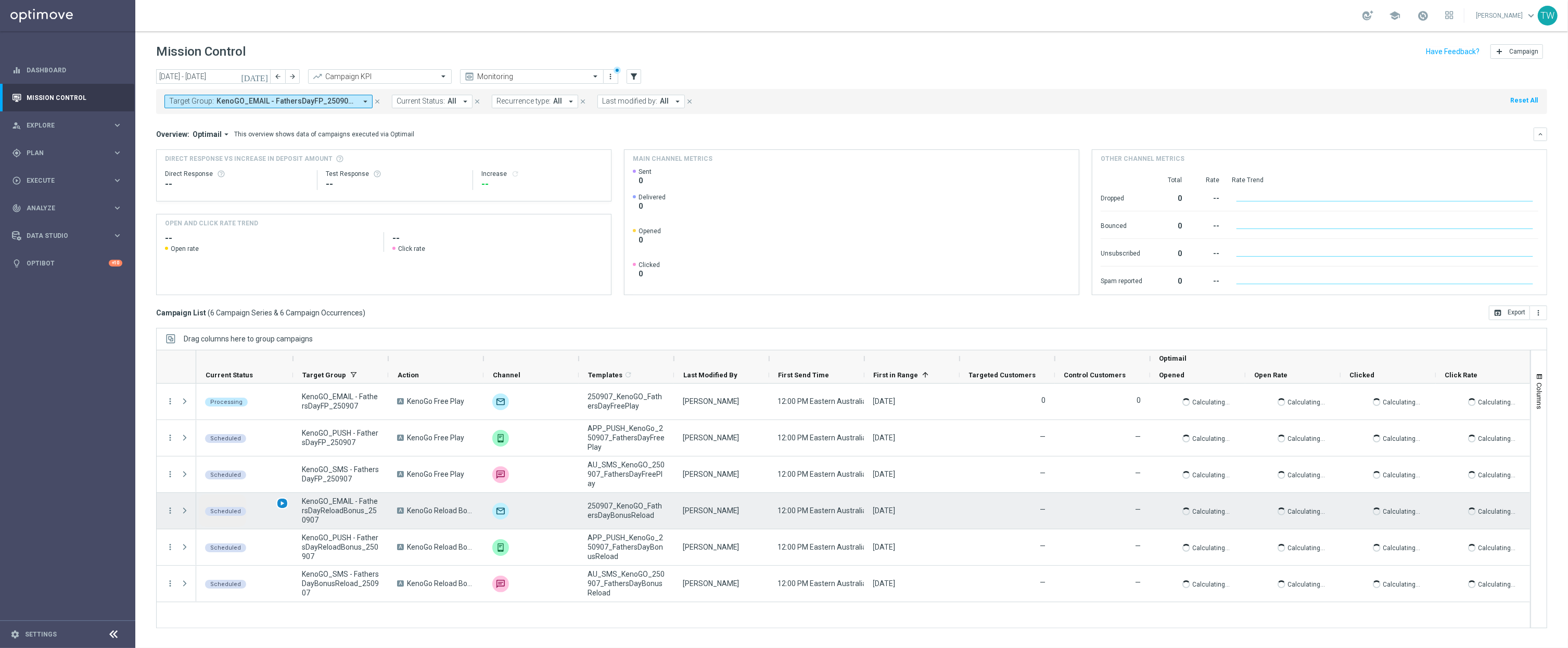
click at [284, 504] on span "play_arrow" at bounding box center [282, 503] width 7 height 7
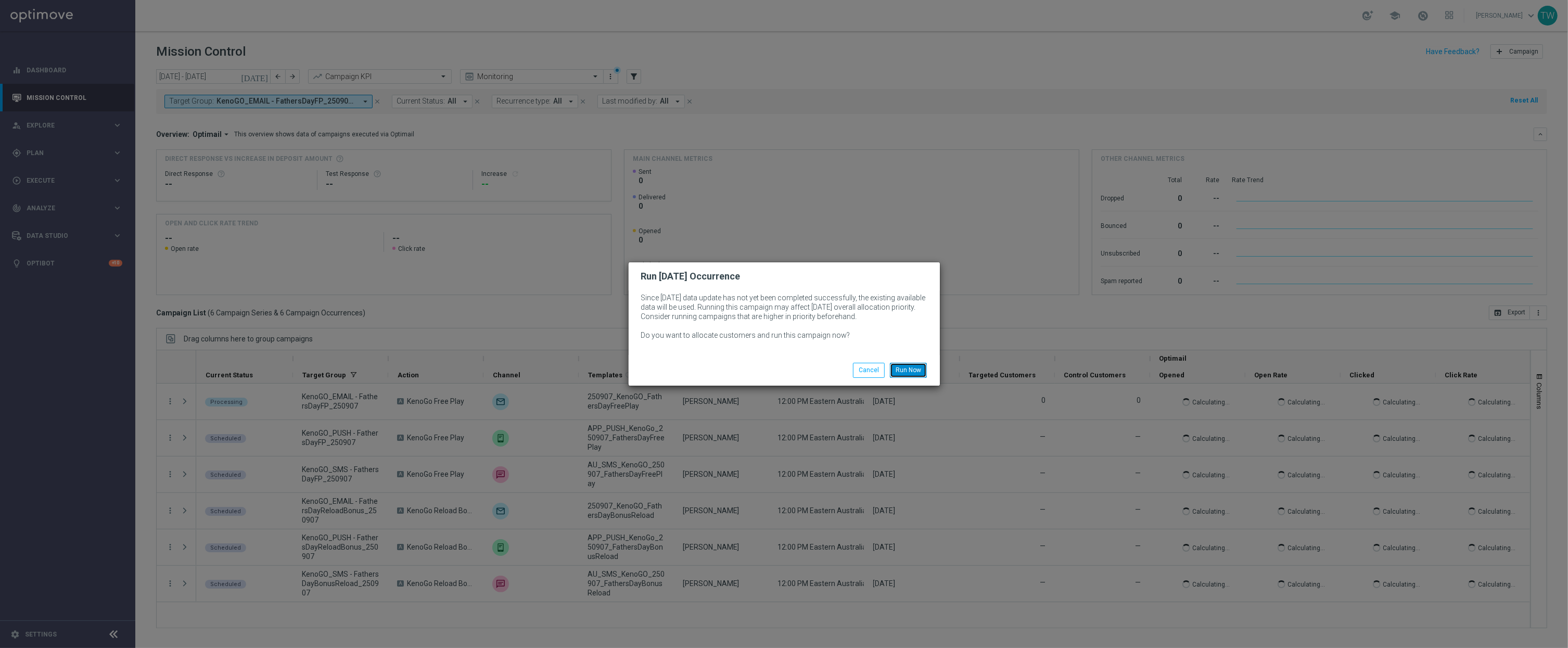
click at [894, 370] on button "Run Now" at bounding box center [908, 370] width 37 height 15
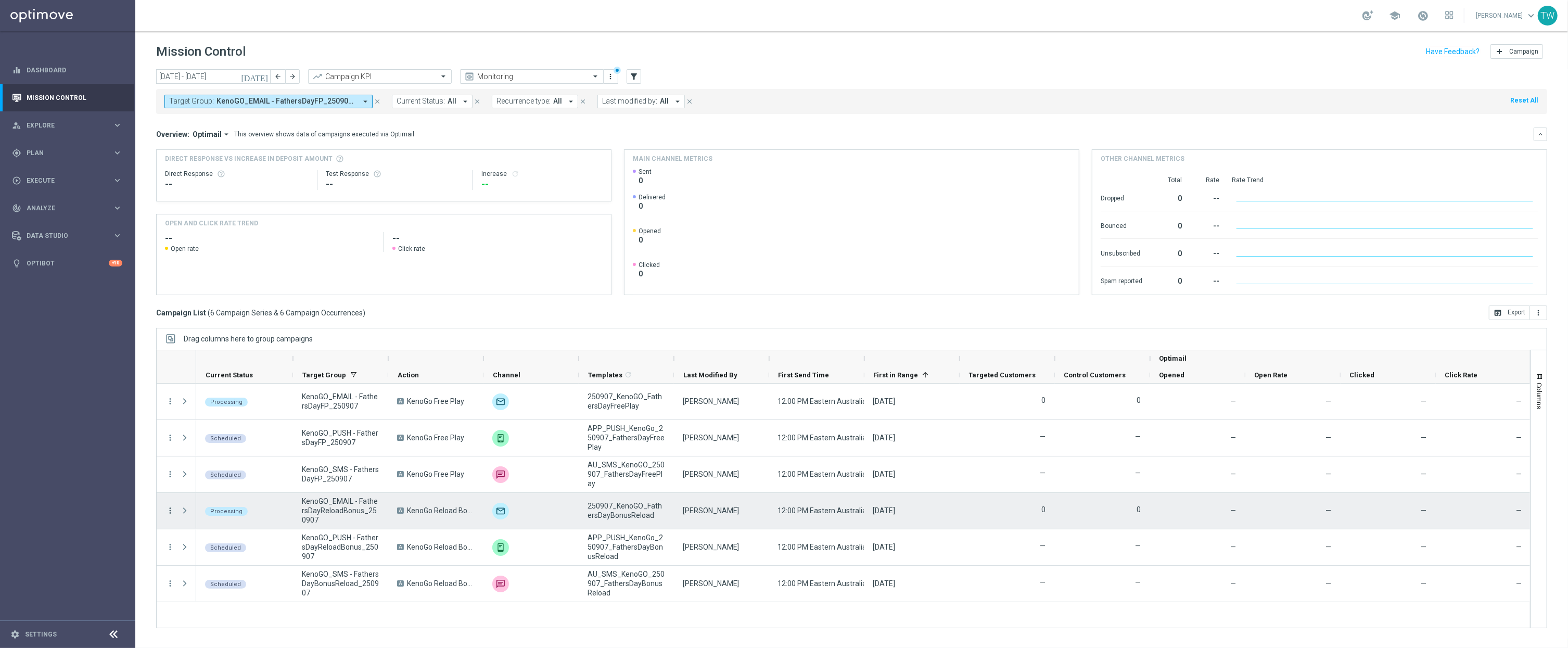
click at [169, 511] on icon "more_vert" at bounding box center [170, 510] width 10 height 10
click at [221, 524] on div "list Campaign Details" at bounding box center [234, 518] width 117 height 15
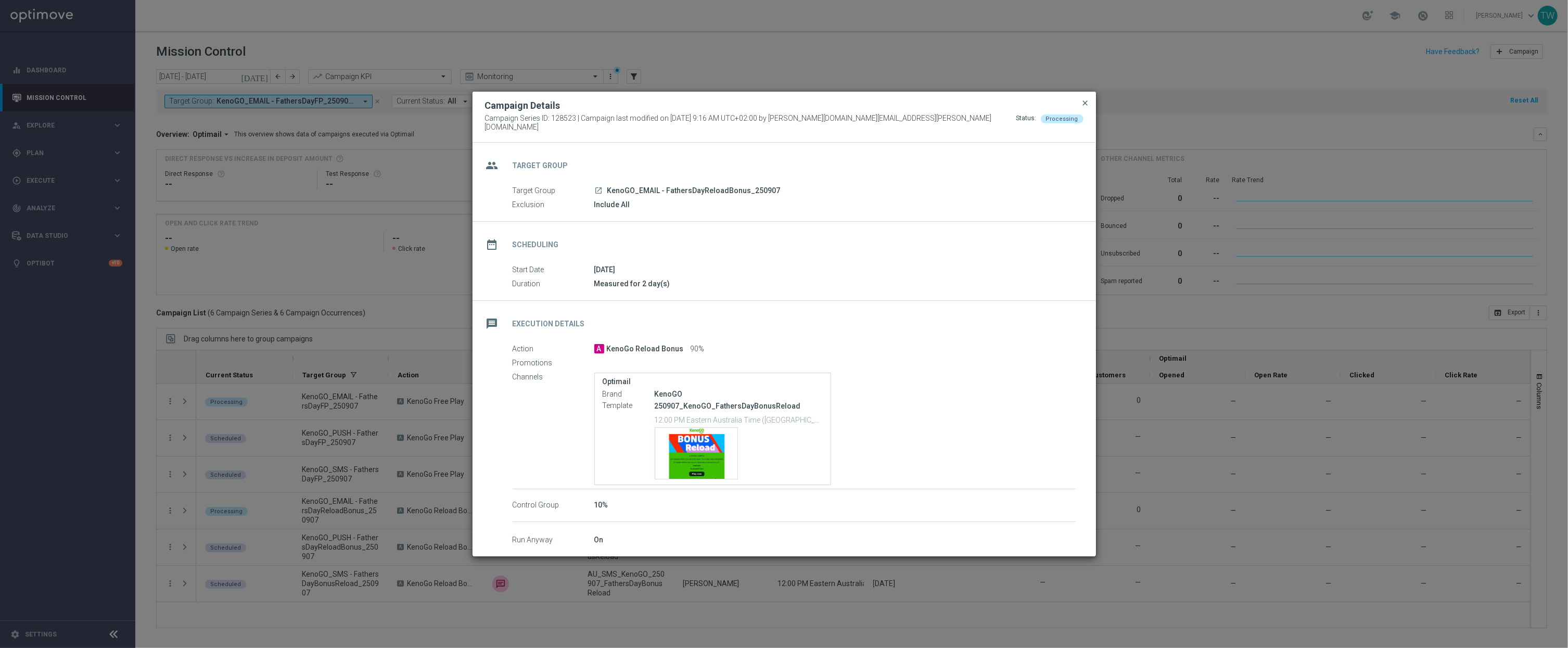
click at [1088, 106] on span "close" at bounding box center [1086, 103] width 9 height 9
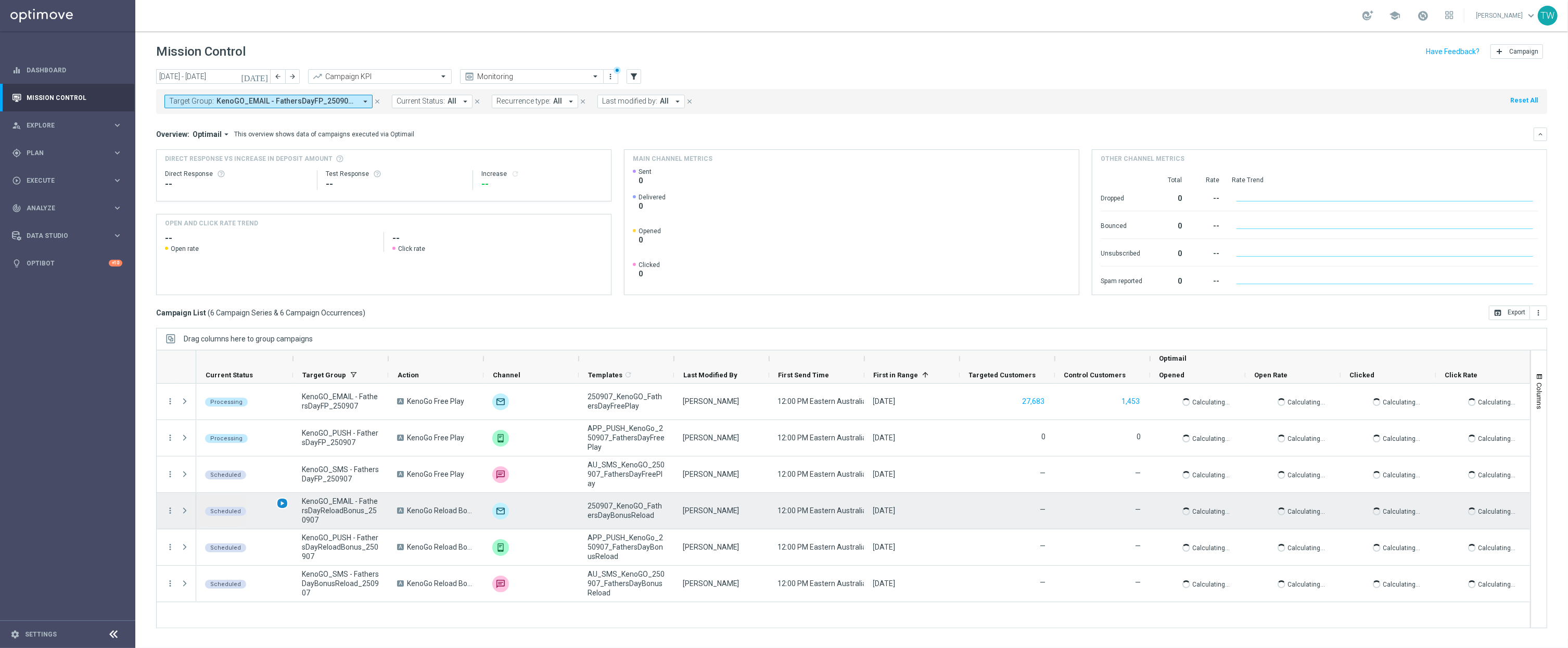
click at [279, 504] on span "play_arrow" at bounding box center [282, 503] width 7 height 7
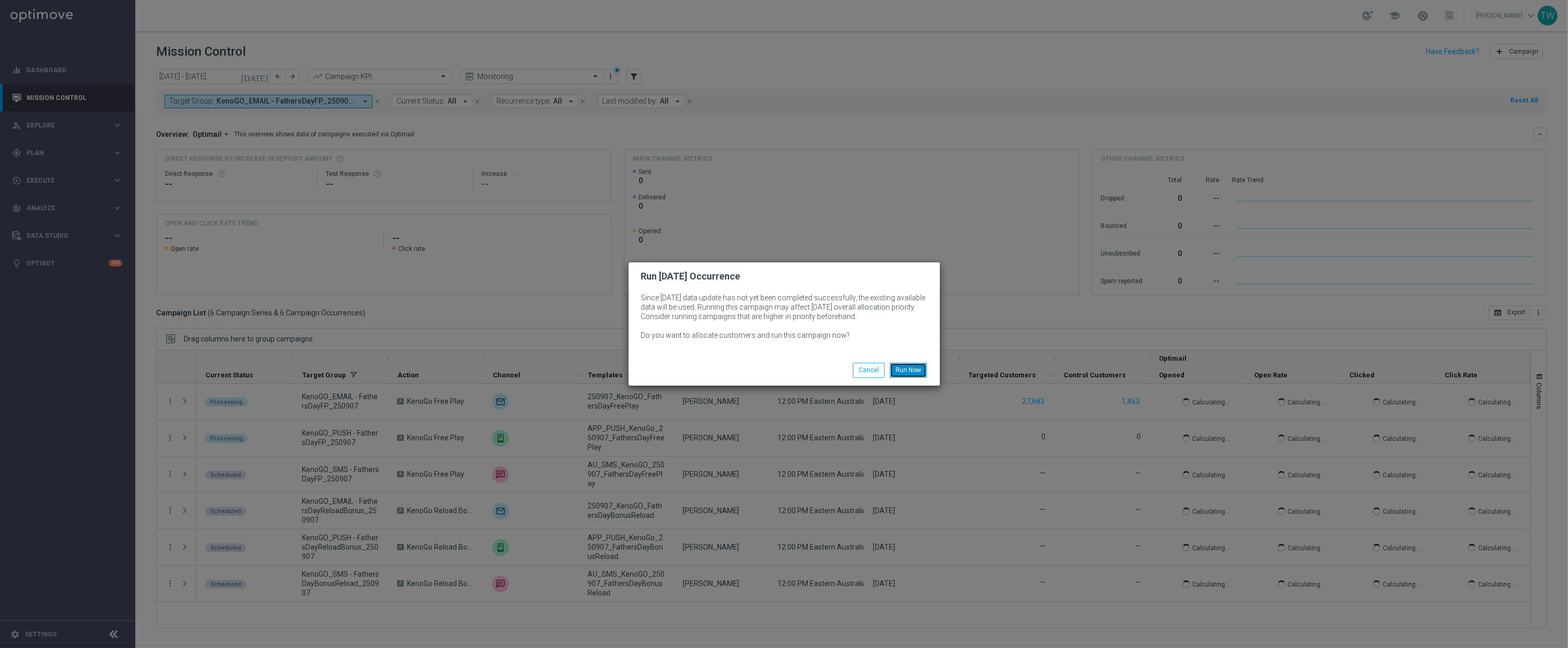
click at [913, 363] on button "Run Now" at bounding box center [908, 370] width 37 height 15
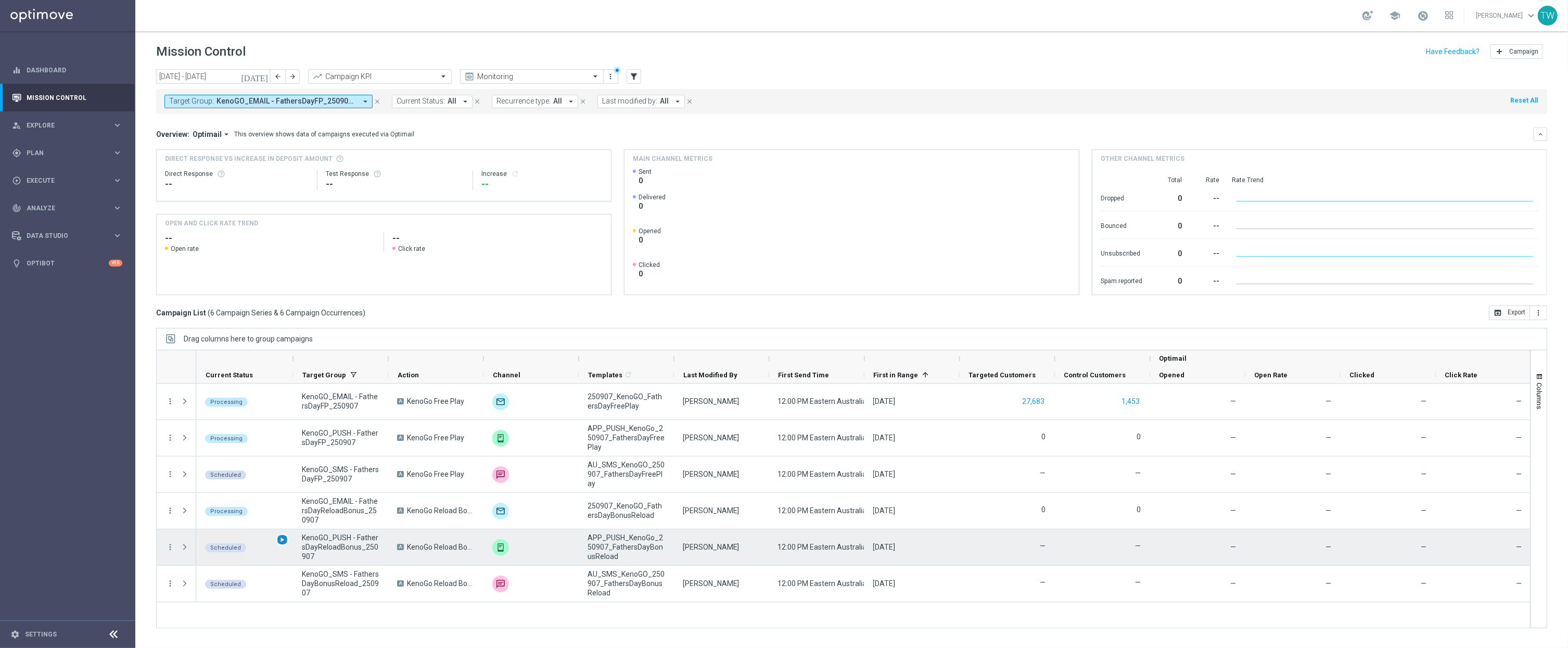
click at [281, 538] on span "play_arrow" at bounding box center [282, 539] width 7 height 7
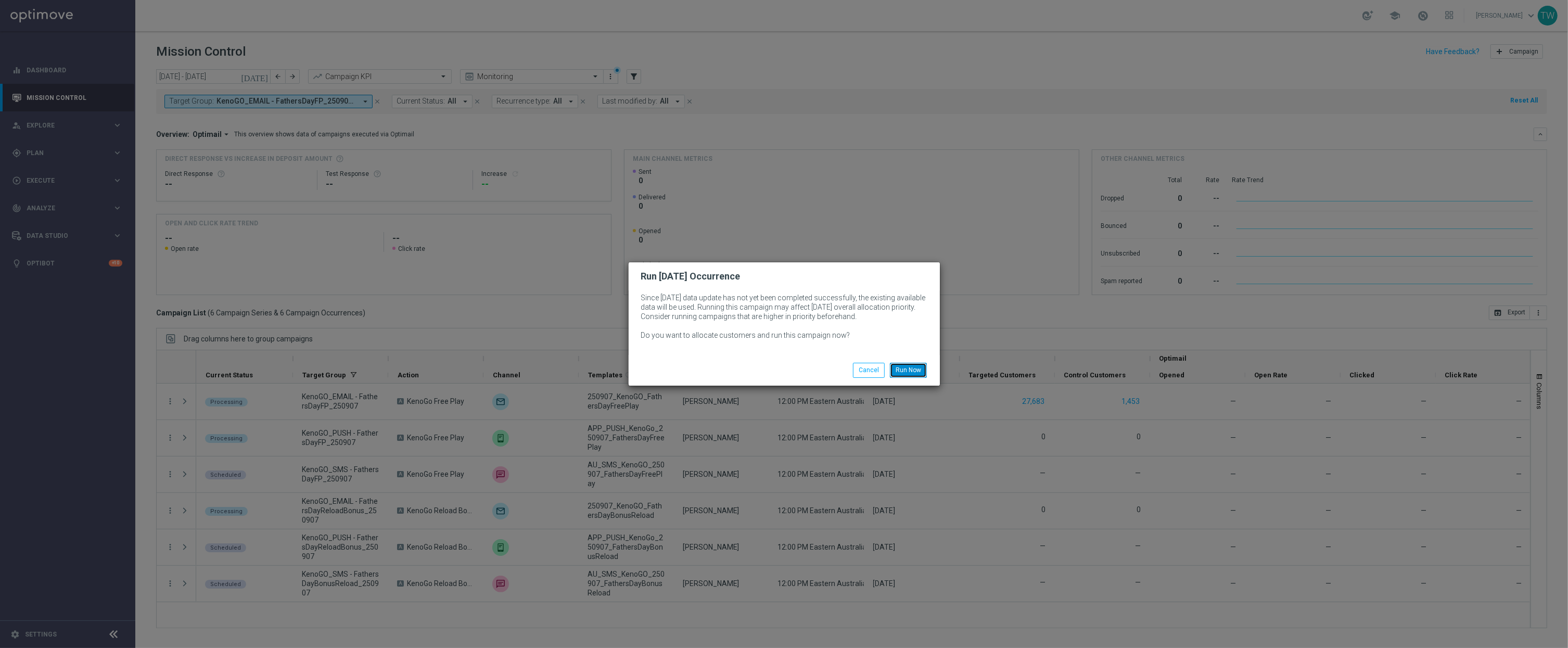
click at [920, 369] on button "Run Now" at bounding box center [908, 370] width 37 height 15
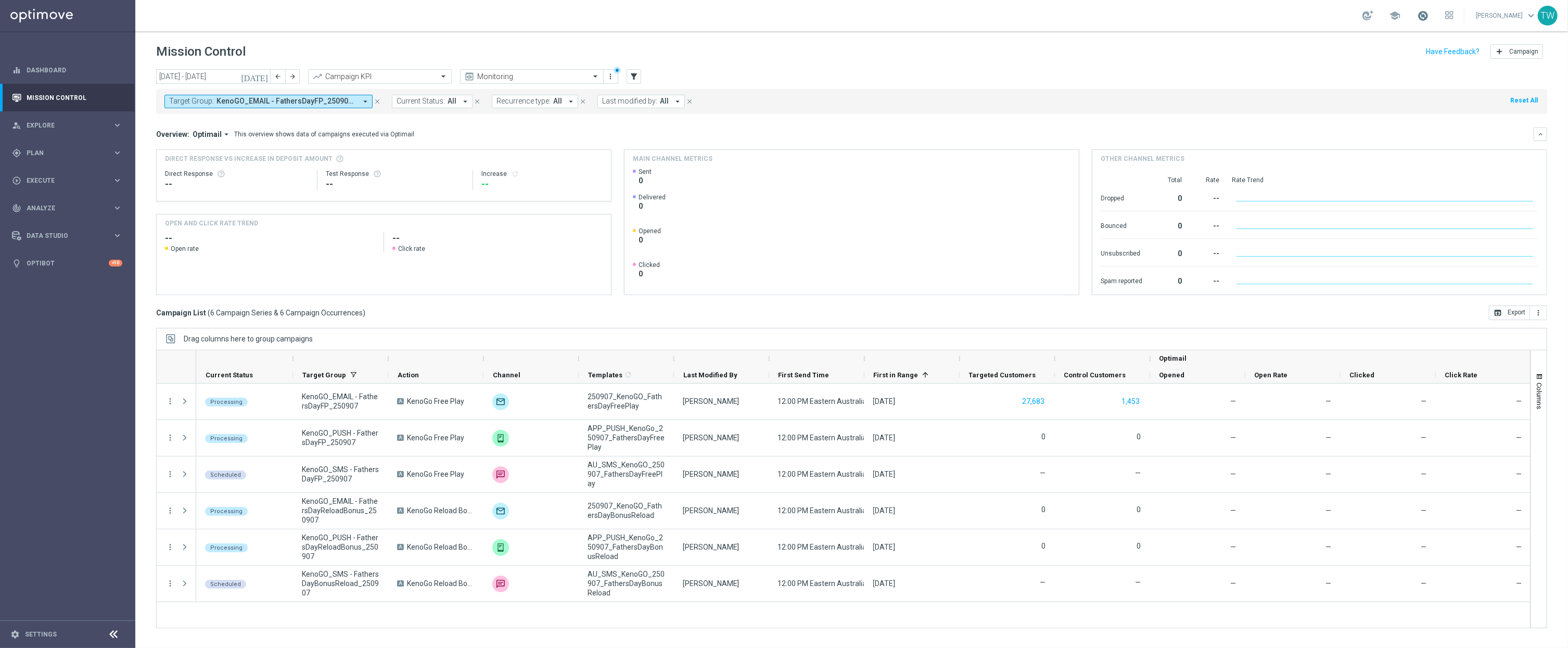
click at [1429, 15] on span at bounding box center [1423, 15] width 11 height 11
